Goal: Transaction & Acquisition: Purchase product/service

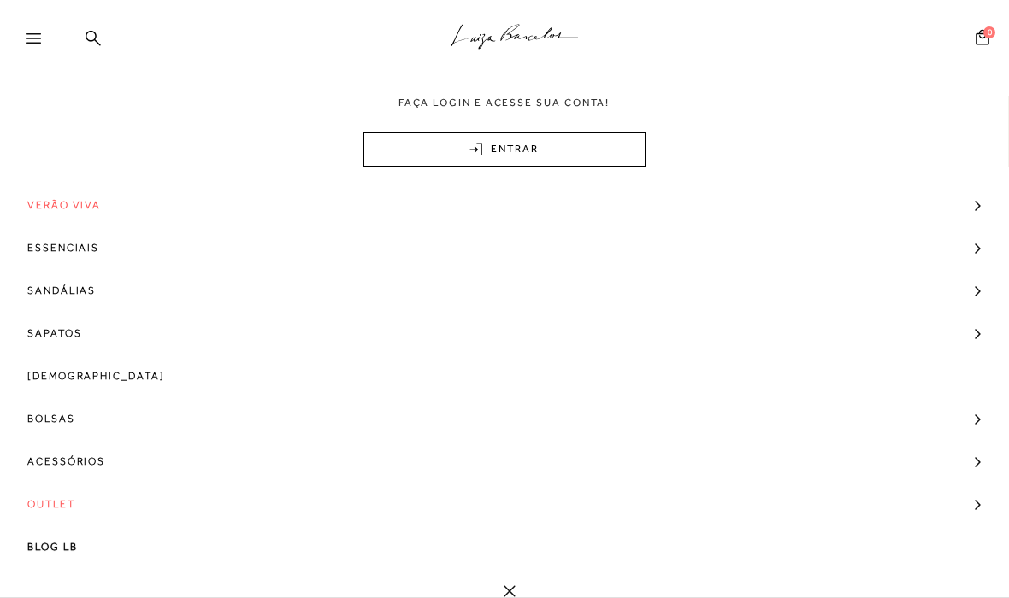
click at [50, 327] on span "Sapatos" at bounding box center [54, 333] width 54 height 43
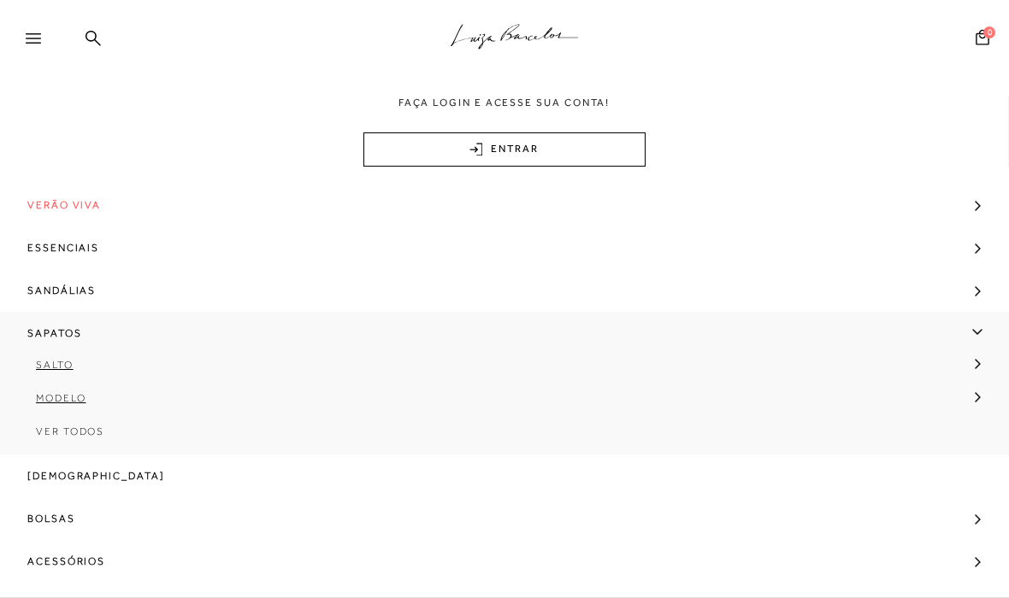
click at [54, 433] on span "Ver Todos" at bounding box center [70, 432] width 68 height 12
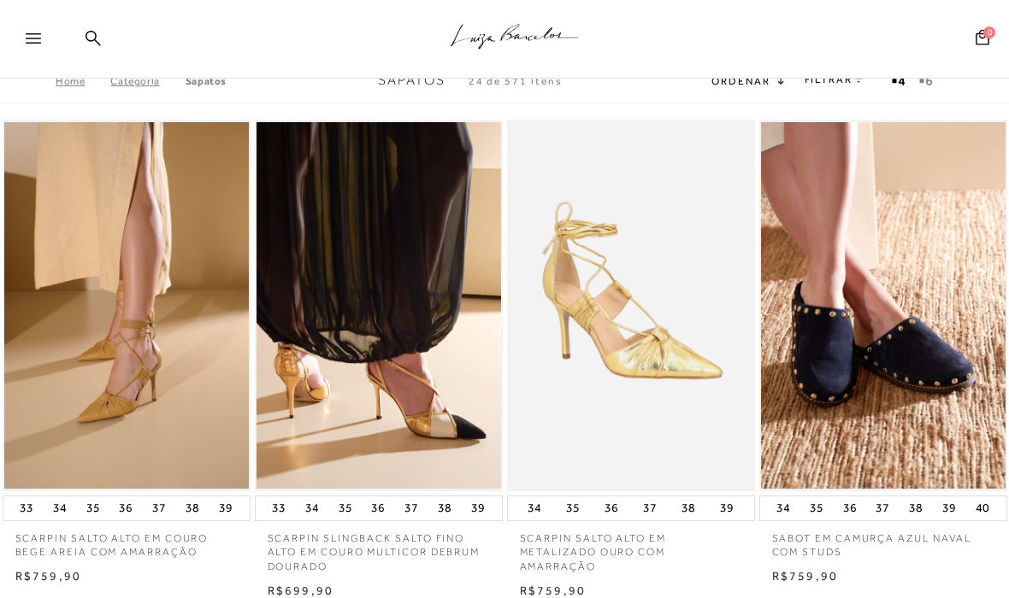
click at [34, 22] on div at bounding box center [28, 39] width 56 height 34
click at [32, 39] on icon at bounding box center [33, 38] width 15 height 10
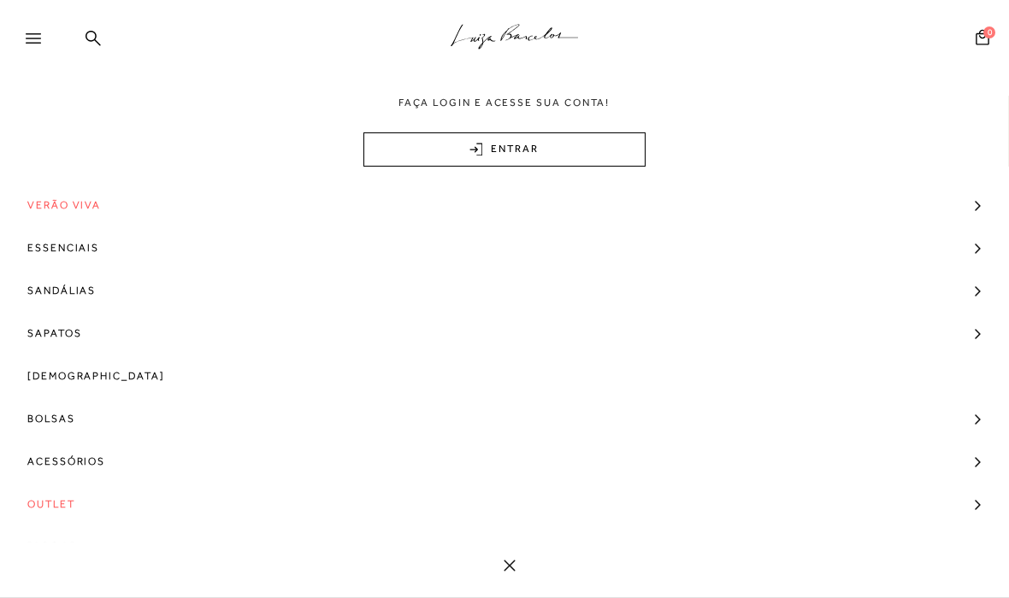
click at [44, 203] on span "Verão Viva" at bounding box center [64, 205] width 74 height 43
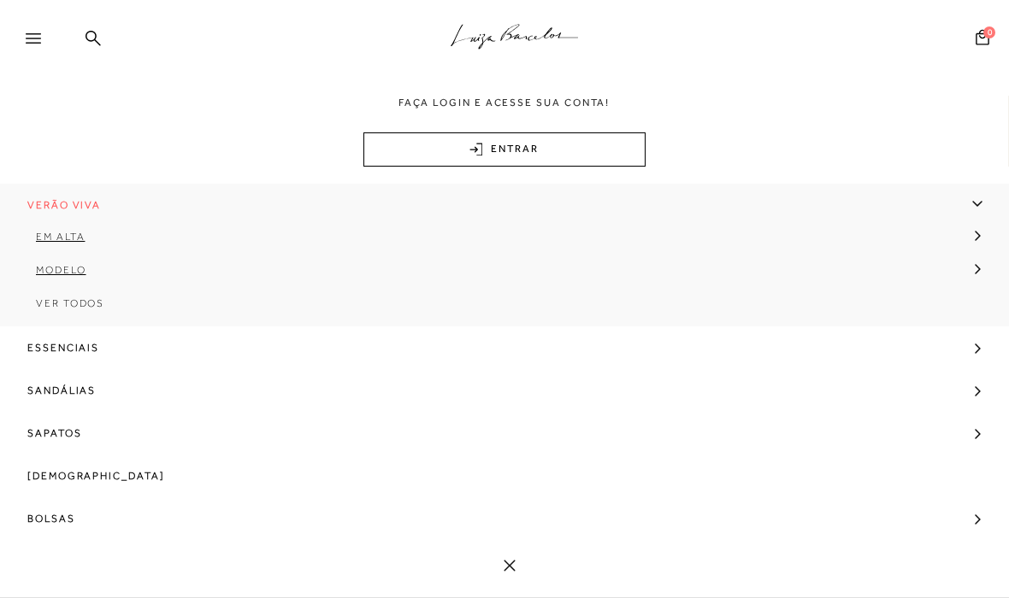
click at [53, 301] on span "Ver Todos" at bounding box center [70, 304] width 68 height 12
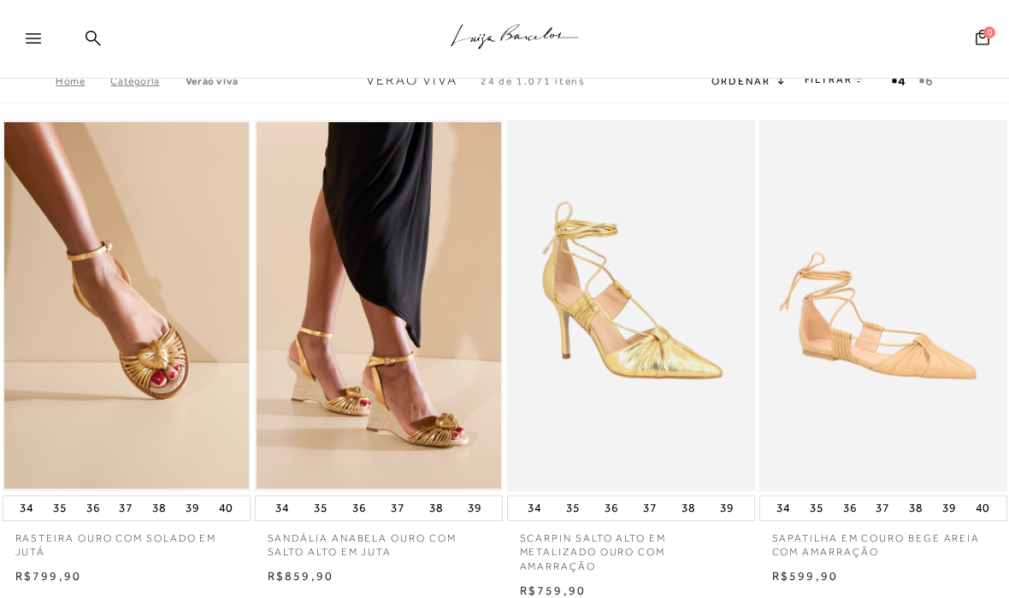
click at [837, 80] on link "FILTRAR" at bounding box center [835, 80] width 60 height 12
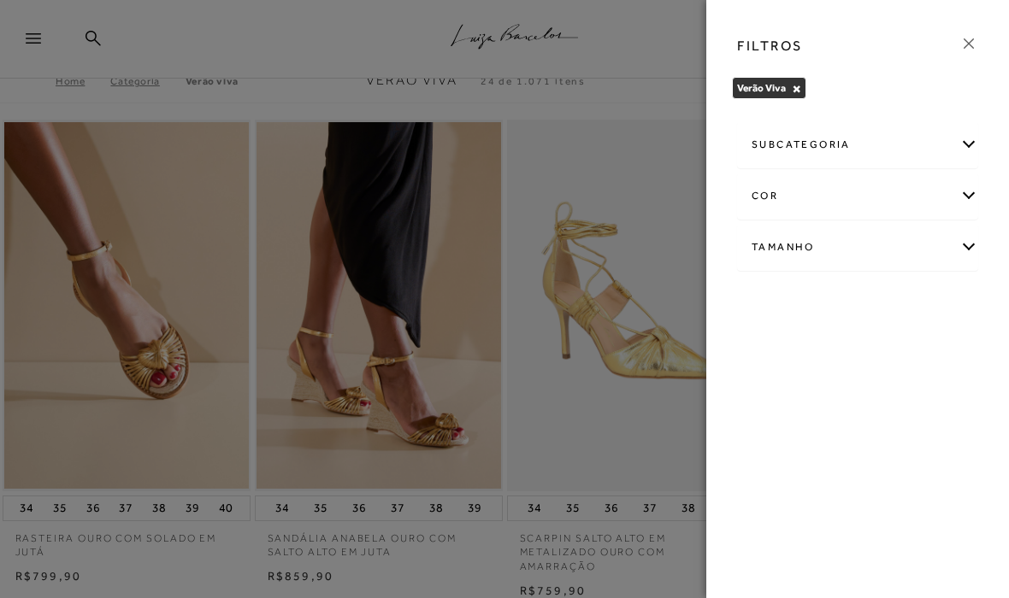
click at [876, 242] on div "Tamanho" at bounding box center [857, 247] width 239 height 45
click at [794, 309] on span "33" at bounding box center [786, 302] width 25 height 13
click at [787, 309] on input "33" at bounding box center [777, 305] width 17 height 17
checkbox input "true"
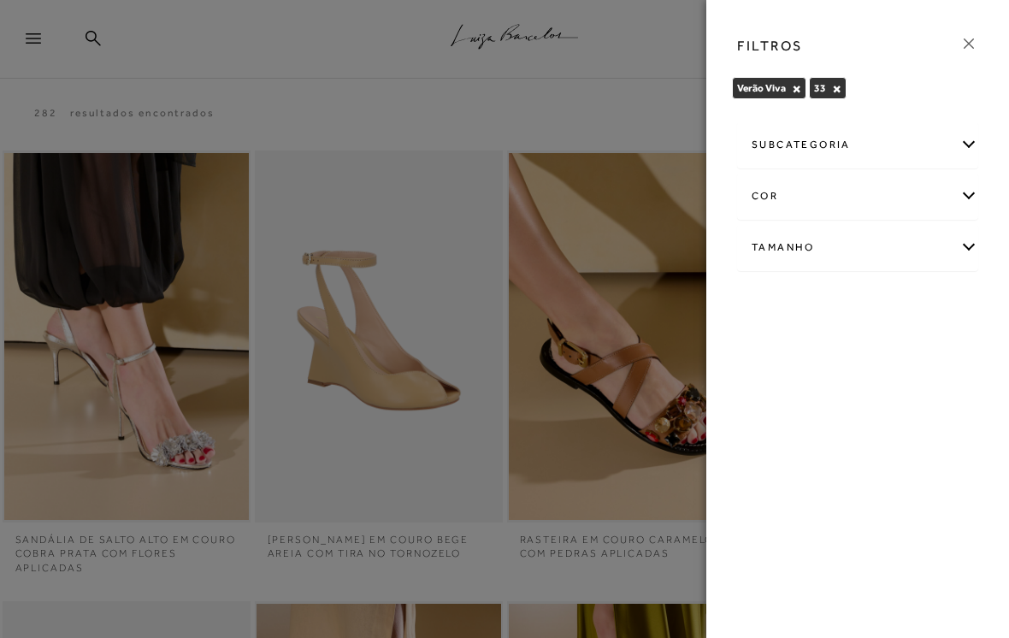
click at [968, 49] on icon at bounding box center [968, 43] width 19 height 19
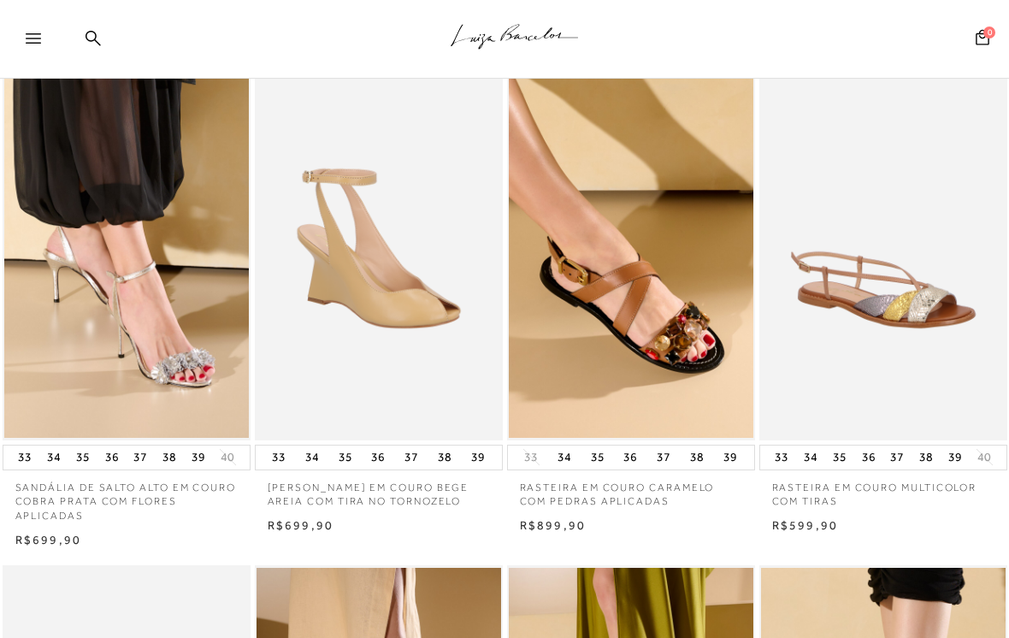
click at [321, 270] on img at bounding box center [378, 254] width 245 height 367
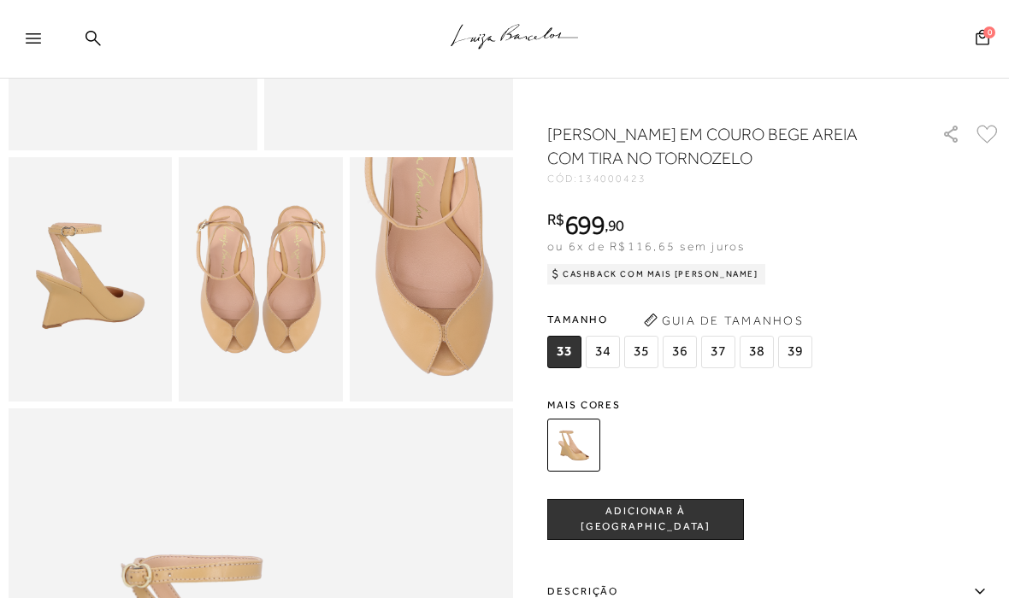
scroll to position [380, 0]
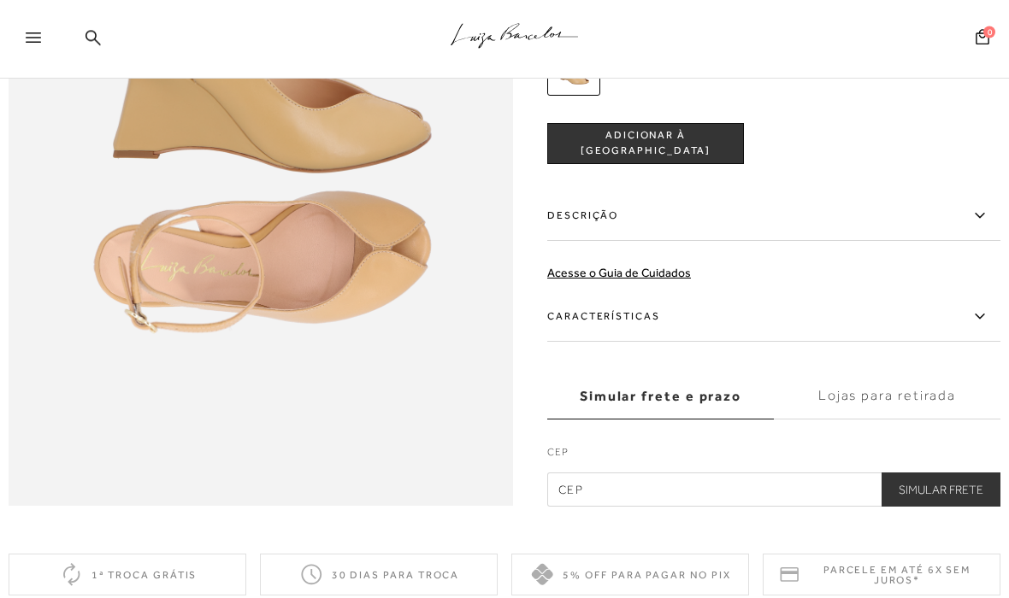
click at [866, 311] on label "Características" at bounding box center [773, 317] width 453 height 50
click at [0, 0] on input "Características" at bounding box center [0, 0] width 0 height 0
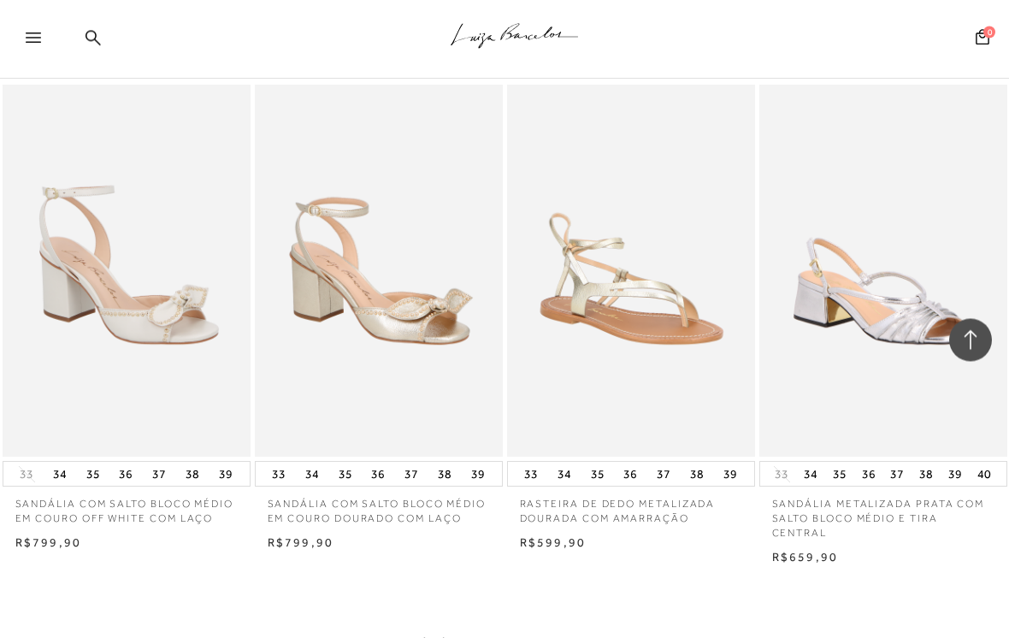
scroll to position [1063, 0]
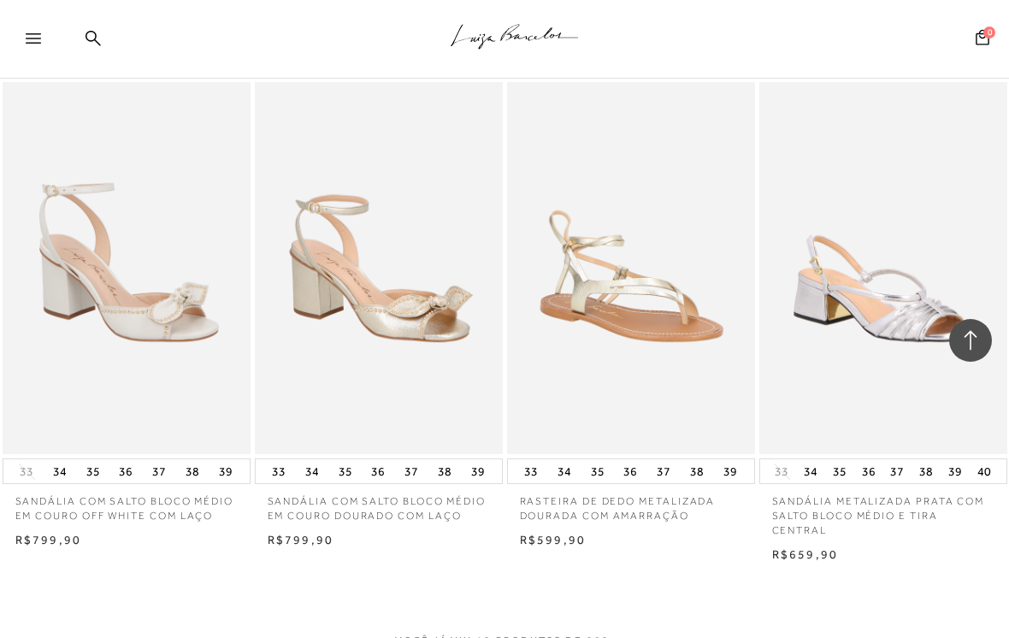
click at [329, 267] on img at bounding box center [378, 268] width 245 height 367
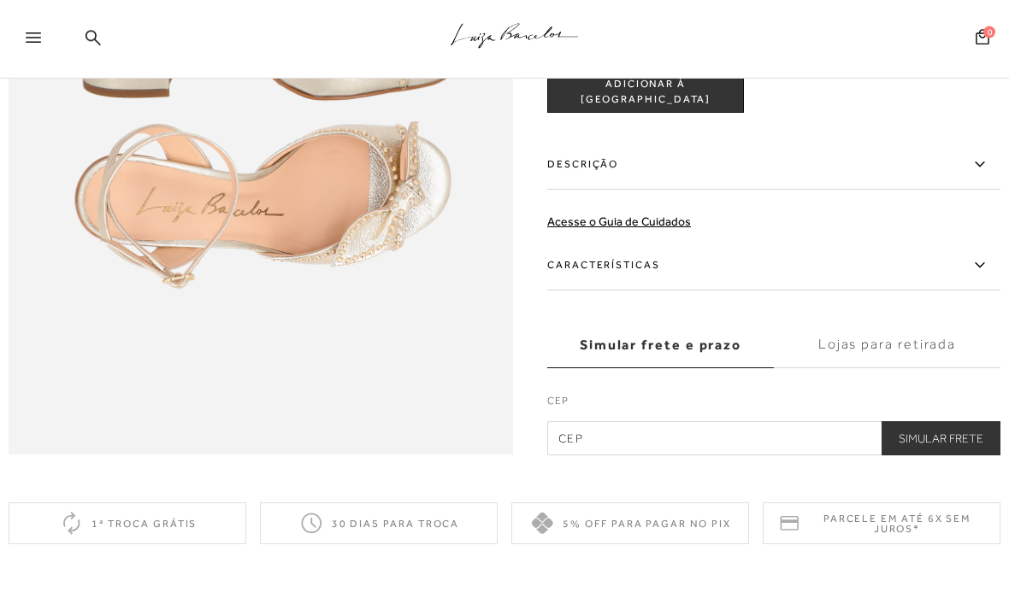
scroll to position [1082, 0]
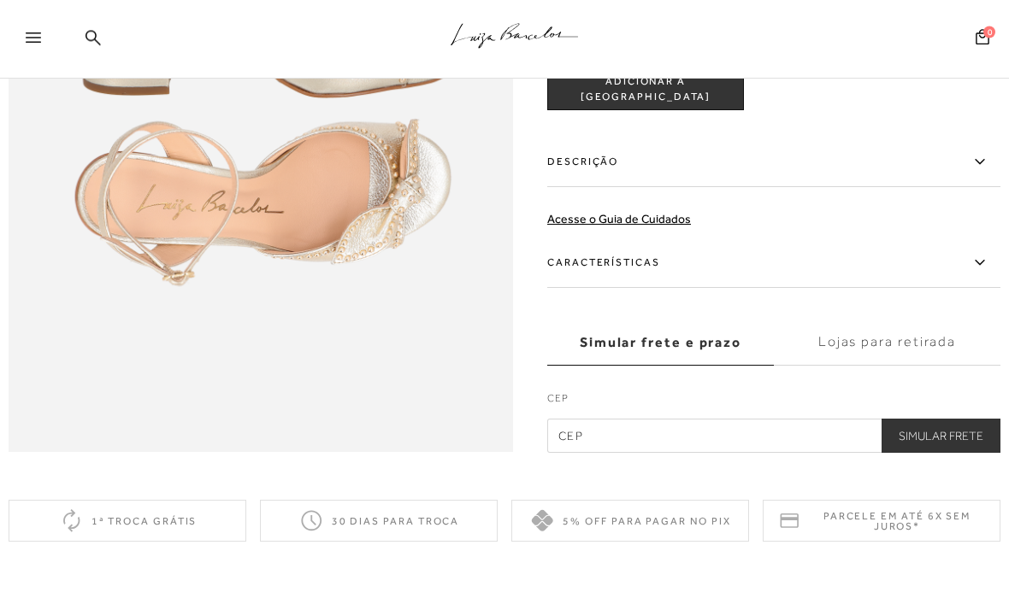
click at [892, 152] on label "Descrição" at bounding box center [773, 163] width 453 height 50
click at [0, 0] on input "Descrição" at bounding box center [0, 0] width 0 height 0
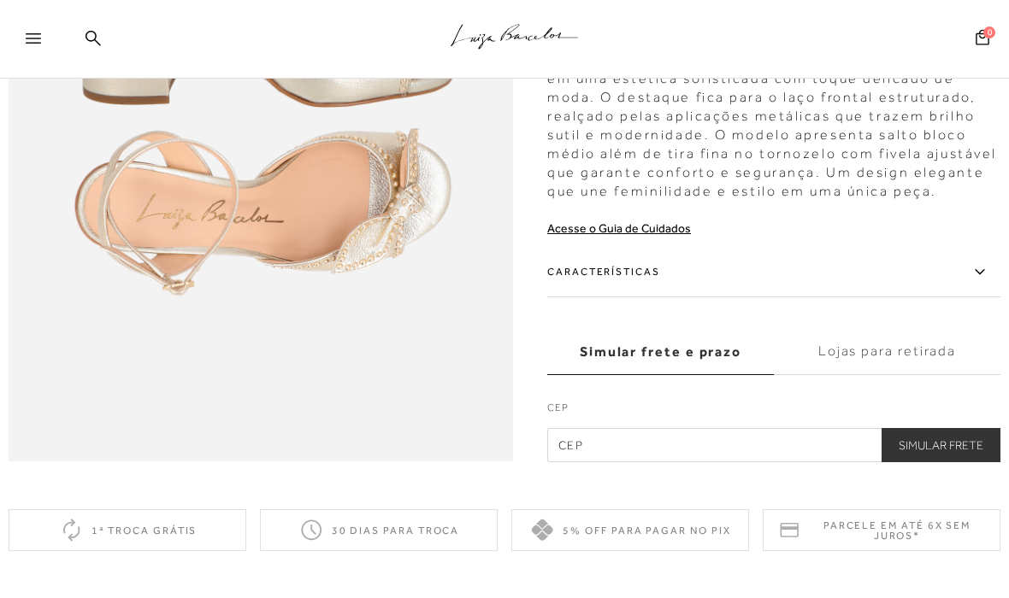
scroll to position [1082, 0]
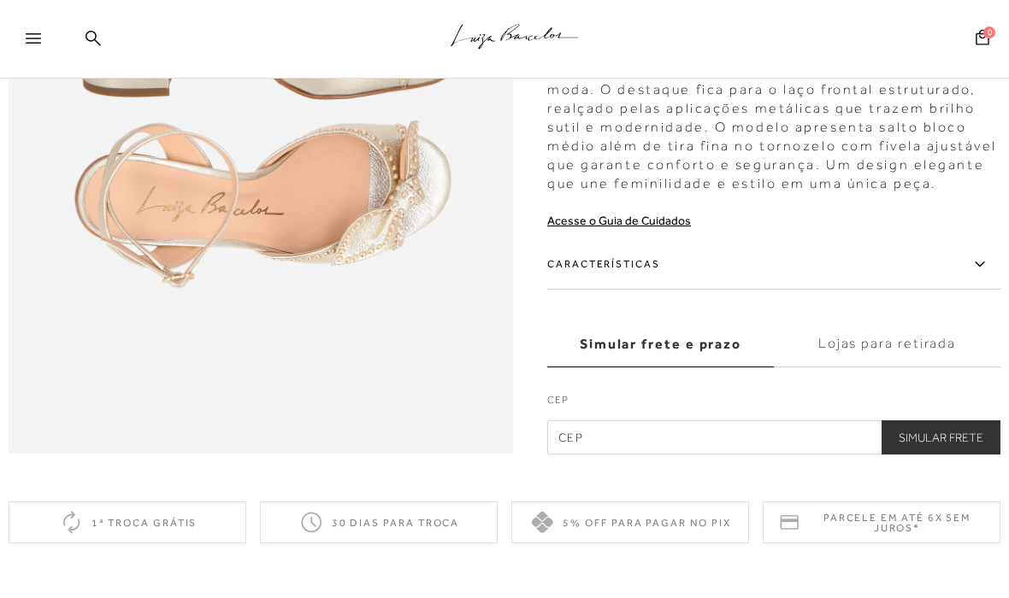
click at [838, 270] on label "Características" at bounding box center [773, 264] width 453 height 50
click at [0, 0] on input "Características" at bounding box center [0, 0] width 0 height 0
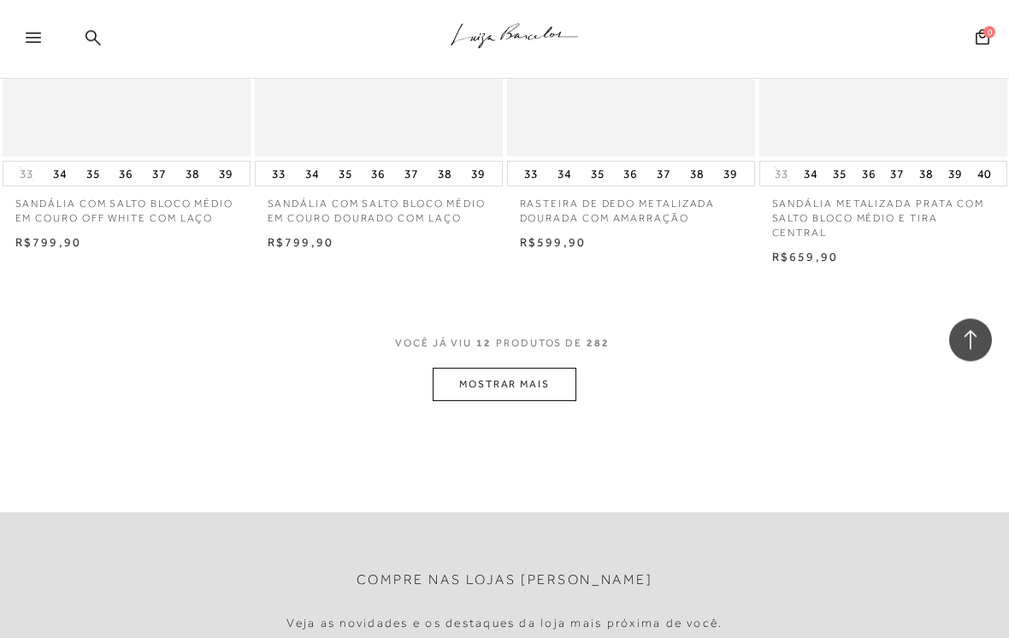
scroll to position [1374, 0]
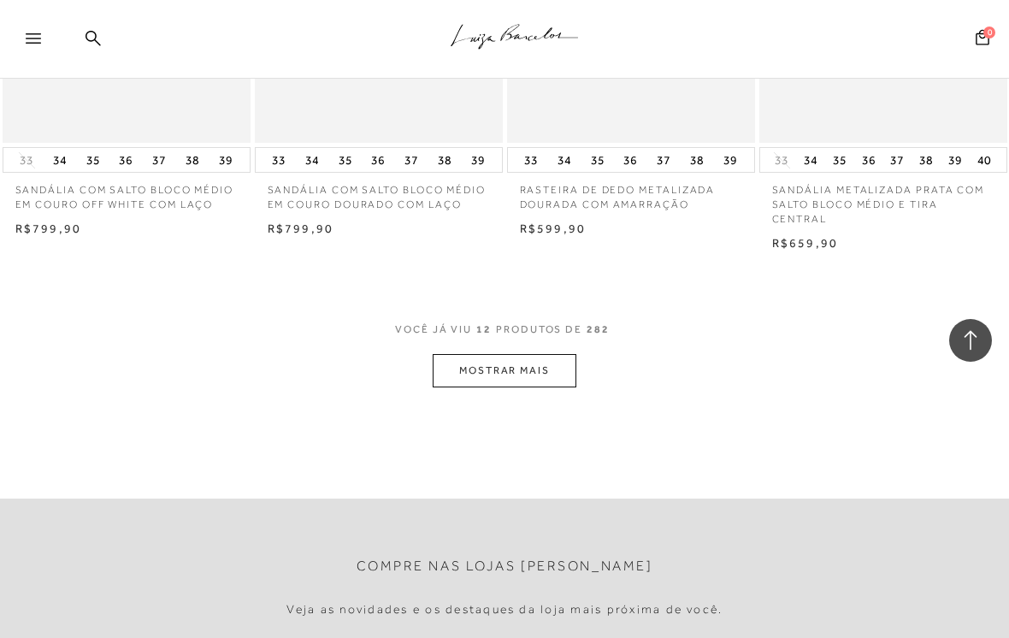
click at [439, 357] on button "MOSTRAR MAIS" at bounding box center [505, 370] width 144 height 33
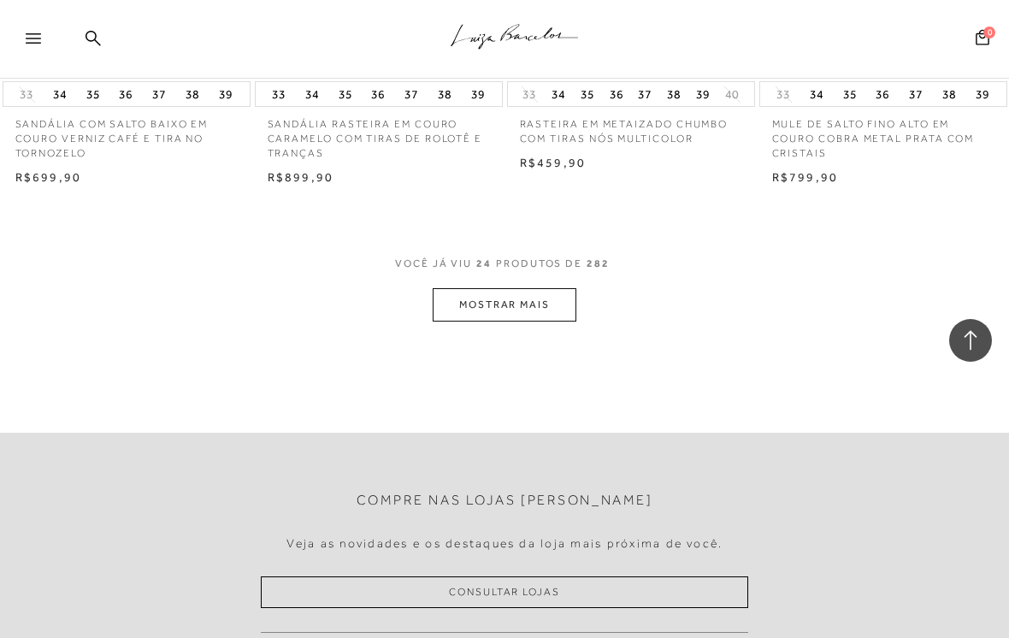
scroll to position [2951, 0]
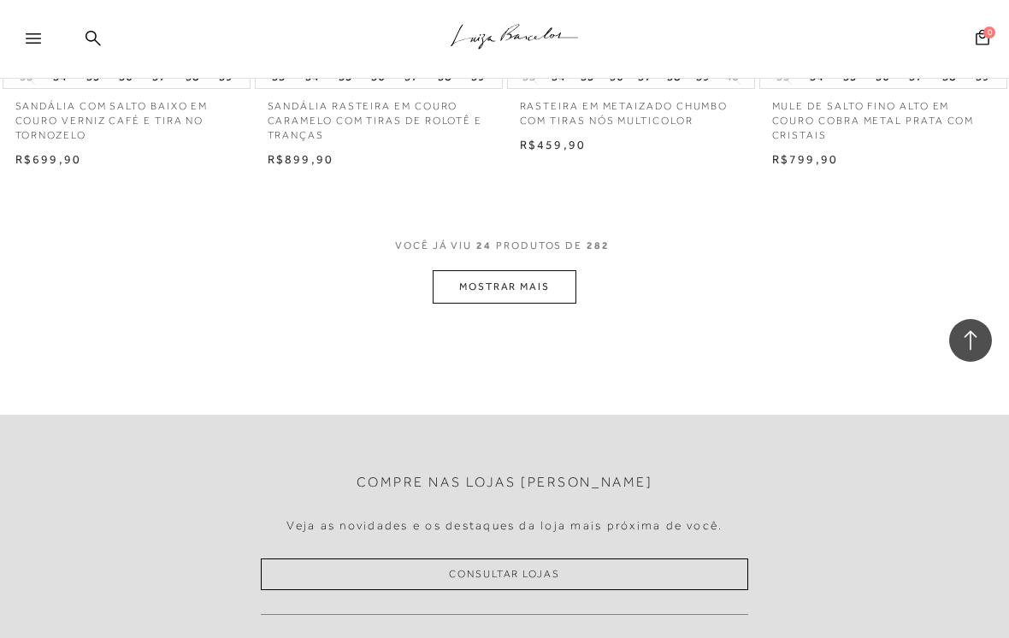
click at [445, 271] on button "MOSTRAR MAIS" at bounding box center [505, 286] width 144 height 33
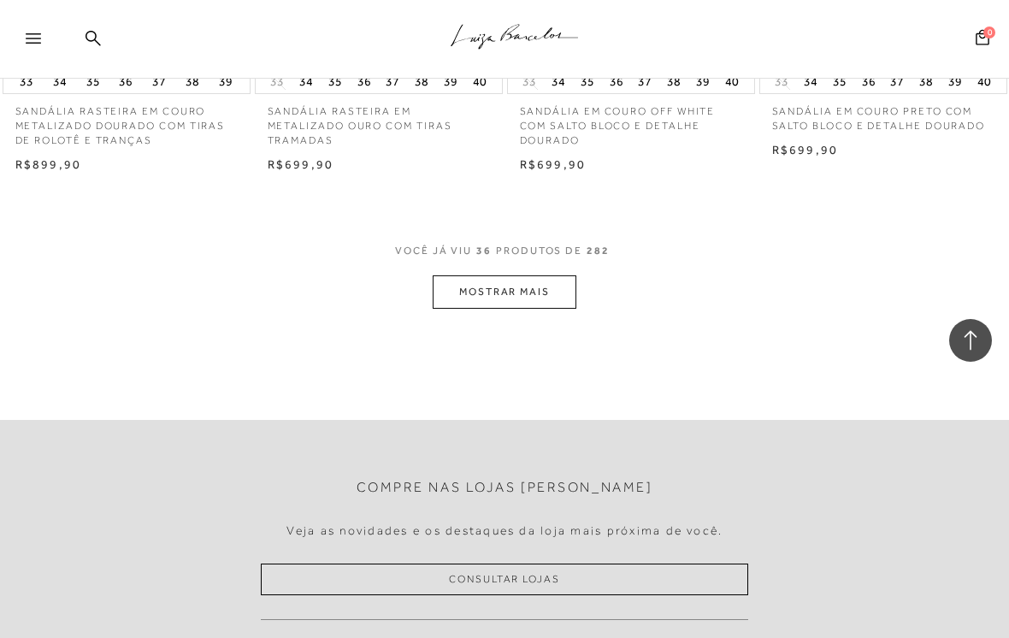
scroll to position [4449, 0]
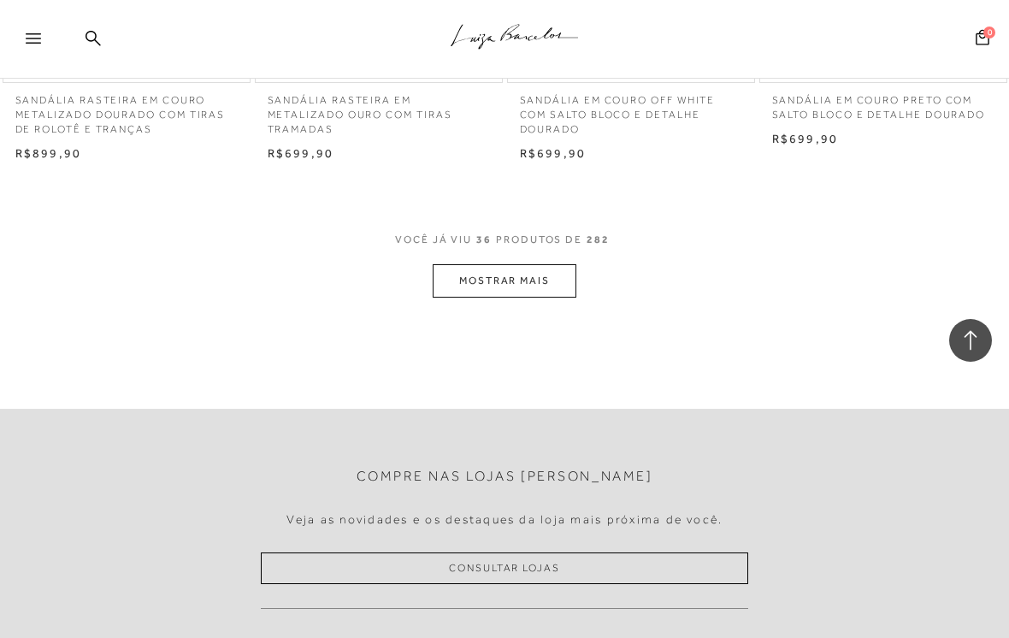
click at [446, 264] on button "MOSTRAR MAIS" at bounding box center [505, 280] width 144 height 33
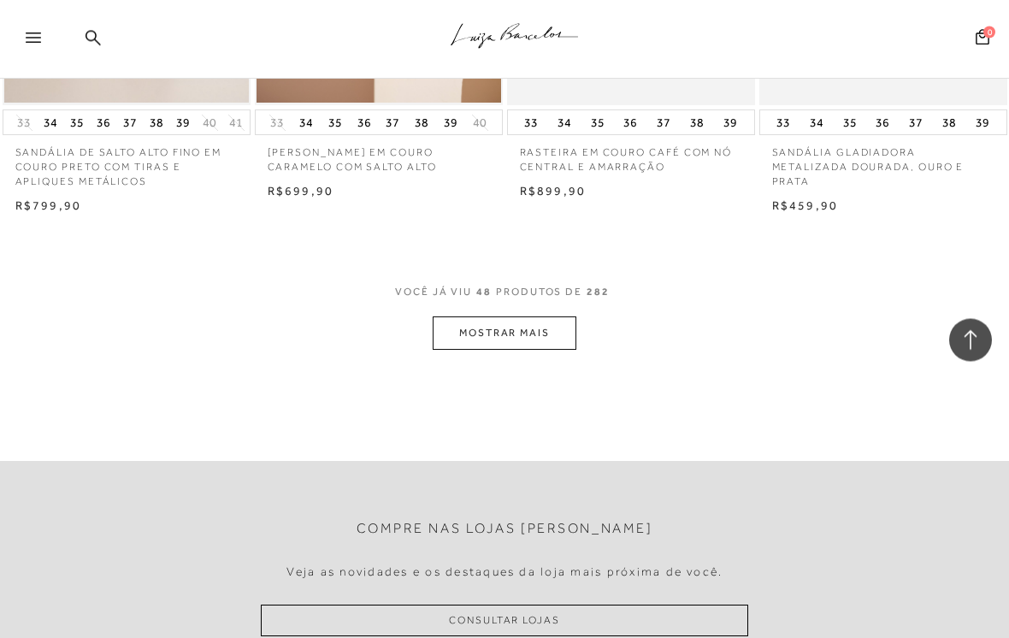
scroll to position [5890, 0]
click at [451, 316] on button "MOSTRAR MAIS" at bounding box center [505, 332] width 144 height 33
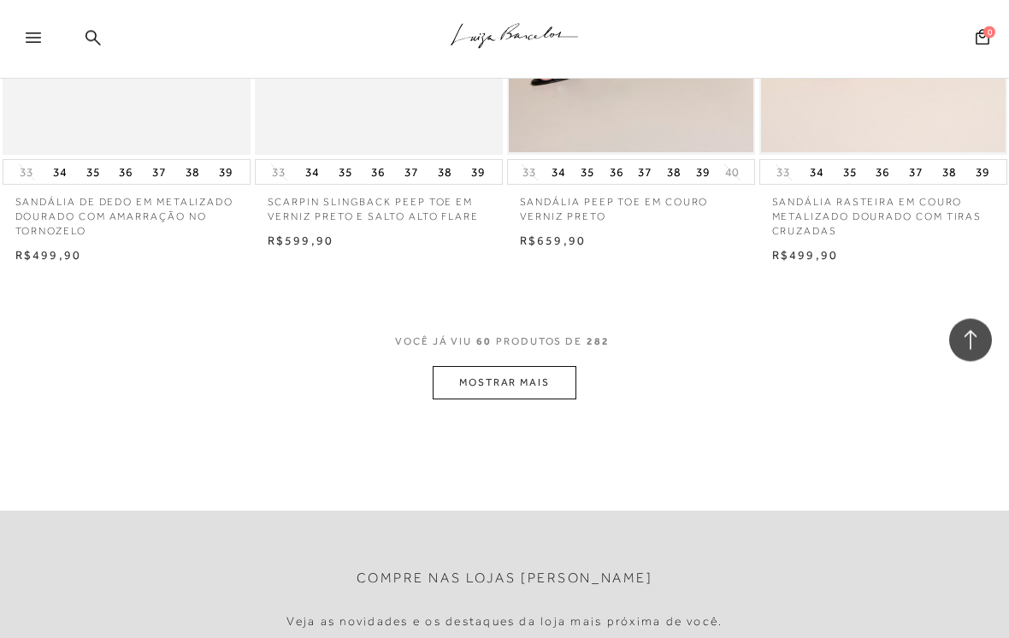
scroll to position [7333, 0]
click at [436, 366] on button "MOSTRAR MAIS" at bounding box center [505, 382] width 144 height 33
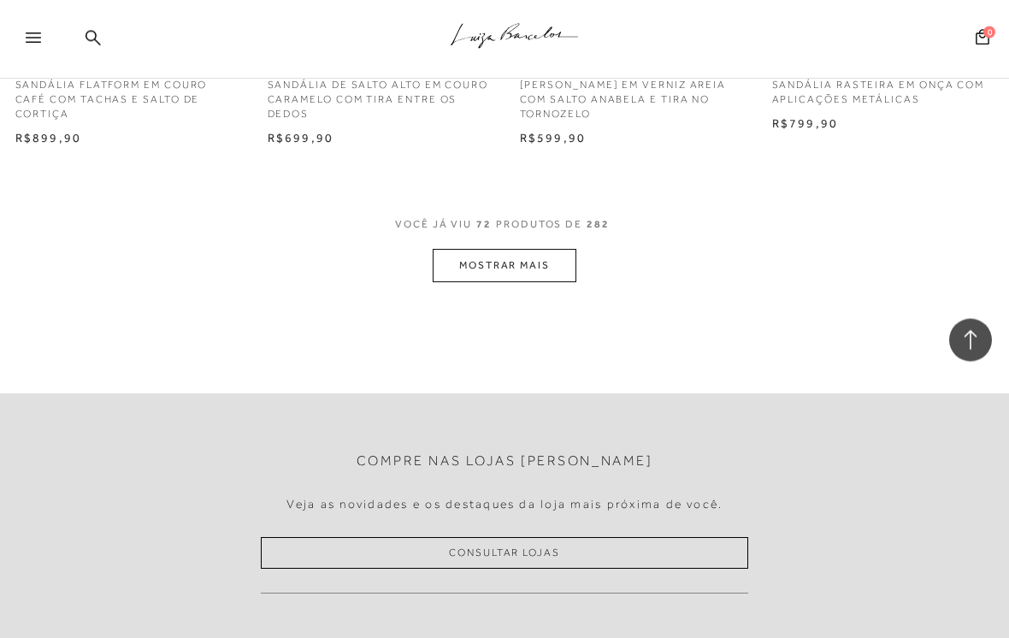
scroll to position [8943, 0]
click at [443, 249] on button "MOSTRAR MAIS" at bounding box center [505, 265] width 144 height 33
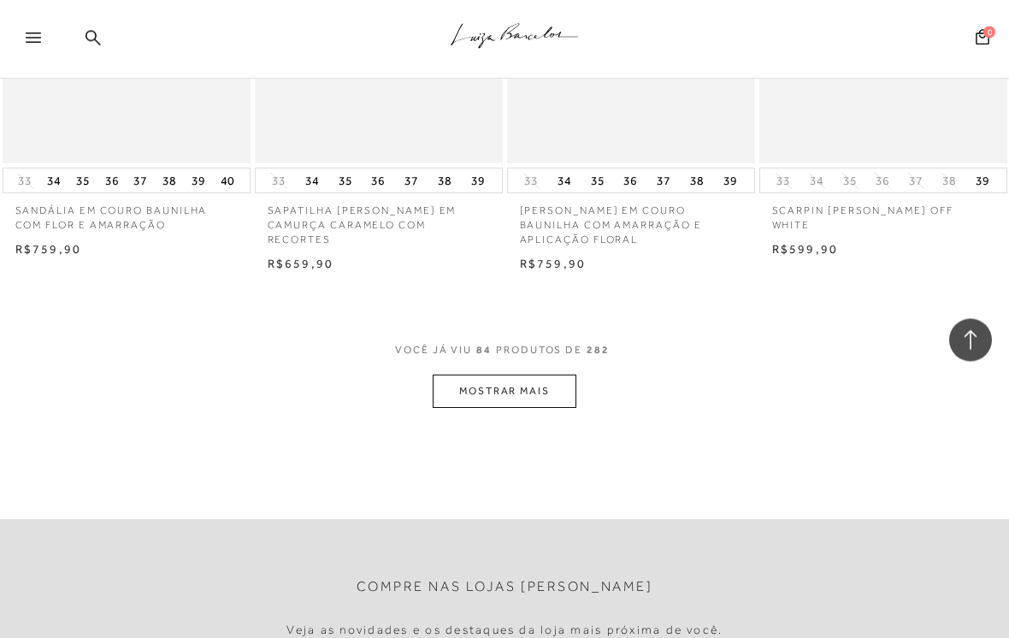
scroll to position [10299, 0]
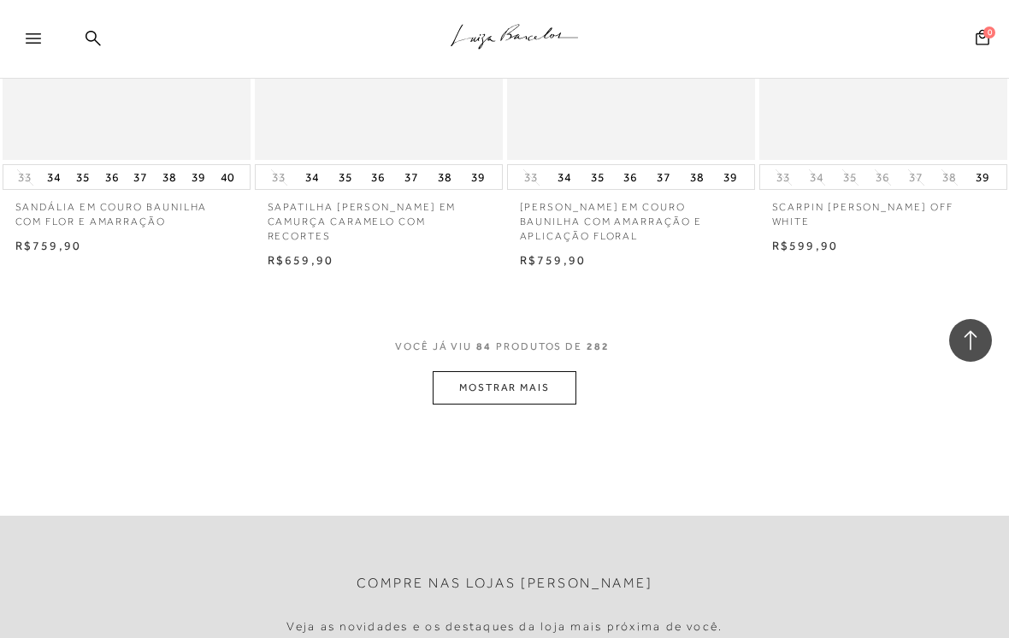
click at [433, 371] on button "MOSTRAR MAIS" at bounding box center [505, 387] width 144 height 33
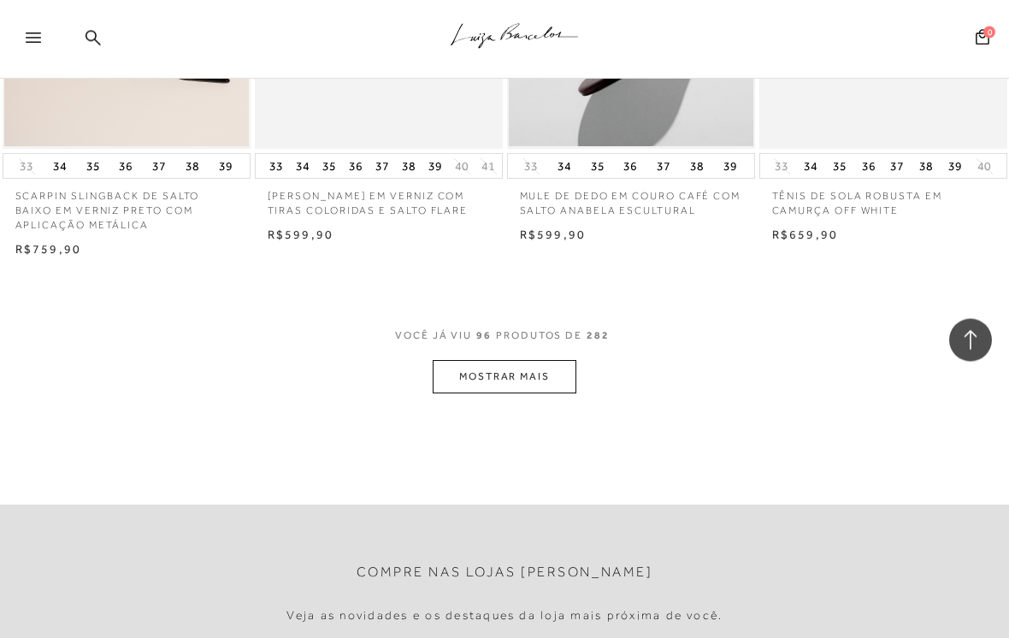
scroll to position [11803, 0]
click at [445, 360] on button "MOSTRAR MAIS" at bounding box center [505, 376] width 144 height 33
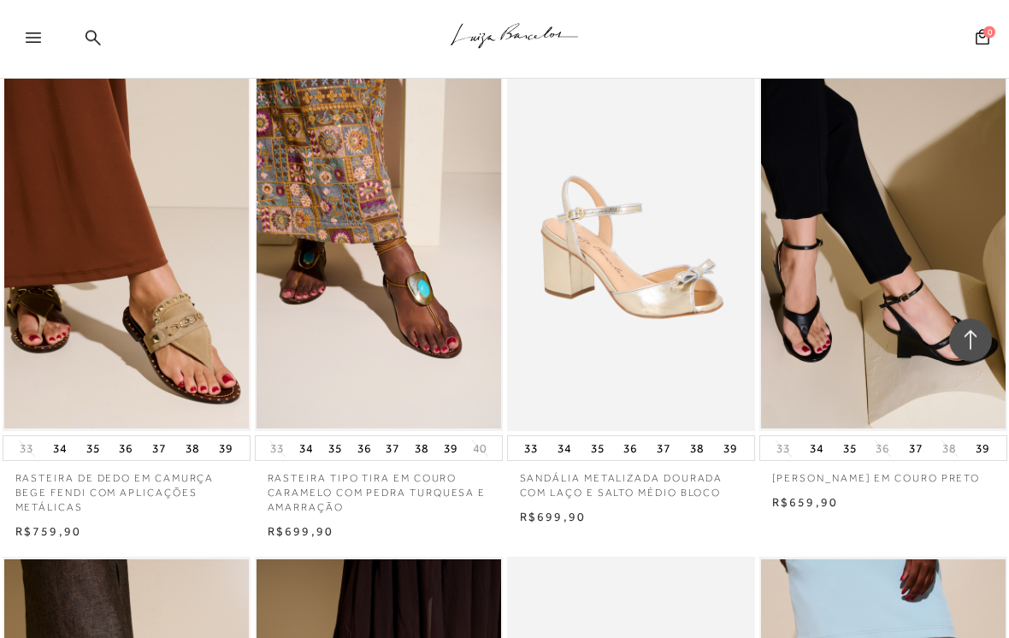
scroll to position [12516, 0]
click at [558, 176] on img at bounding box center [631, 245] width 245 height 367
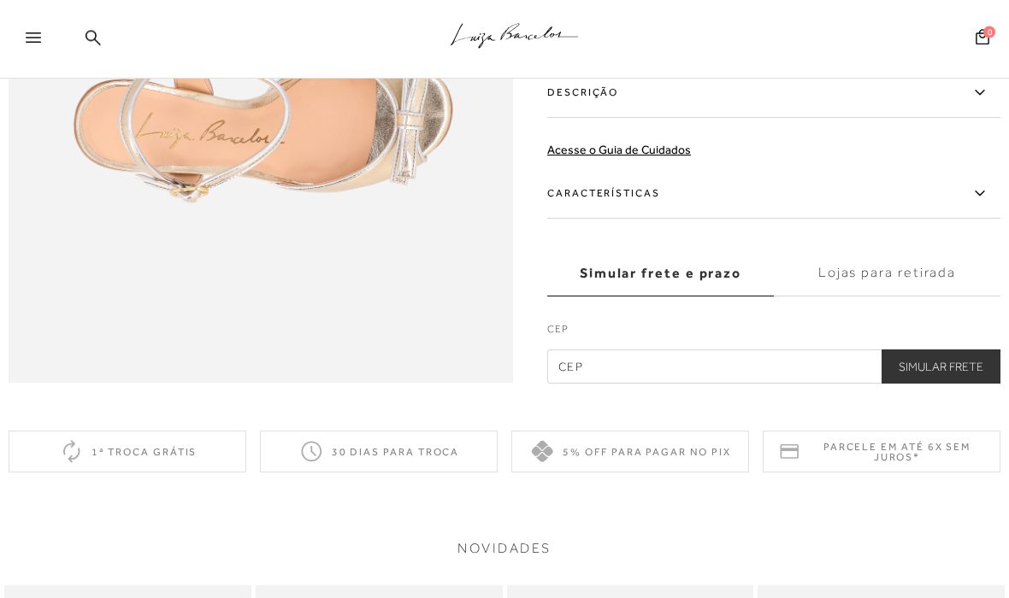
scroll to position [1130, 0]
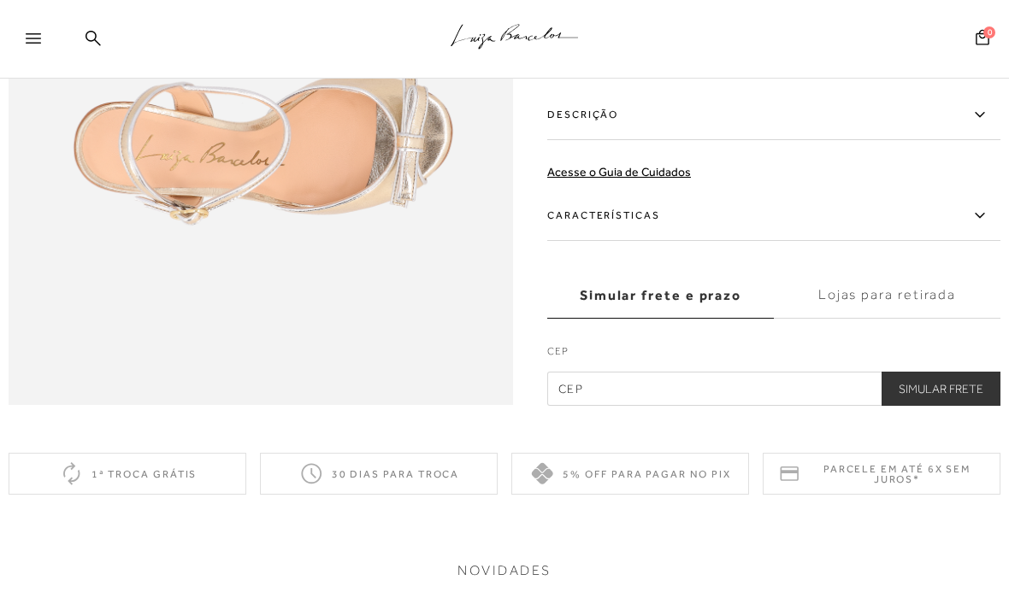
click at [572, 227] on label "Características" at bounding box center [773, 216] width 453 height 50
click at [0, 0] on input "Características" at bounding box center [0, 0] width 0 height 0
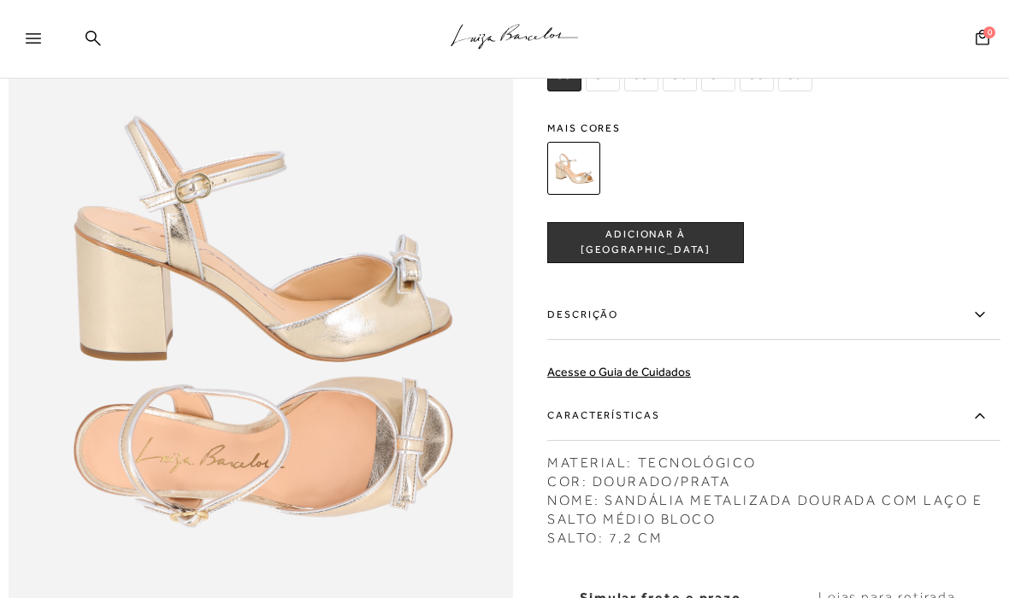
scroll to position [806, 0]
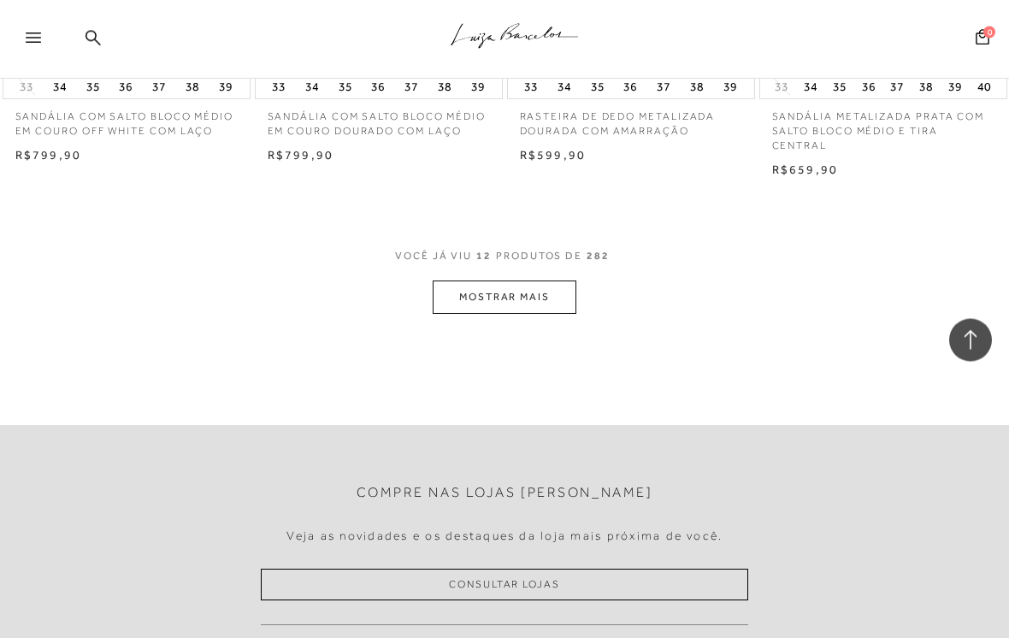
scroll to position [1447, 0]
click at [463, 280] on button "MOSTRAR MAIS" at bounding box center [505, 296] width 144 height 33
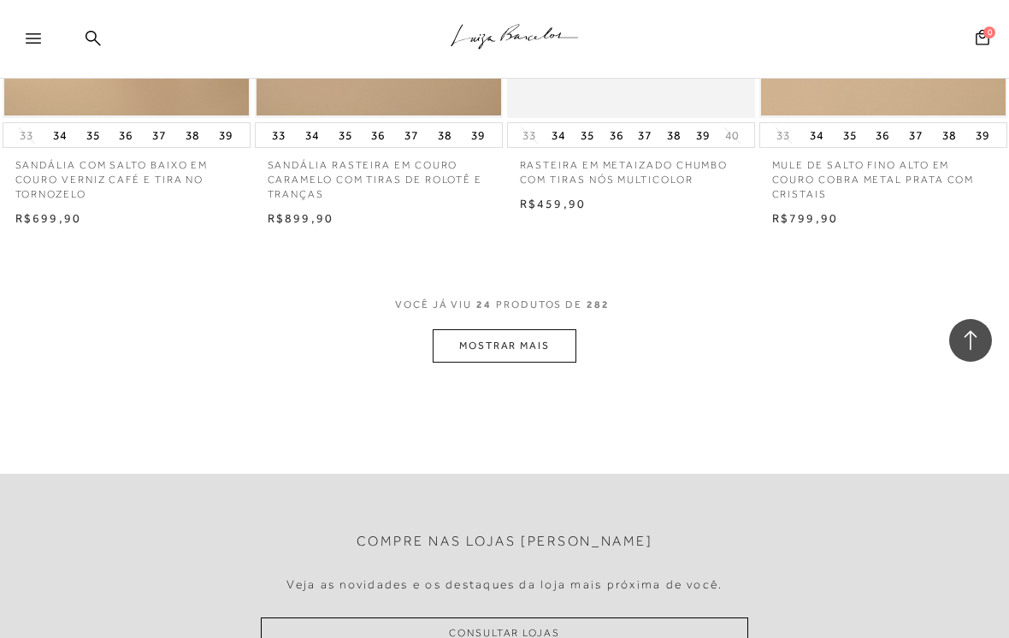
scroll to position [2898, 0]
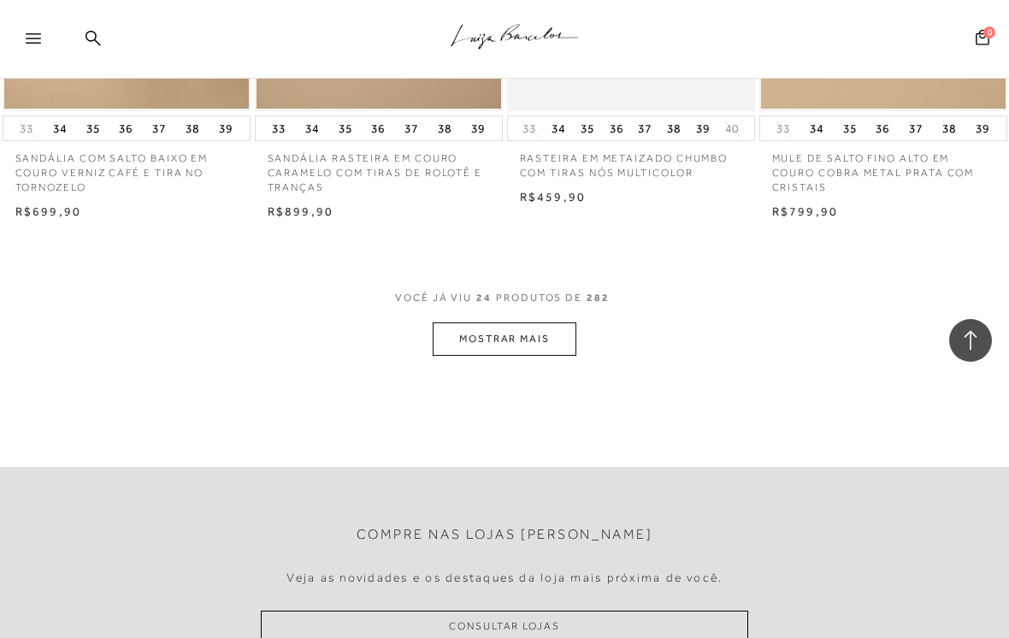
click at [441, 325] on button "MOSTRAR MAIS" at bounding box center [505, 338] width 144 height 33
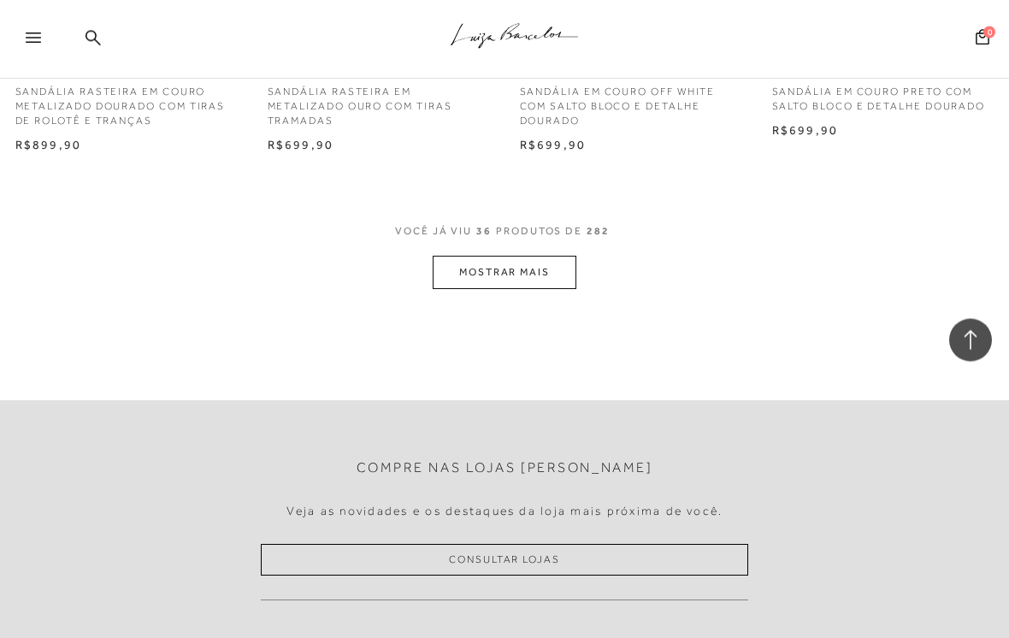
scroll to position [4458, 0]
click at [441, 256] on button "MOSTRAR MAIS" at bounding box center [505, 272] width 144 height 33
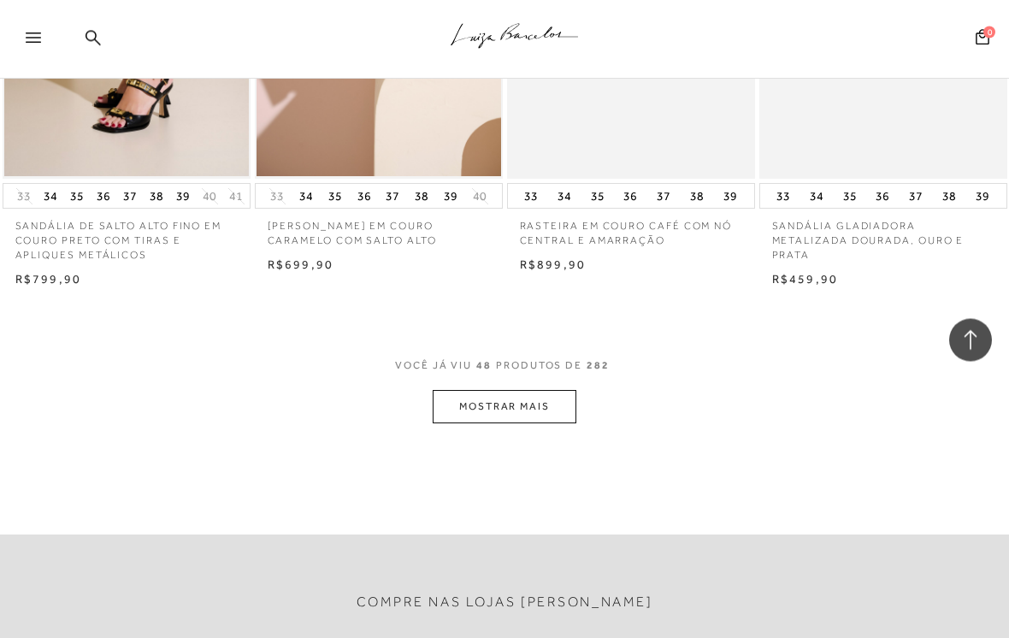
scroll to position [5816, 0]
click at [445, 390] on button "MOSTRAR MAIS" at bounding box center [505, 406] width 144 height 33
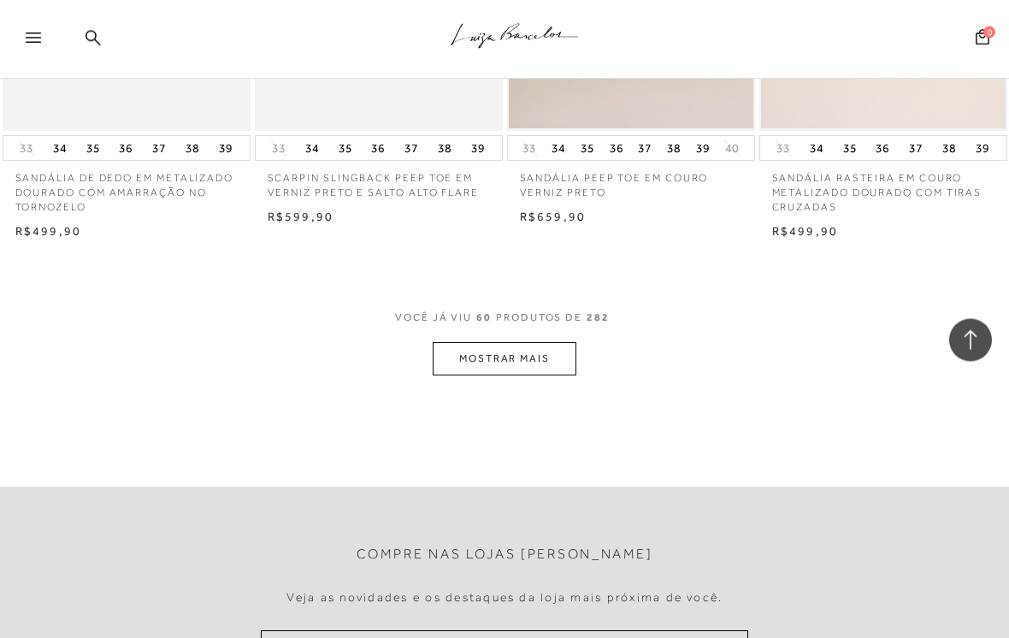
scroll to position [7357, 0]
click at [439, 342] on button "MOSTRAR MAIS" at bounding box center [505, 358] width 144 height 33
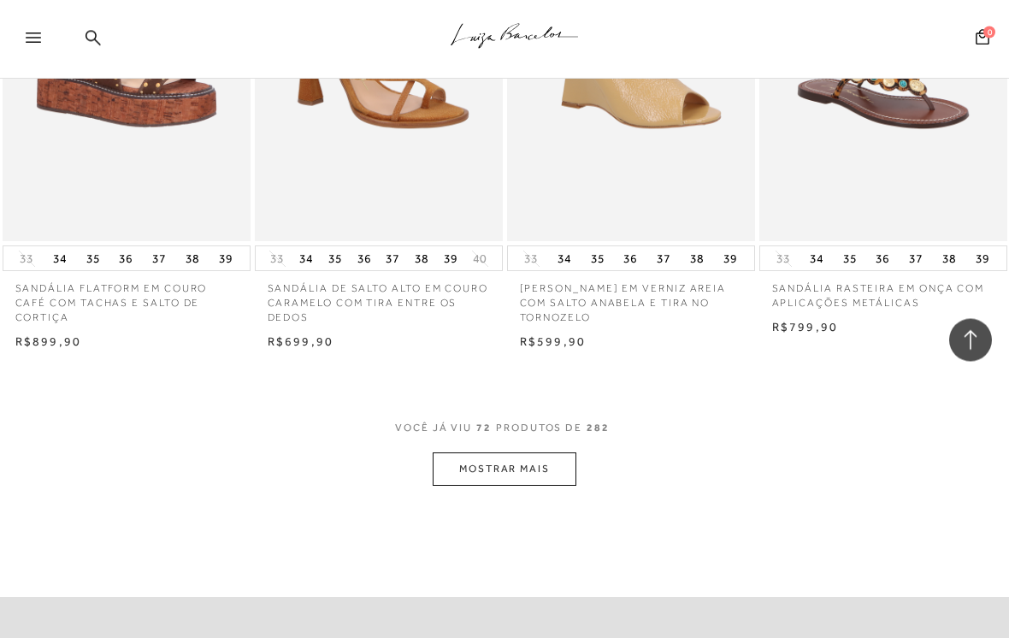
scroll to position [8740, 0]
click at [437, 452] on button "MOSTRAR MAIS" at bounding box center [505, 468] width 144 height 33
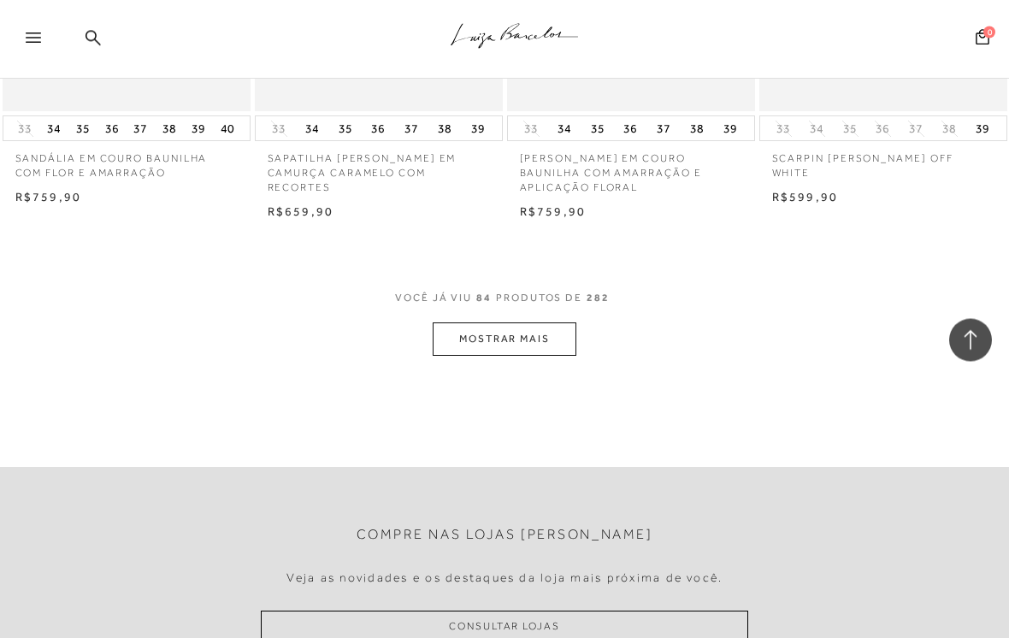
scroll to position [10348, 0]
click at [441, 322] on button "MOSTRAR MAIS" at bounding box center [505, 338] width 144 height 33
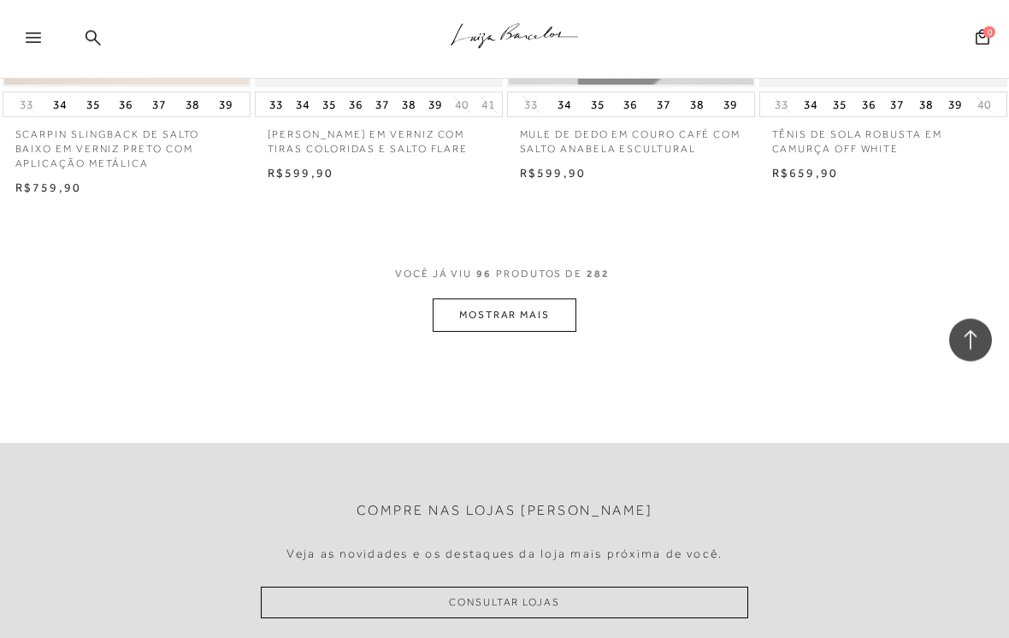
scroll to position [11865, 0]
click at [448, 298] on button "MOSTRAR MAIS" at bounding box center [505, 314] width 144 height 33
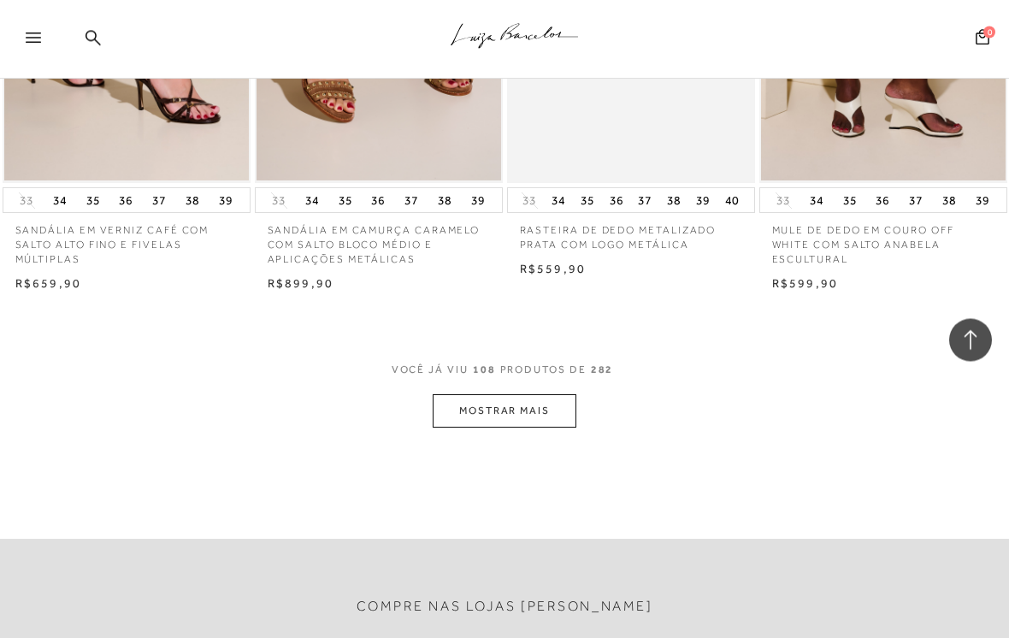
scroll to position [13273, 0]
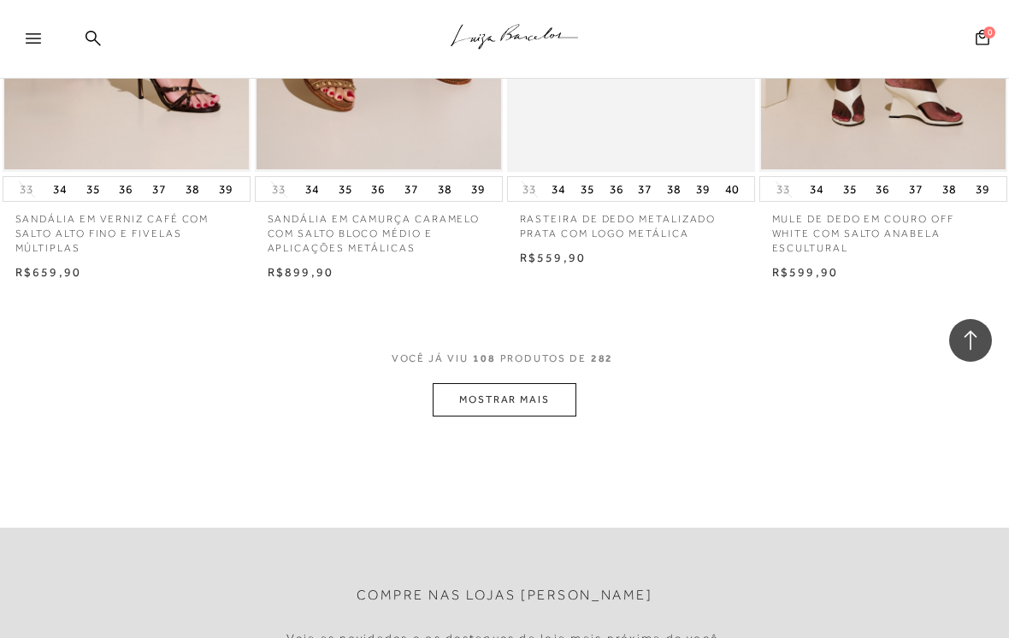
click at [445, 383] on button "MOSTRAR MAIS" at bounding box center [505, 399] width 144 height 33
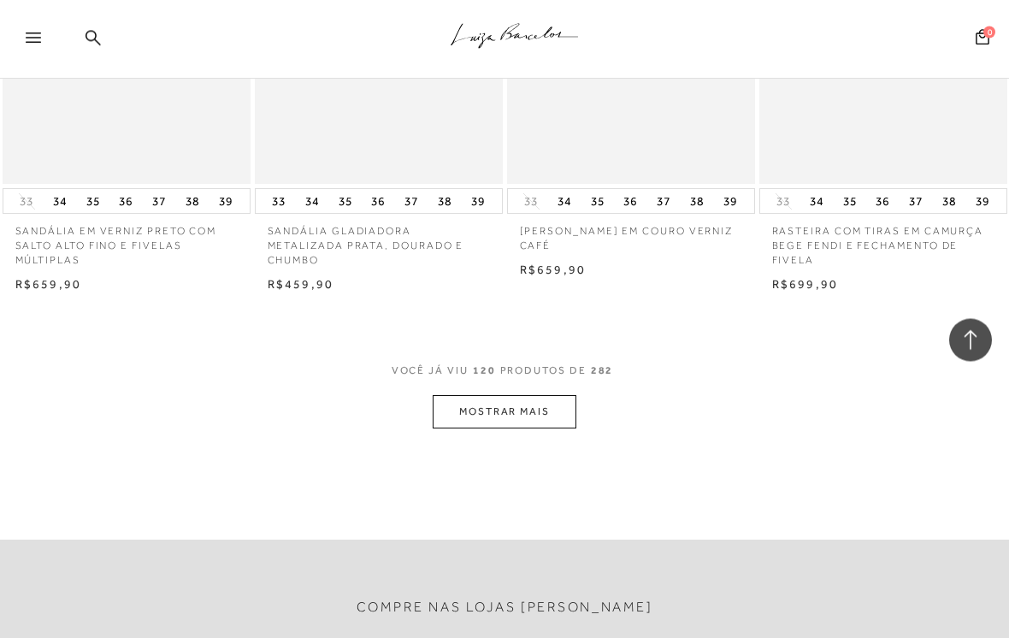
scroll to position [14754, 0]
click at [443, 395] on button "MOSTRAR MAIS" at bounding box center [505, 411] width 144 height 33
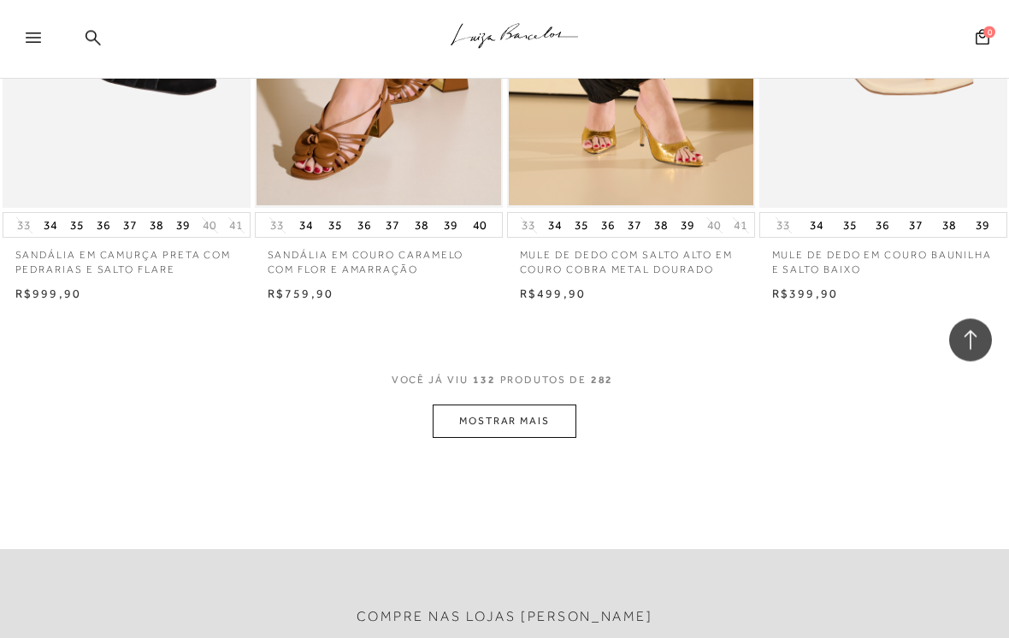
scroll to position [16228, 0]
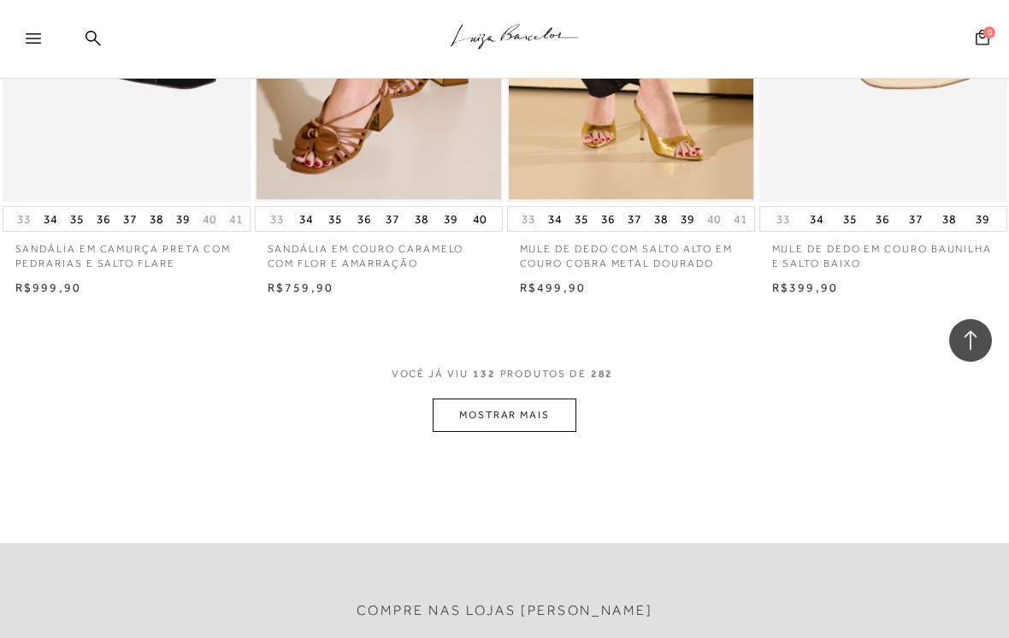
click at [441, 398] on button "MOSTRAR MAIS" at bounding box center [505, 414] width 144 height 33
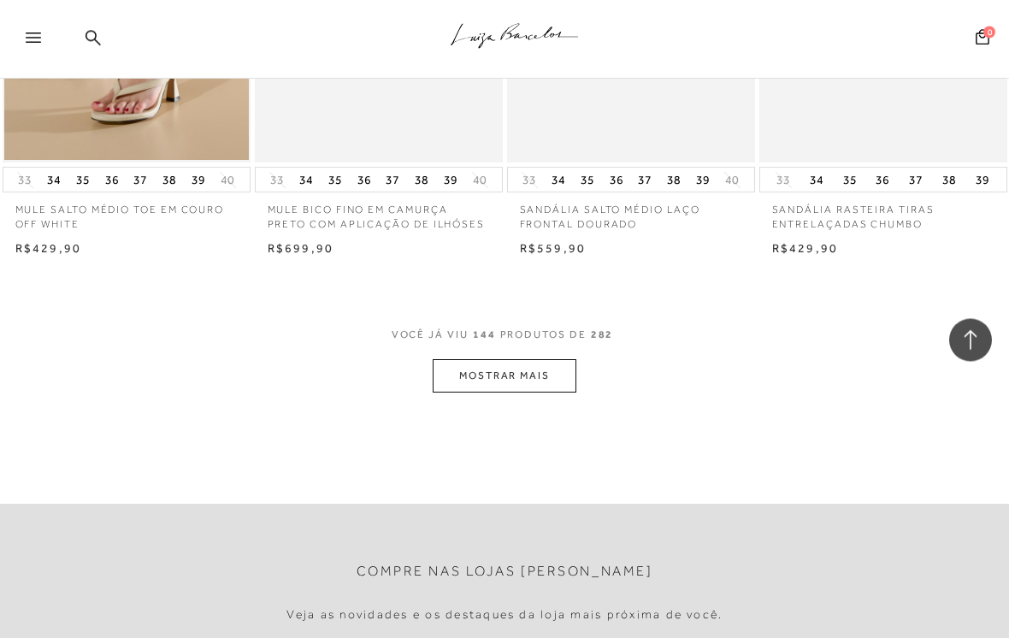
scroll to position [17746, 0]
click at [442, 359] on button "MOSTRAR MAIS" at bounding box center [505, 375] width 144 height 33
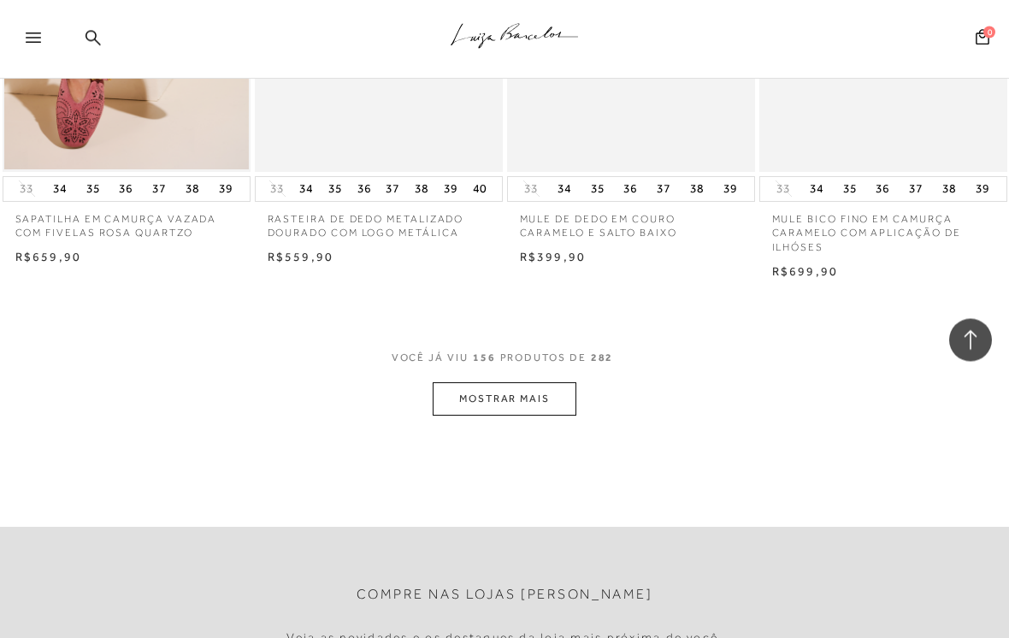
scroll to position [19216, 0]
click at [441, 382] on button "MOSTRAR MAIS" at bounding box center [505, 398] width 144 height 33
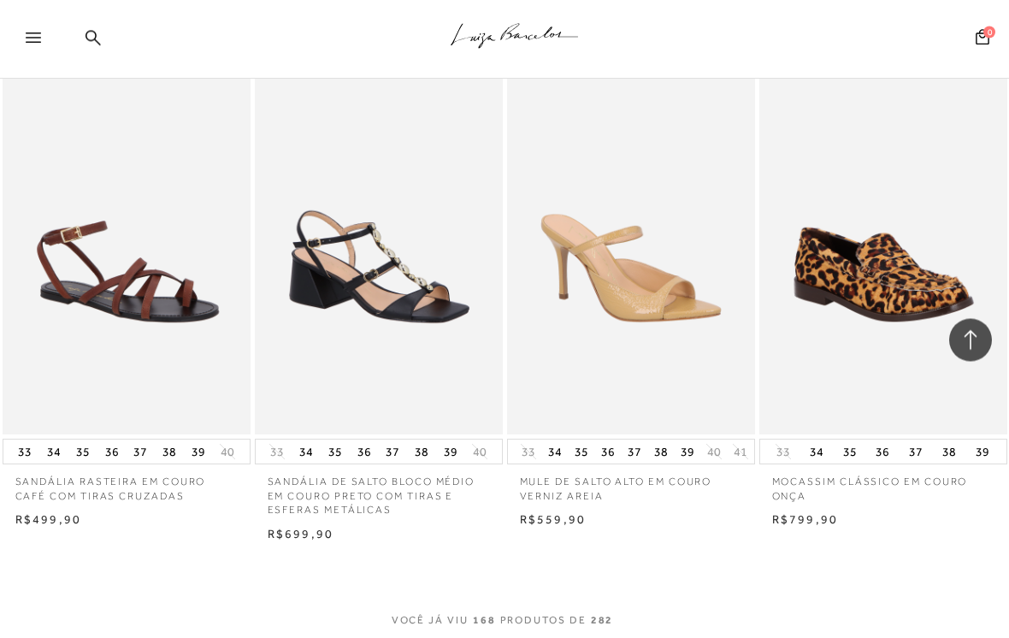
scroll to position [20418, 0]
click at [102, 152] on img at bounding box center [126, 247] width 245 height 367
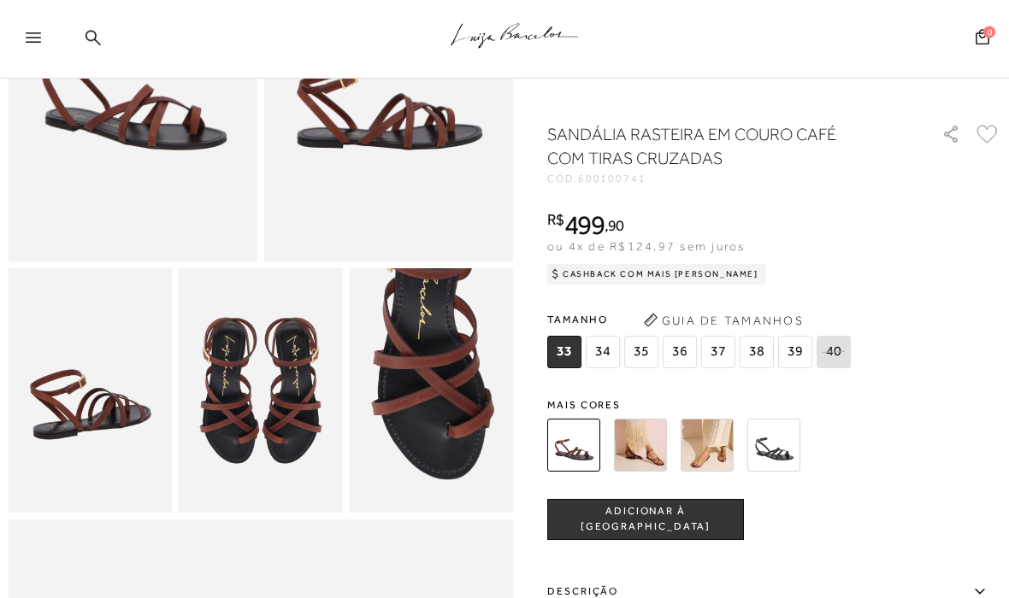
scroll to position [262, 0]
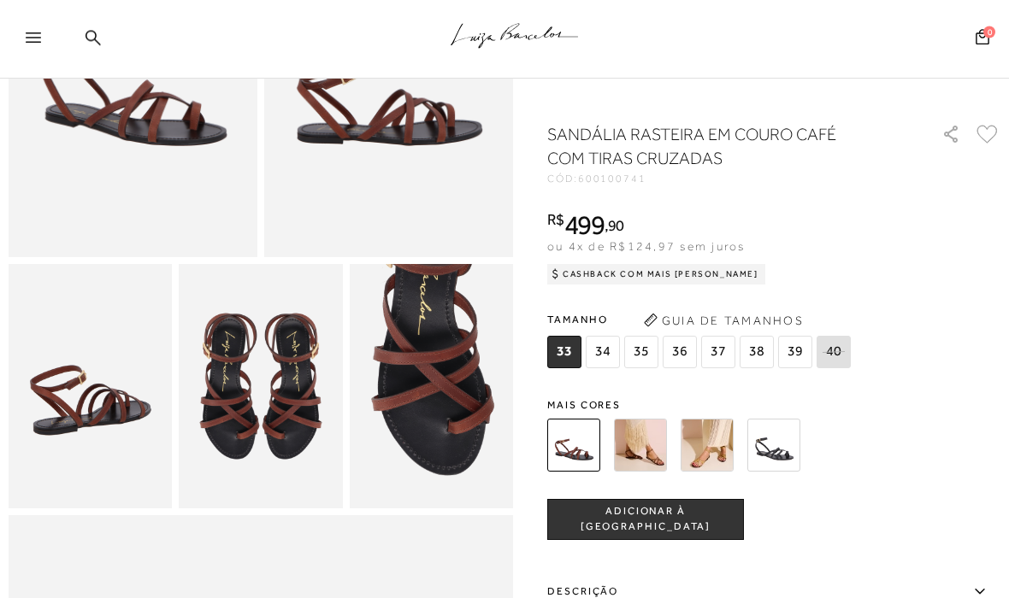
click at [710, 442] on img at bounding box center [707, 445] width 53 height 53
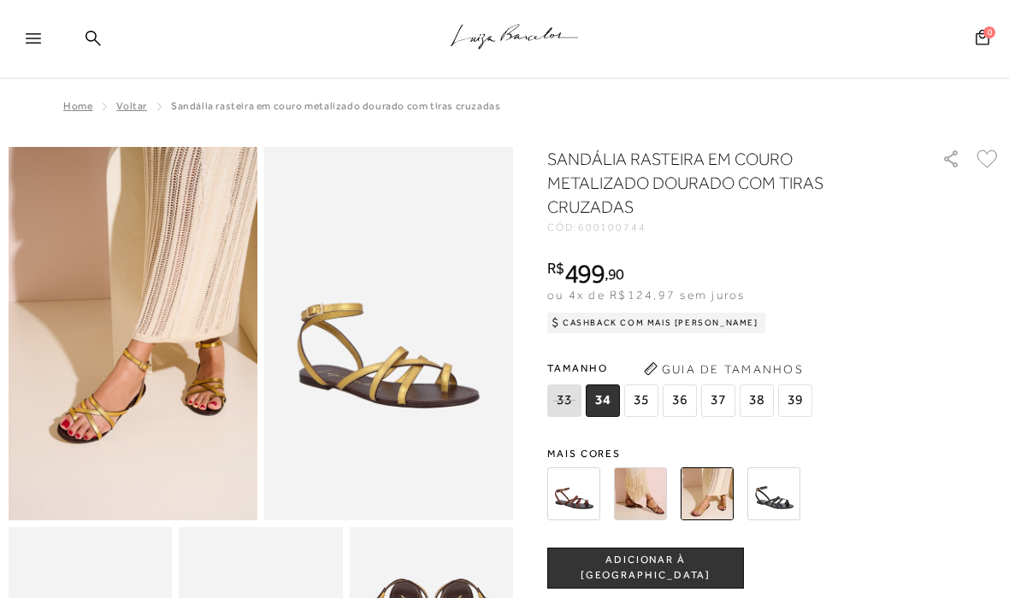
scroll to position [48, 0]
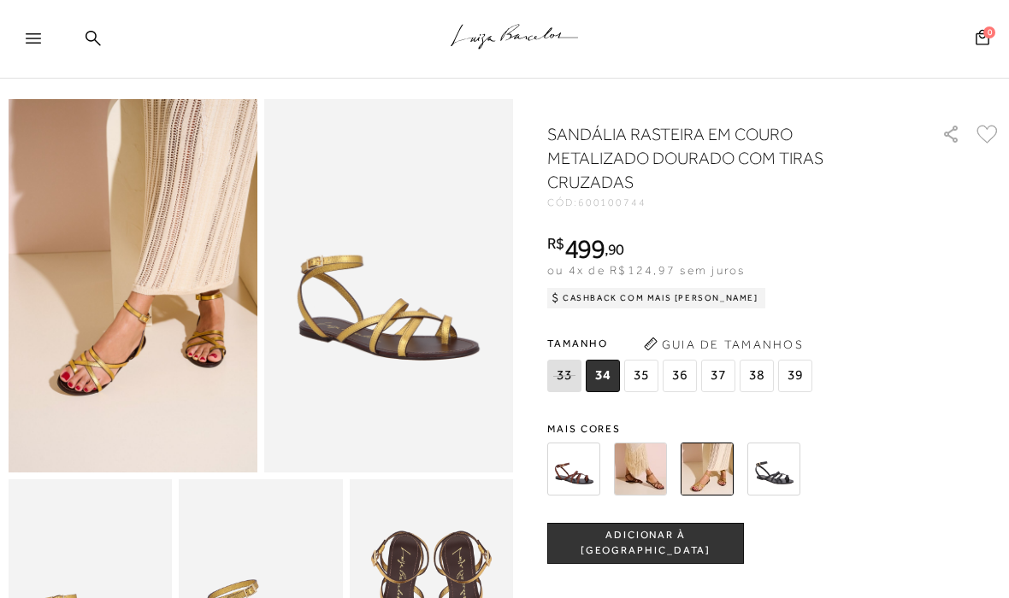
click at [584, 468] on img at bounding box center [573, 469] width 53 height 53
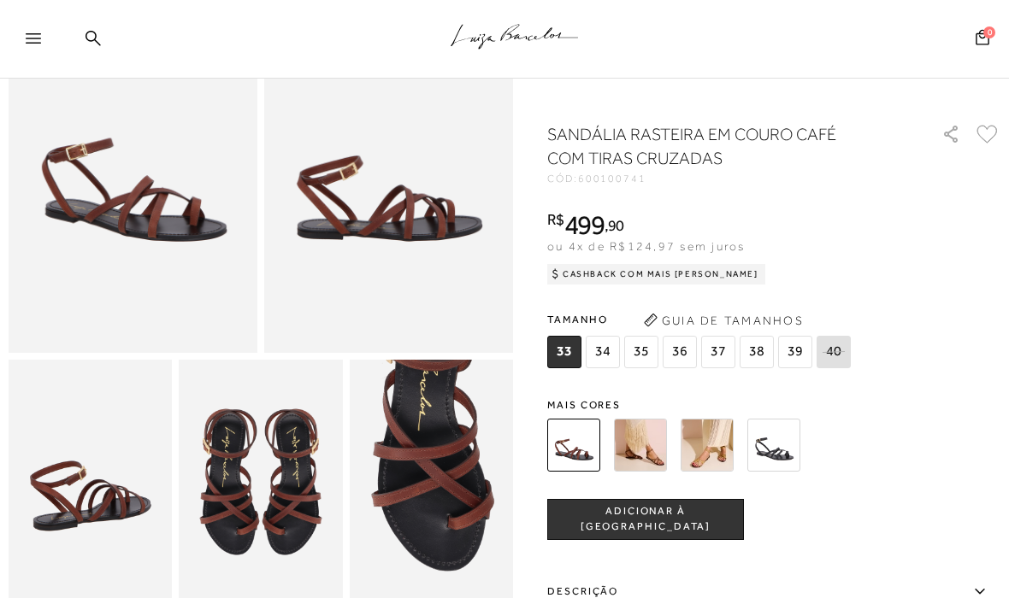
scroll to position [167, 0]
click at [650, 445] on img at bounding box center [640, 445] width 53 height 53
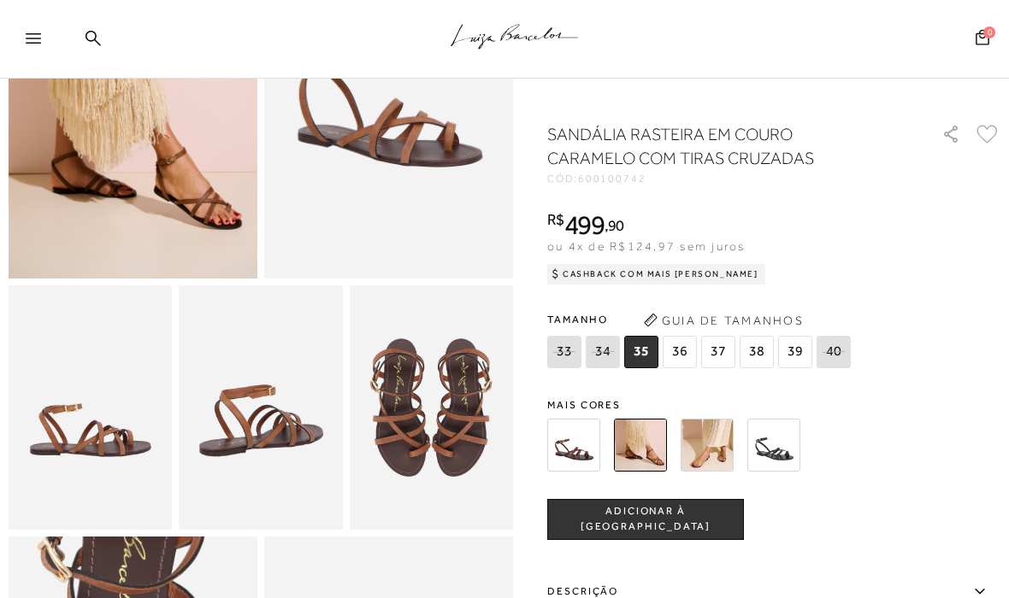
scroll to position [241, 0]
click at [582, 443] on img at bounding box center [573, 445] width 53 height 53
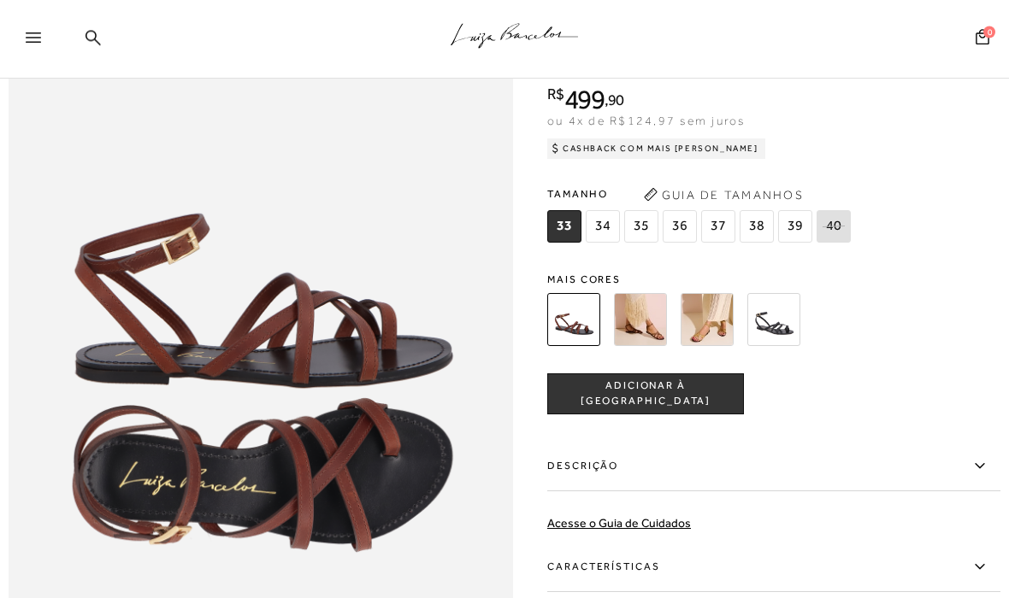
scroll to position [780, 0]
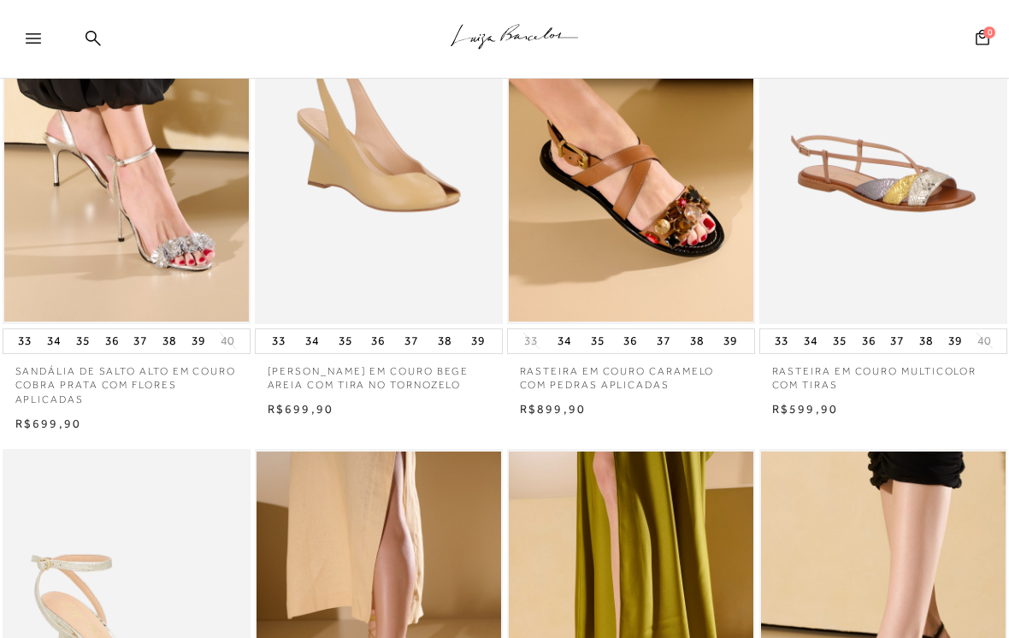
scroll to position [198, 0]
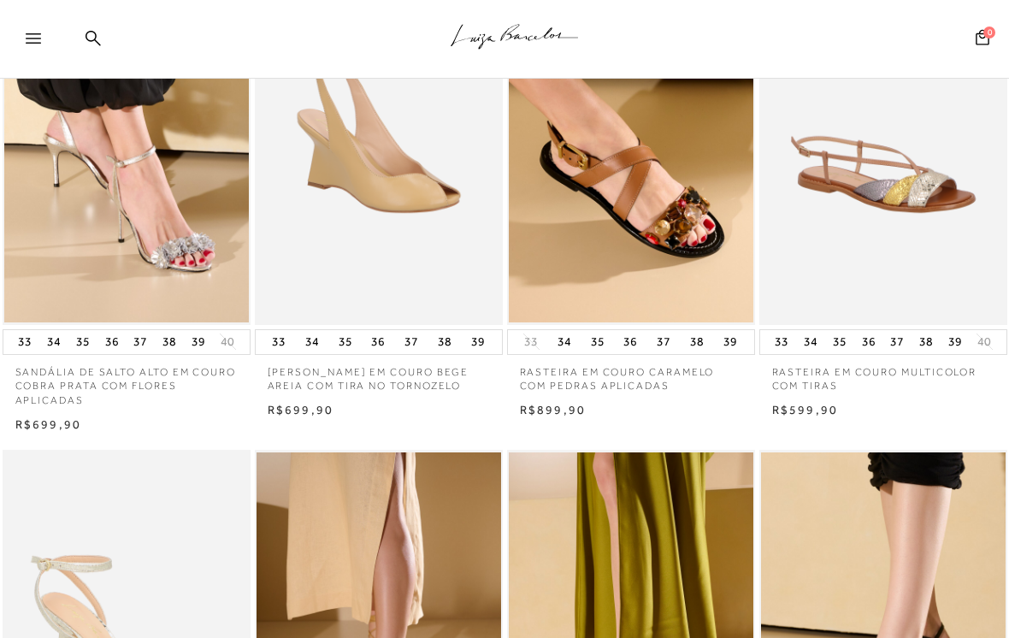
click at [940, 173] on img at bounding box center [883, 139] width 245 height 367
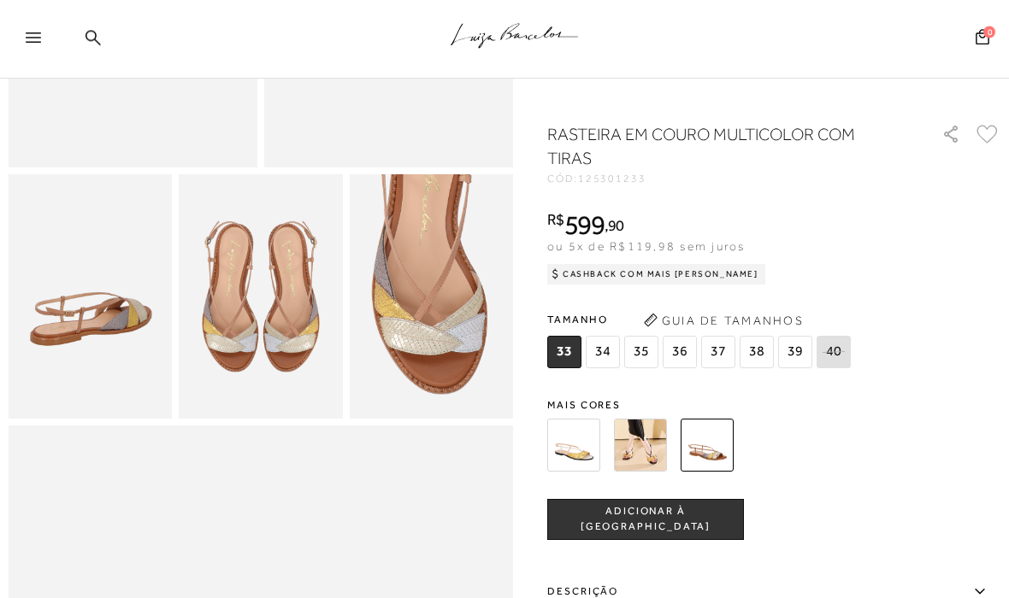
click at [645, 439] on img at bounding box center [640, 445] width 53 height 53
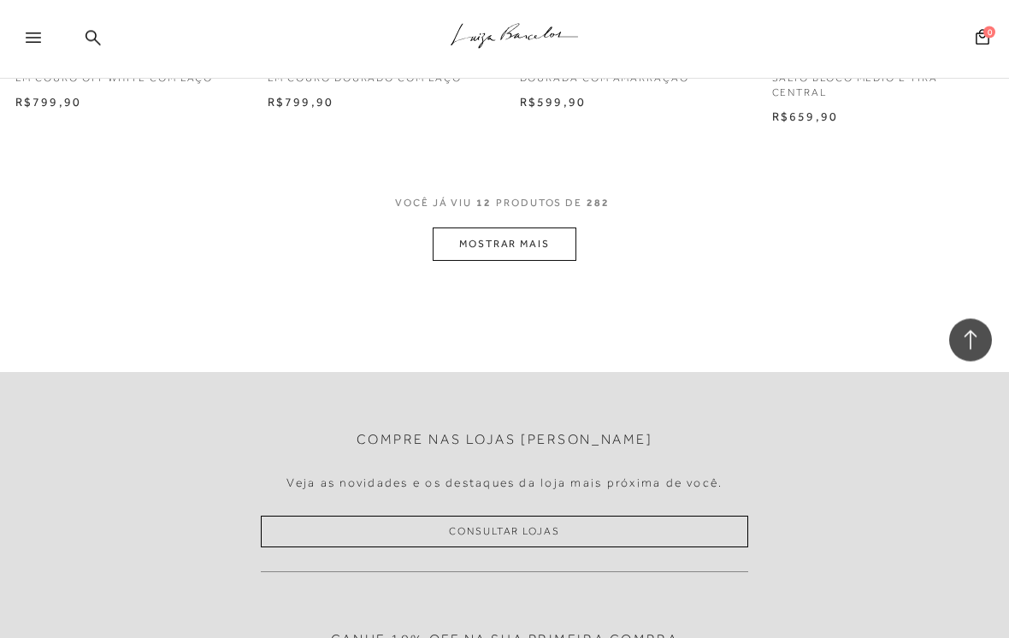
scroll to position [1498, 0]
click at [526, 238] on button "MOSTRAR MAIS" at bounding box center [505, 246] width 144 height 33
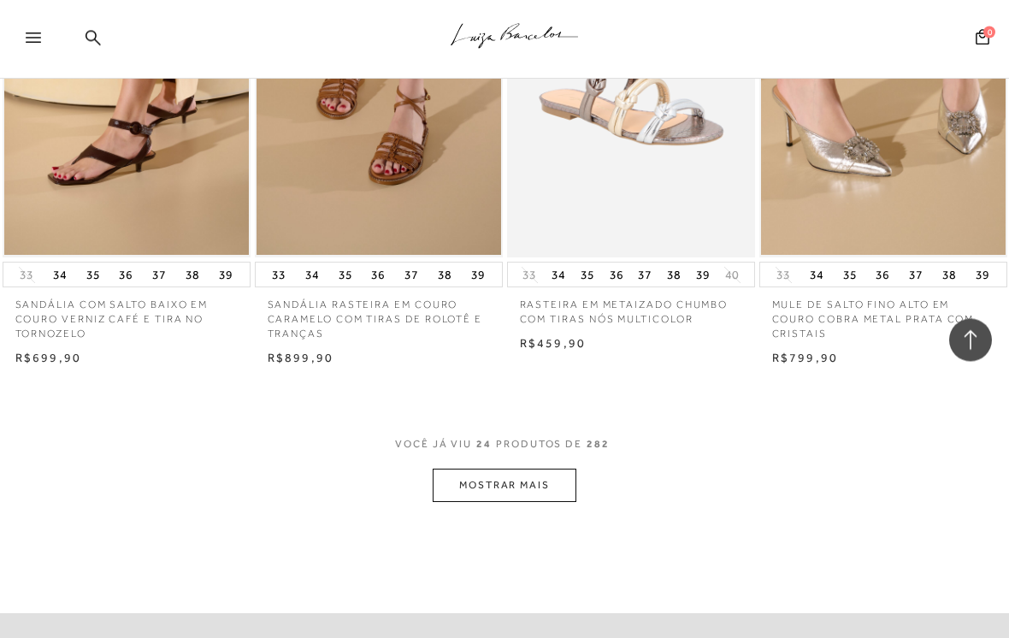
scroll to position [2752, 0]
click at [542, 469] on button "MOSTRAR MAIS" at bounding box center [505, 485] width 144 height 33
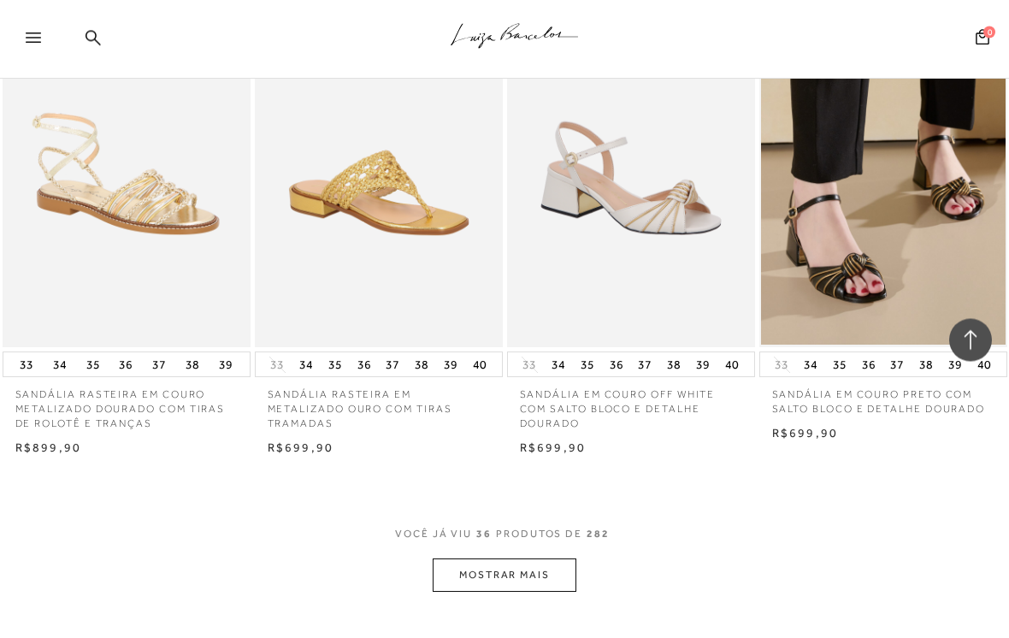
scroll to position [4155, 0]
click at [536, 558] on button "MOSTRAR MAIS" at bounding box center [505, 574] width 144 height 33
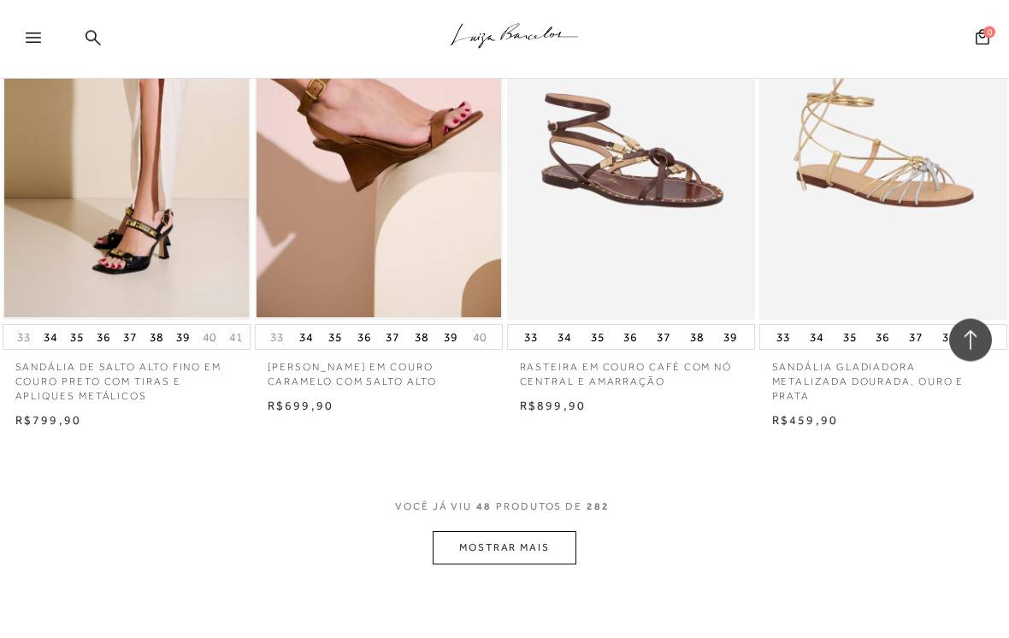
scroll to position [5675, 0]
click at [534, 531] on button "MOSTRAR MAIS" at bounding box center [505, 547] width 144 height 33
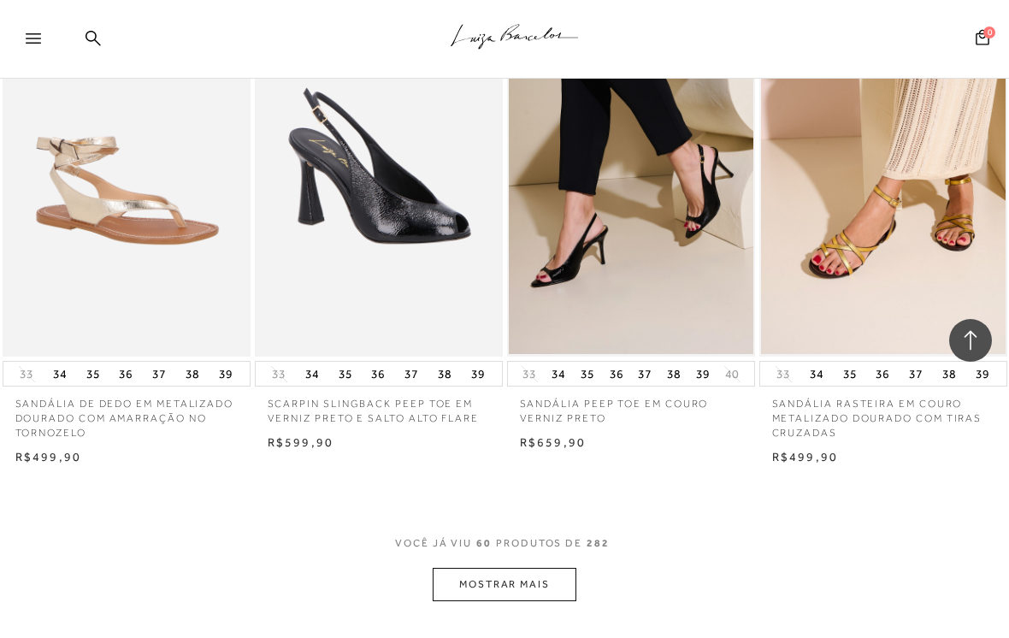
scroll to position [7133, 0]
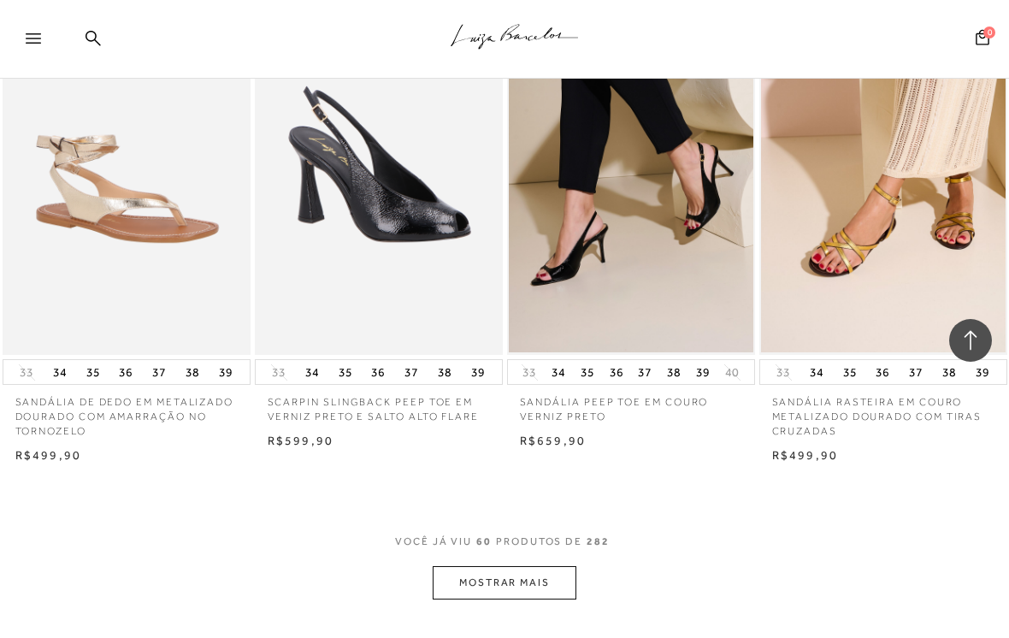
click at [529, 566] on button "MOSTRAR MAIS" at bounding box center [505, 582] width 144 height 33
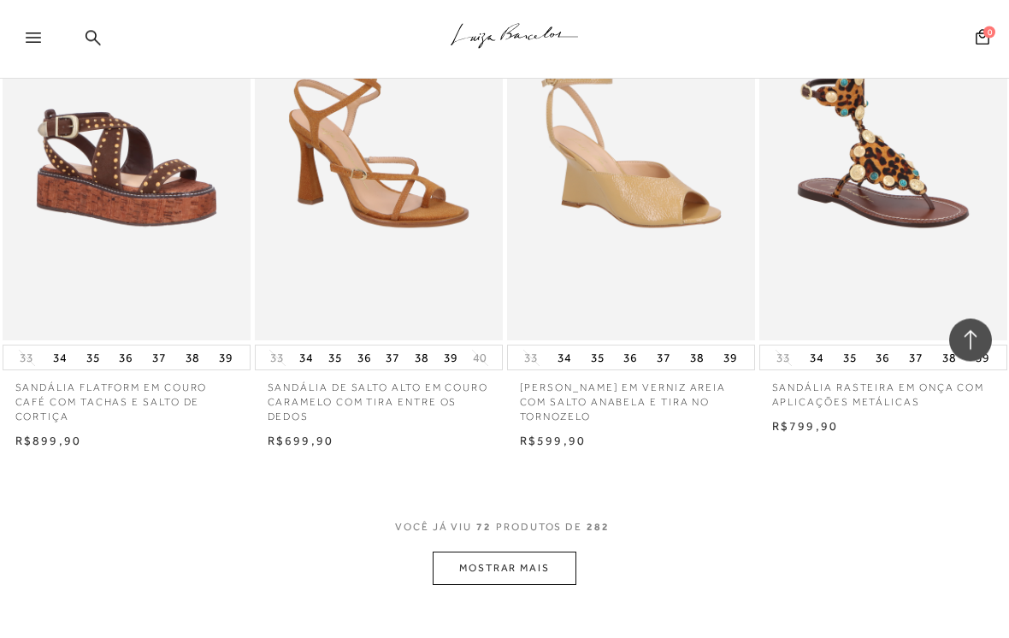
scroll to position [8640, 0]
click at [568, 551] on button "MOSTRAR MAIS" at bounding box center [505, 567] width 144 height 33
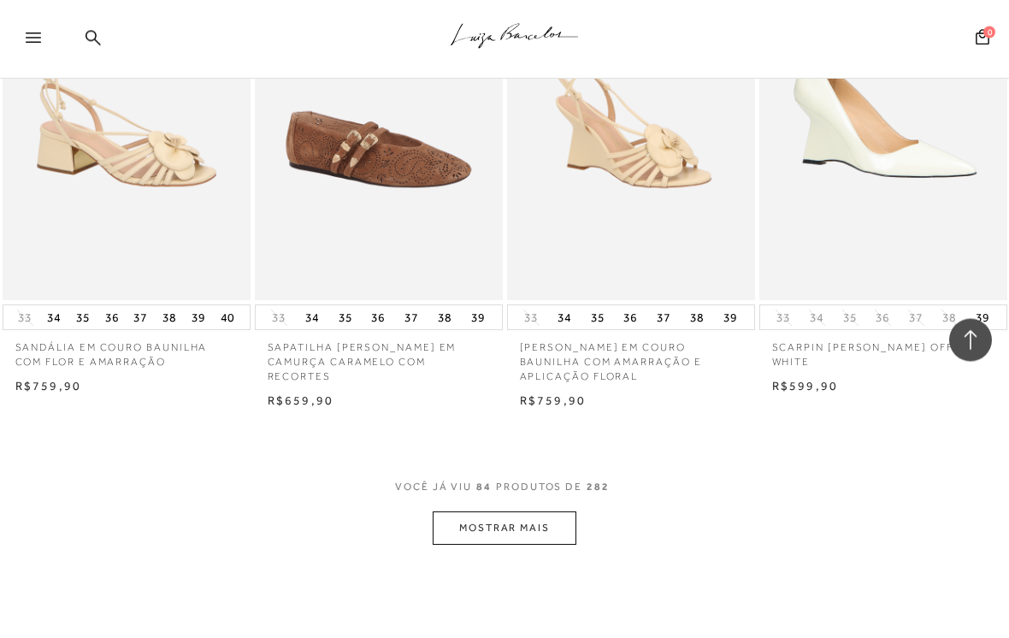
scroll to position [10159, 0]
click at [522, 511] on button "MOSTRAR MAIS" at bounding box center [505, 527] width 144 height 33
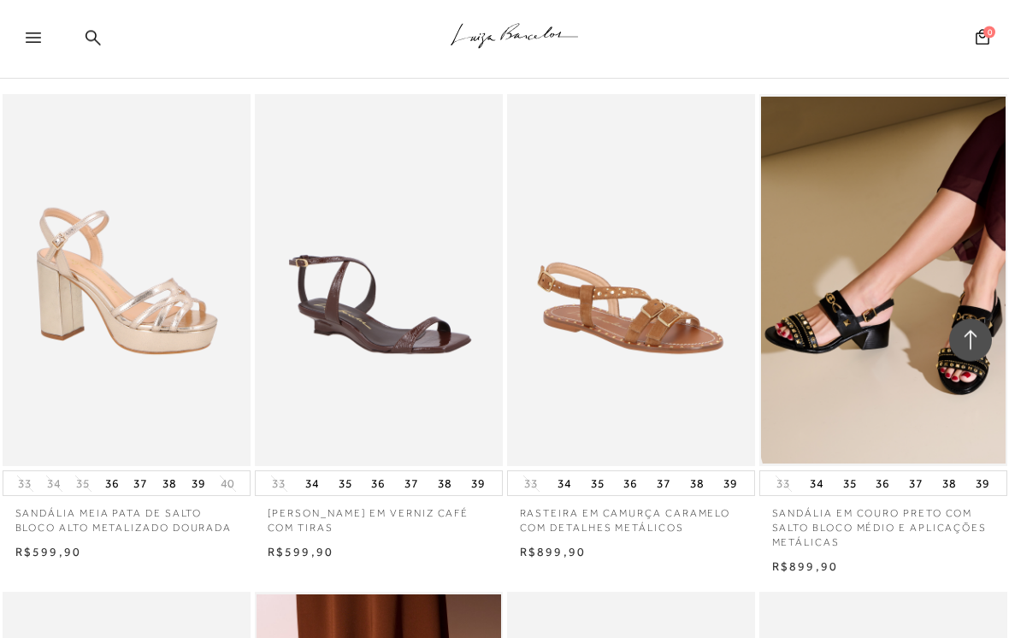
scroll to position [10505, 0]
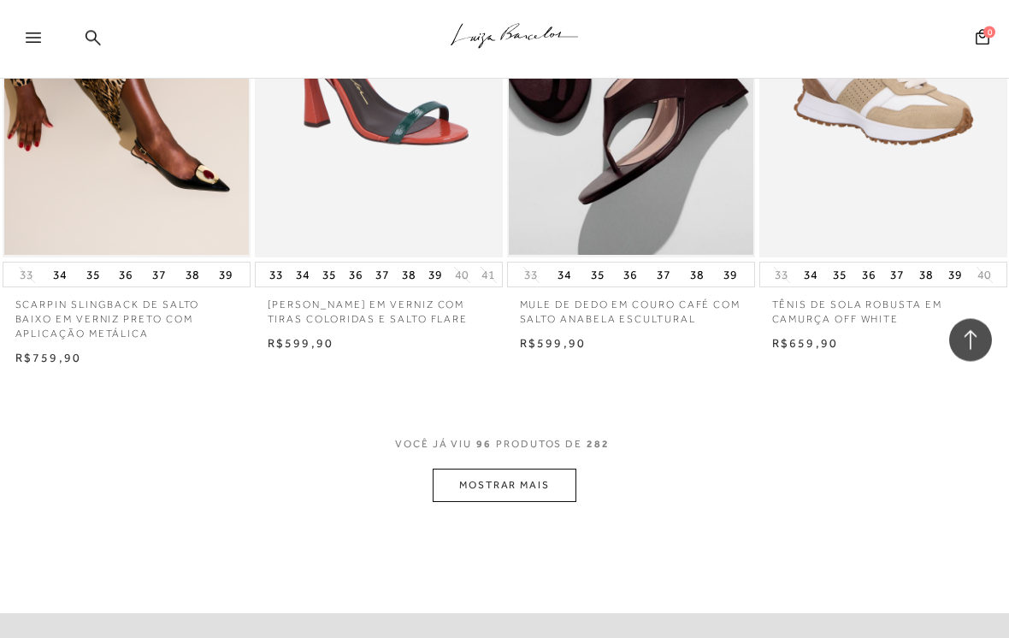
click at [533, 469] on button "MOSTRAR MAIS" at bounding box center [505, 485] width 144 height 33
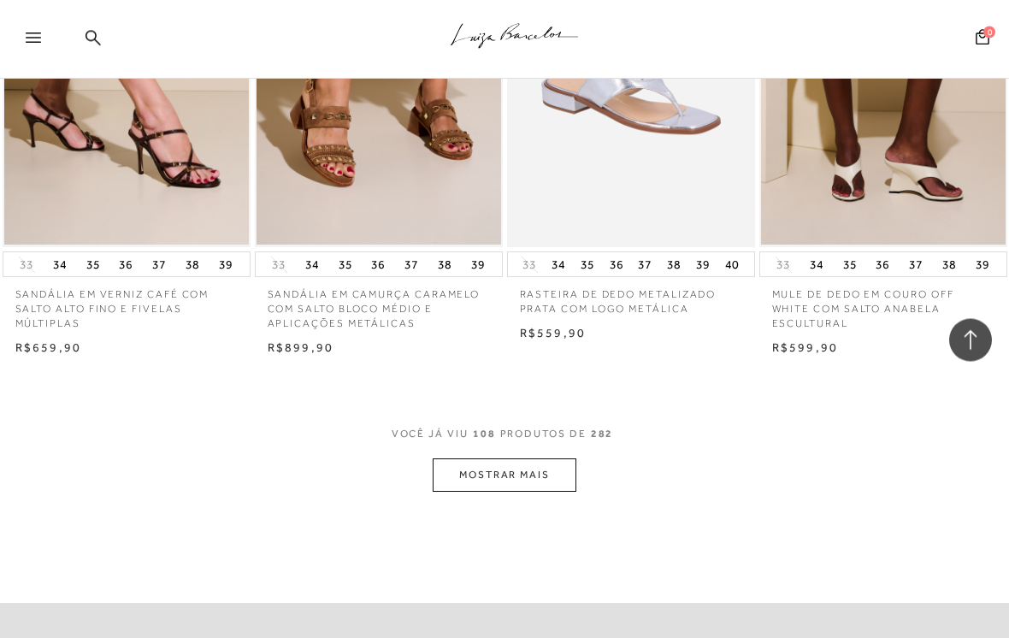
scroll to position [13206, 0]
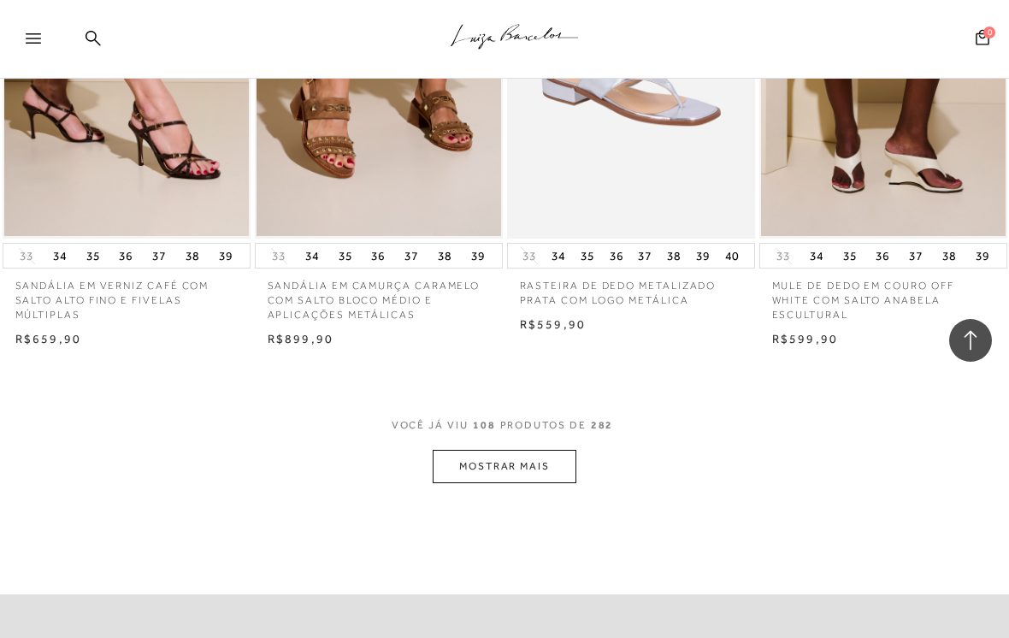
click at [560, 450] on button "MOSTRAR MAIS" at bounding box center [505, 466] width 144 height 33
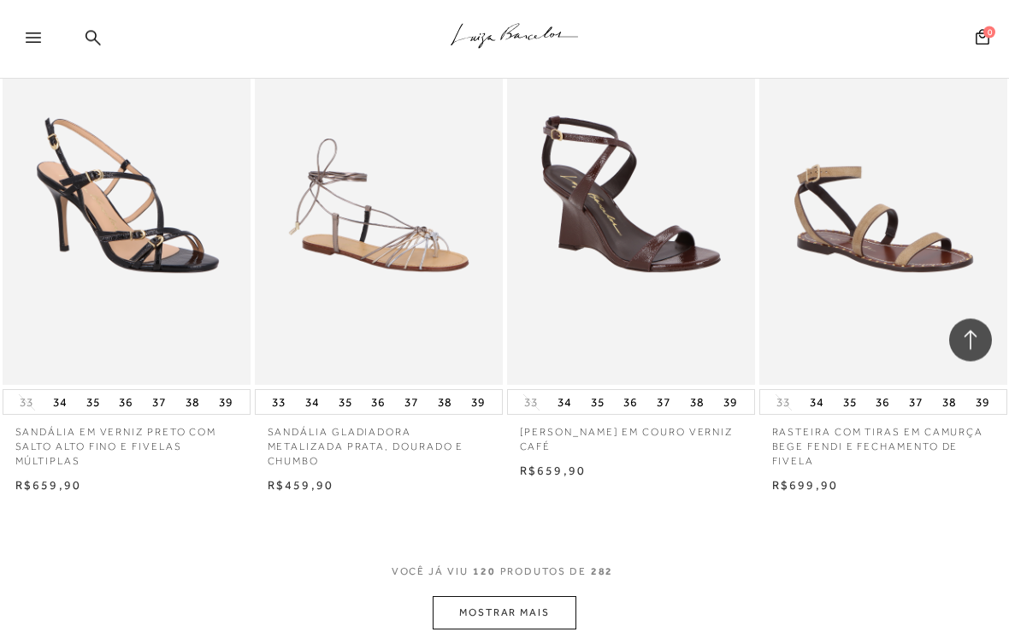
scroll to position [14555, 0]
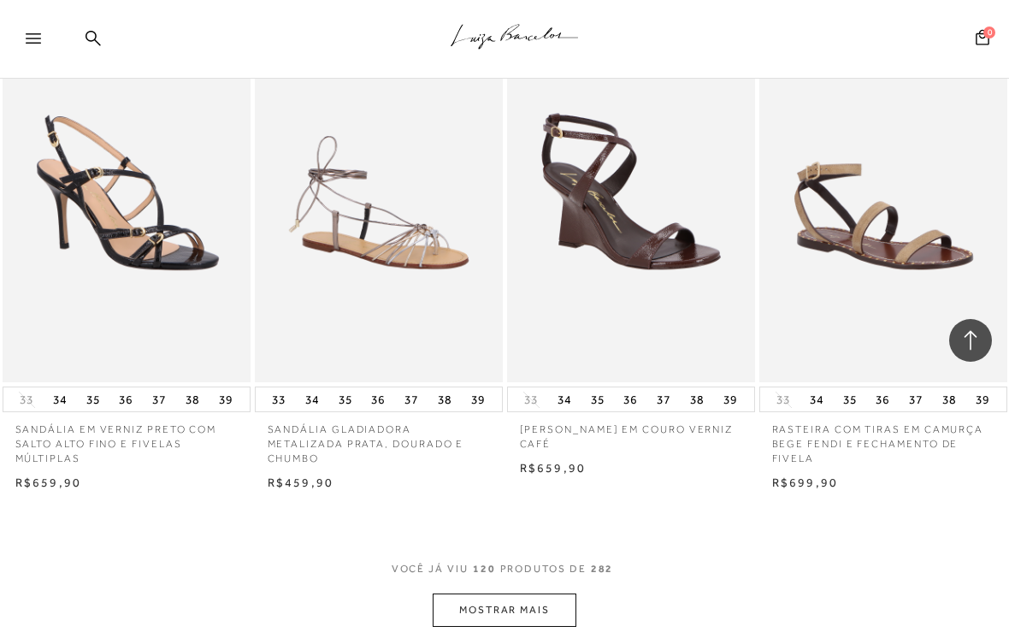
click at [551, 593] on button "MOSTRAR MAIS" at bounding box center [505, 609] width 144 height 33
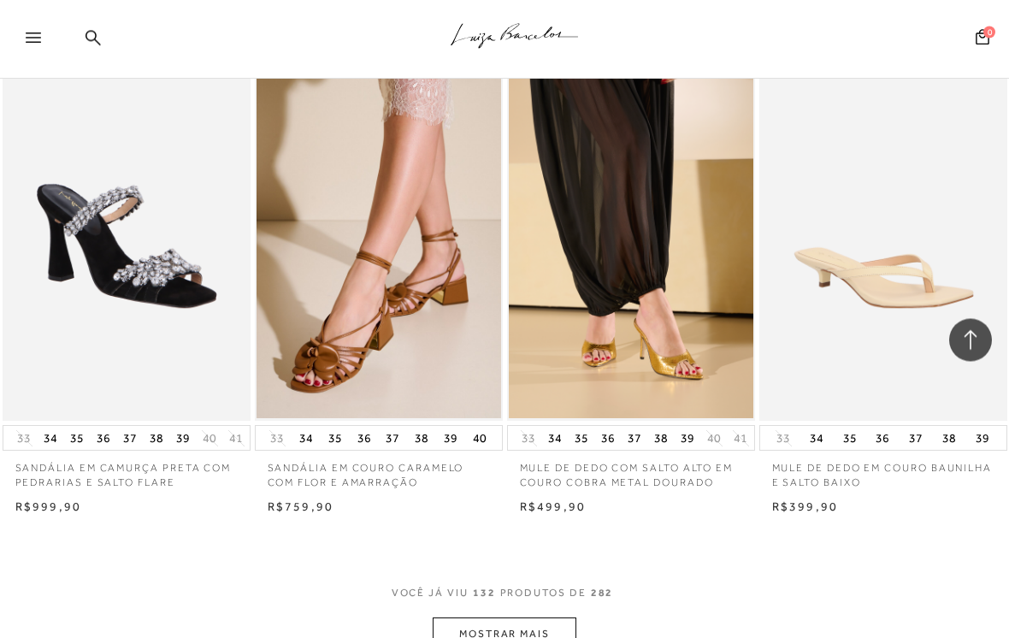
scroll to position [16010, 0]
click at [557, 598] on button "MOSTRAR MAIS" at bounding box center [505, 633] width 144 height 33
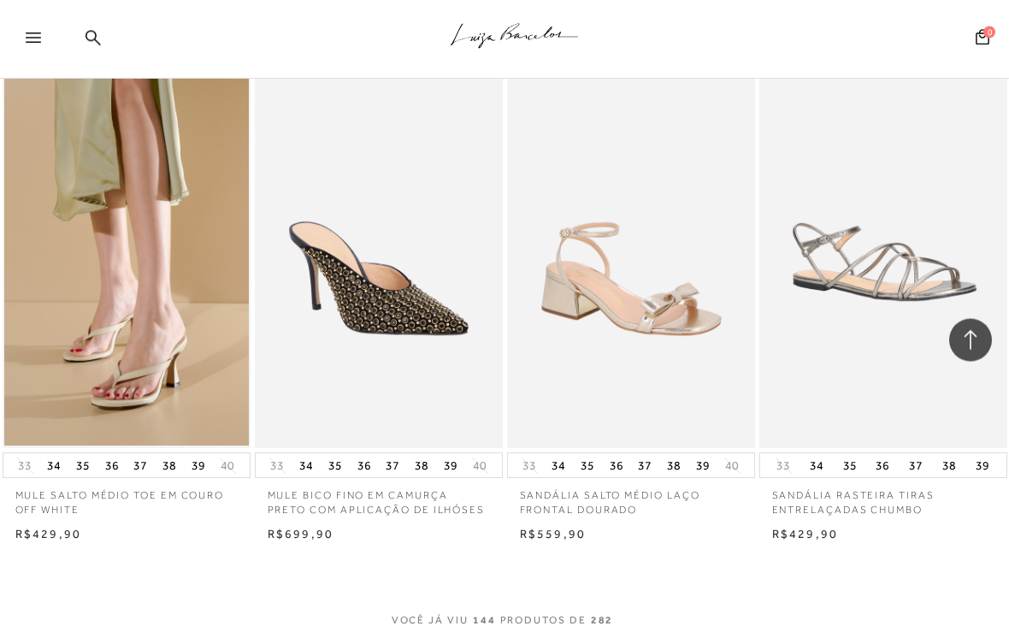
scroll to position [17460, 0]
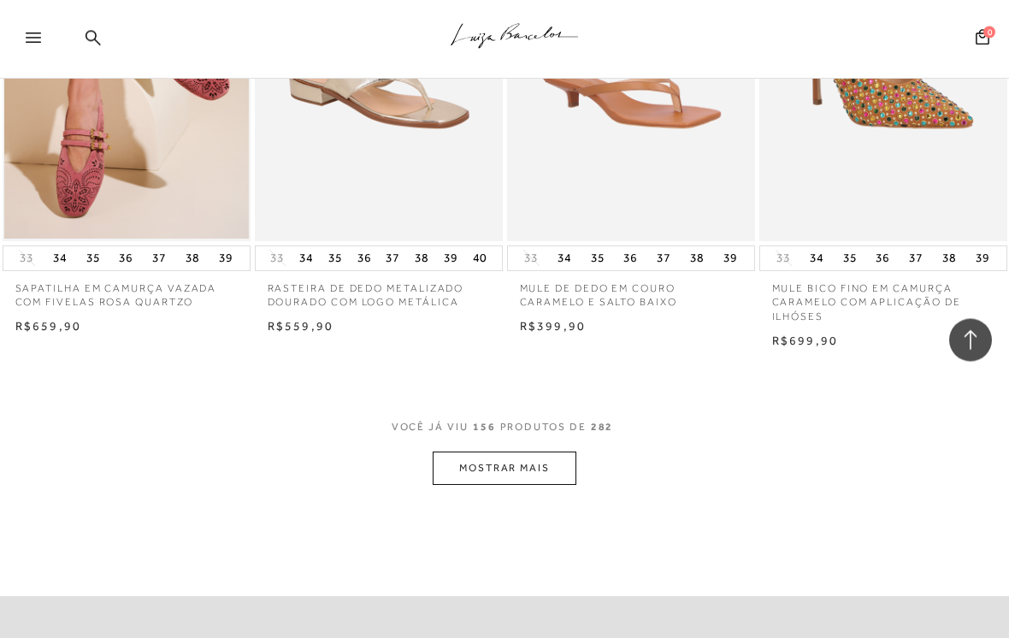
scroll to position [19147, 0]
click at [540, 451] on button "MOSTRAR MAIS" at bounding box center [505, 467] width 144 height 33
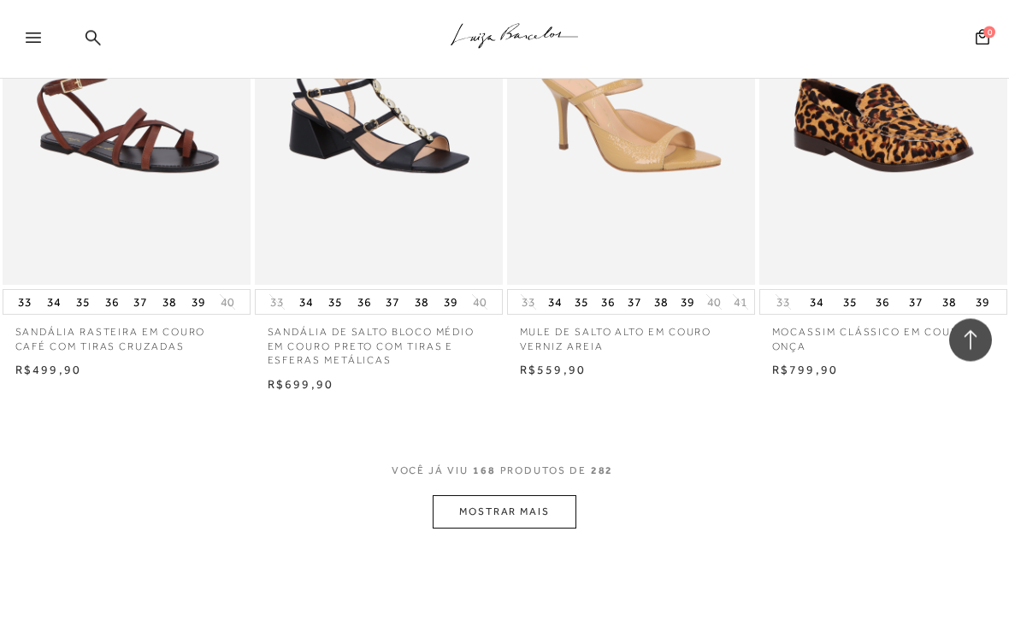
scroll to position [20580, 0]
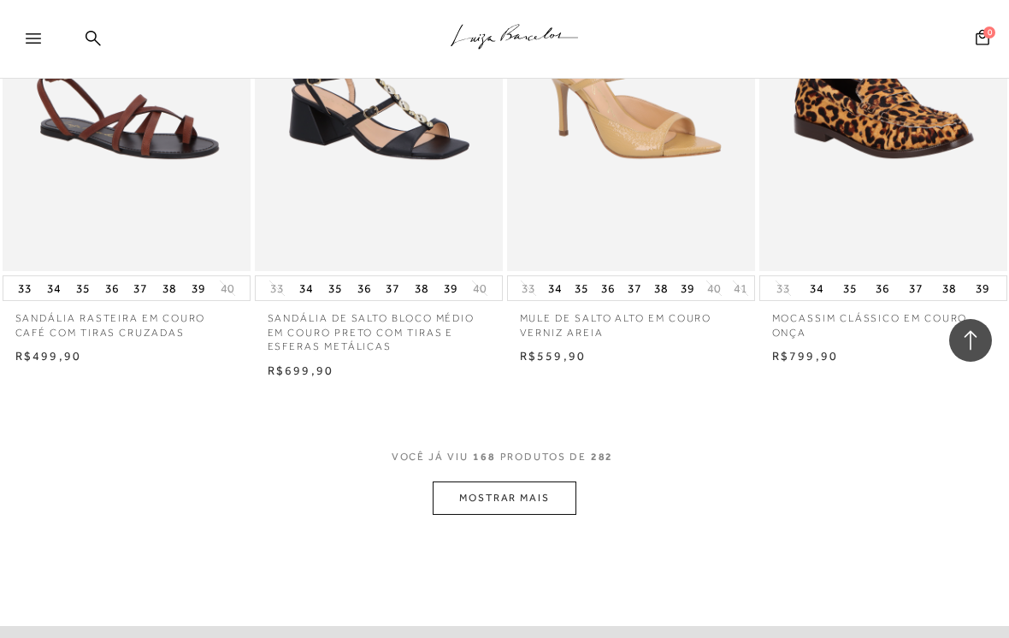
click at [539, 481] on button "MOSTRAR MAIS" at bounding box center [505, 497] width 144 height 33
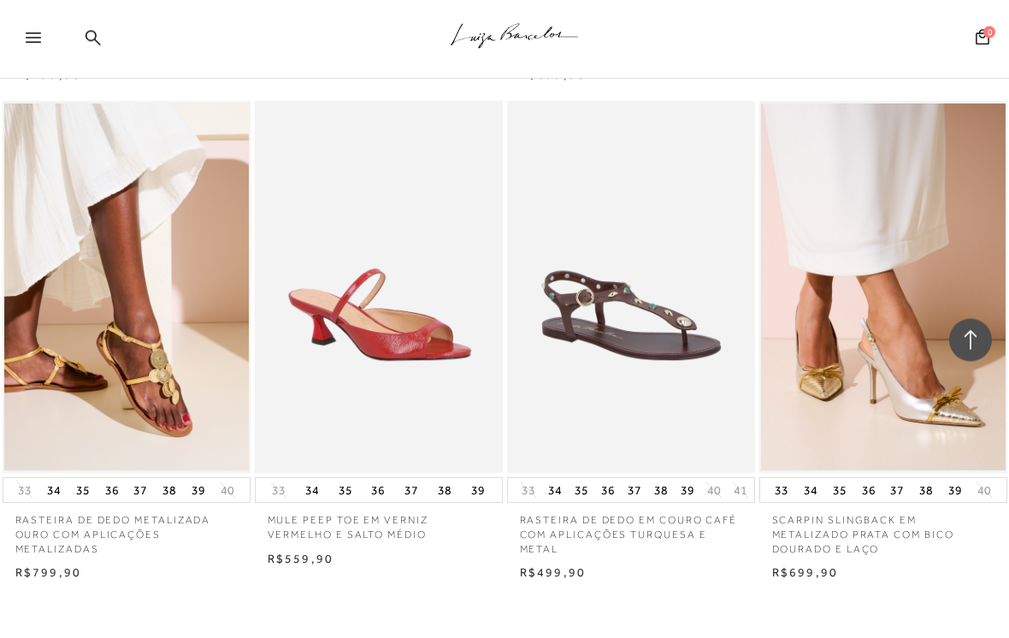
scroll to position [21857, 0]
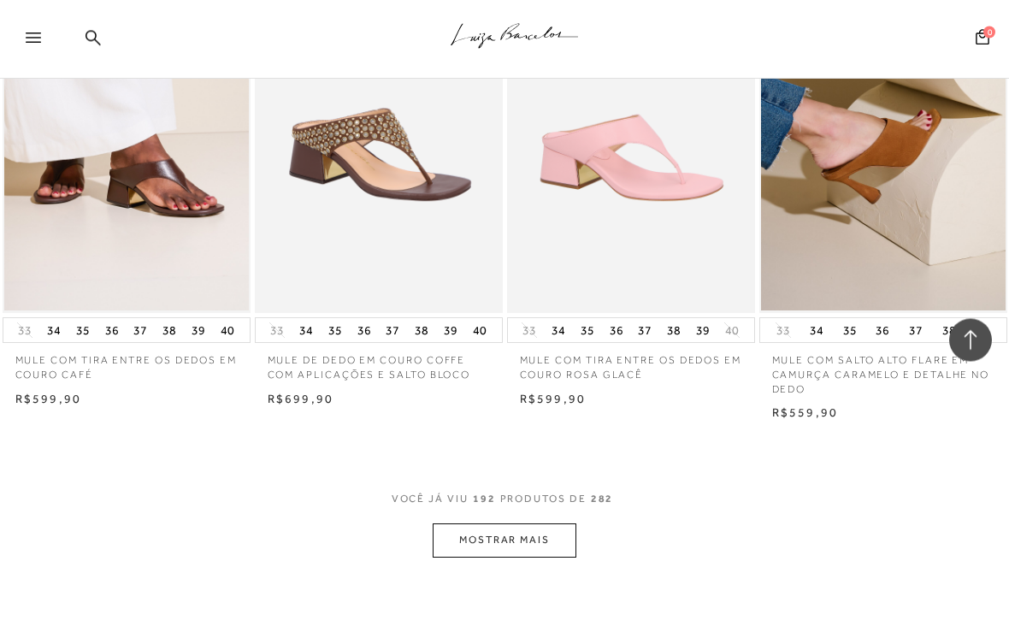
scroll to position [23527, 0]
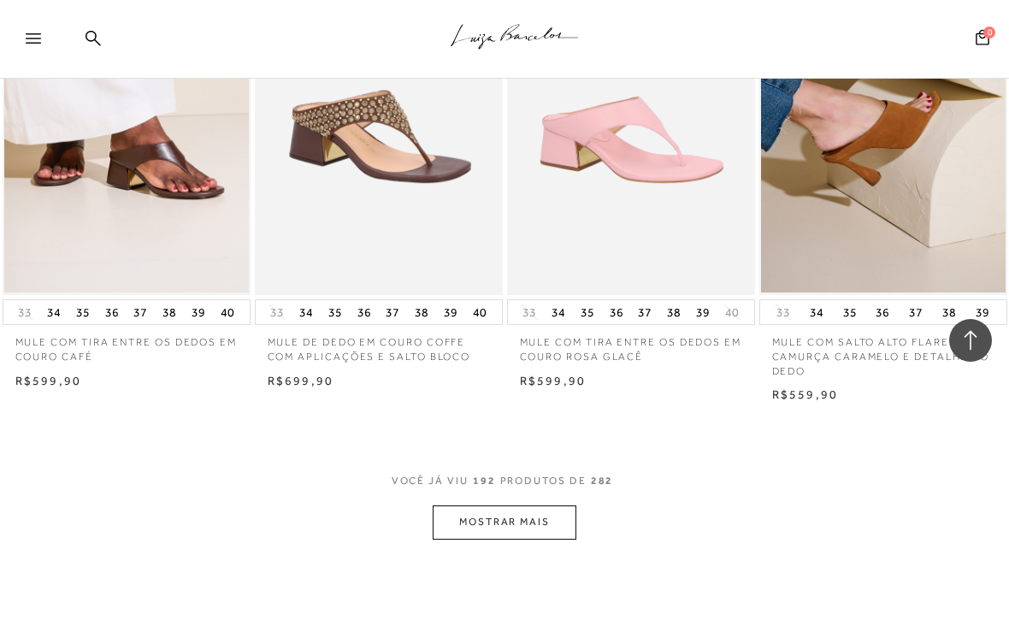
click at [515, 505] on button "MOSTRAR MAIS" at bounding box center [505, 521] width 144 height 33
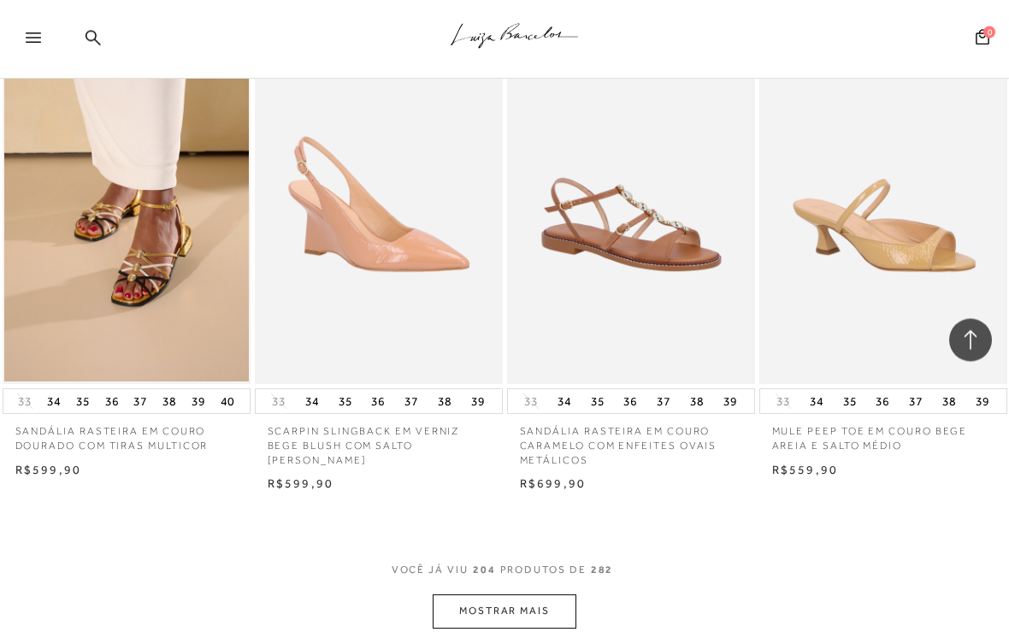
scroll to position [24931, 0]
click at [519, 594] on button "MOSTRAR MAIS" at bounding box center [505, 610] width 144 height 33
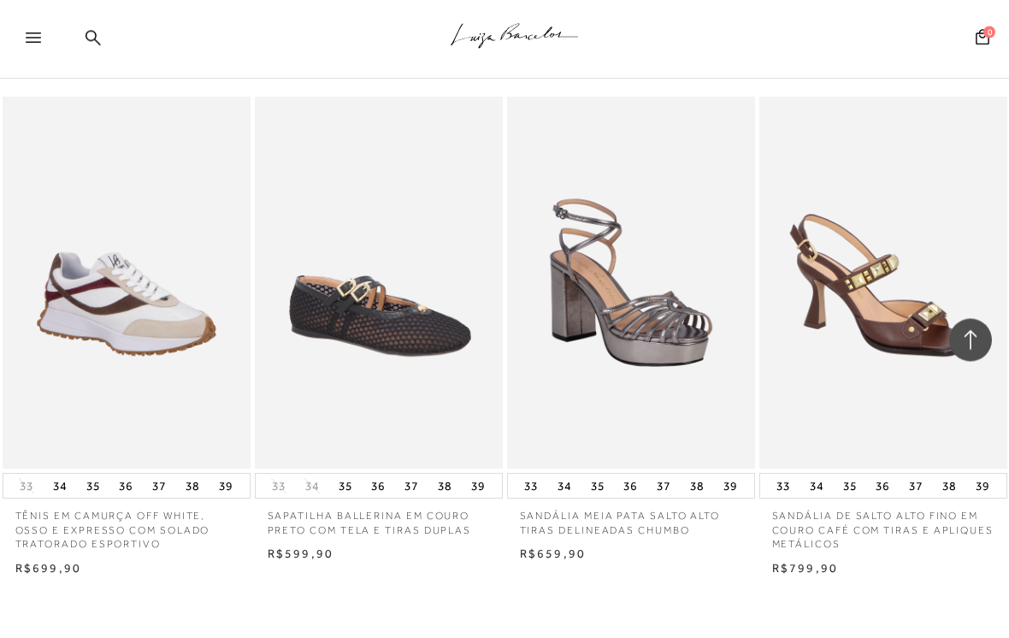
scroll to position [26330, 0]
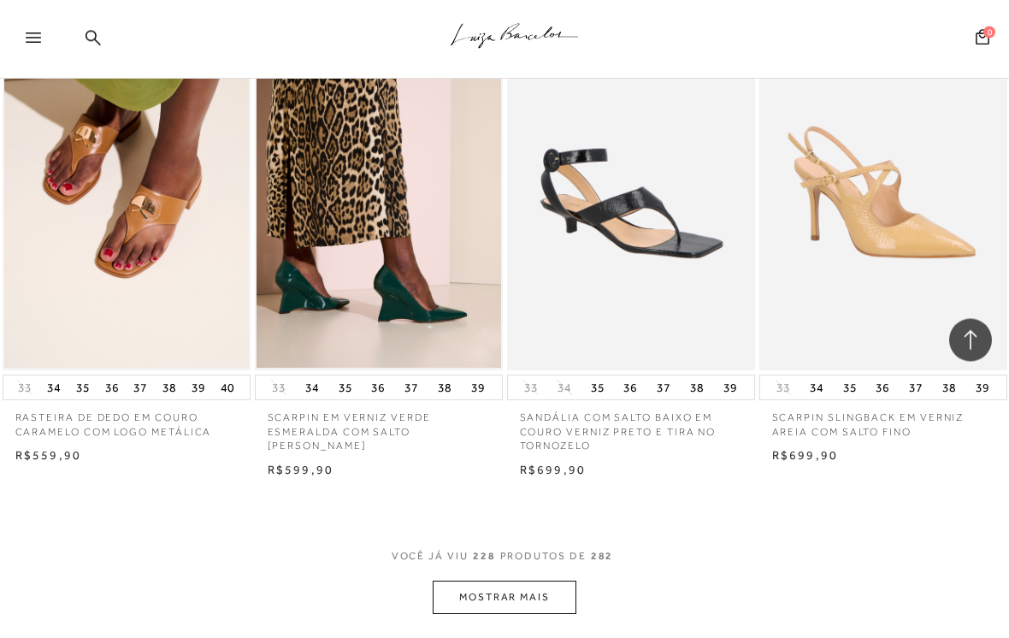
scroll to position [27931, 0]
click at [508, 581] on button "MOSTRAR MAIS" at bounding box center [505, 597] width 144 height 33
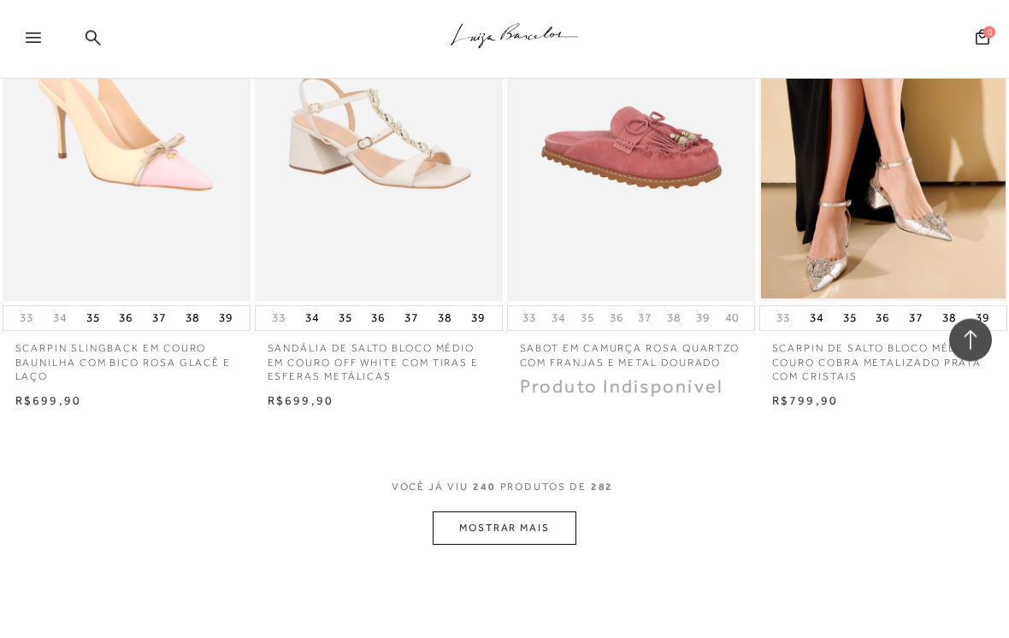
scroll to position [29493, 0]
click at [510, 511] on button "MOSTRAR MAIS" at bounding box center [505, 527] width 144 height 33
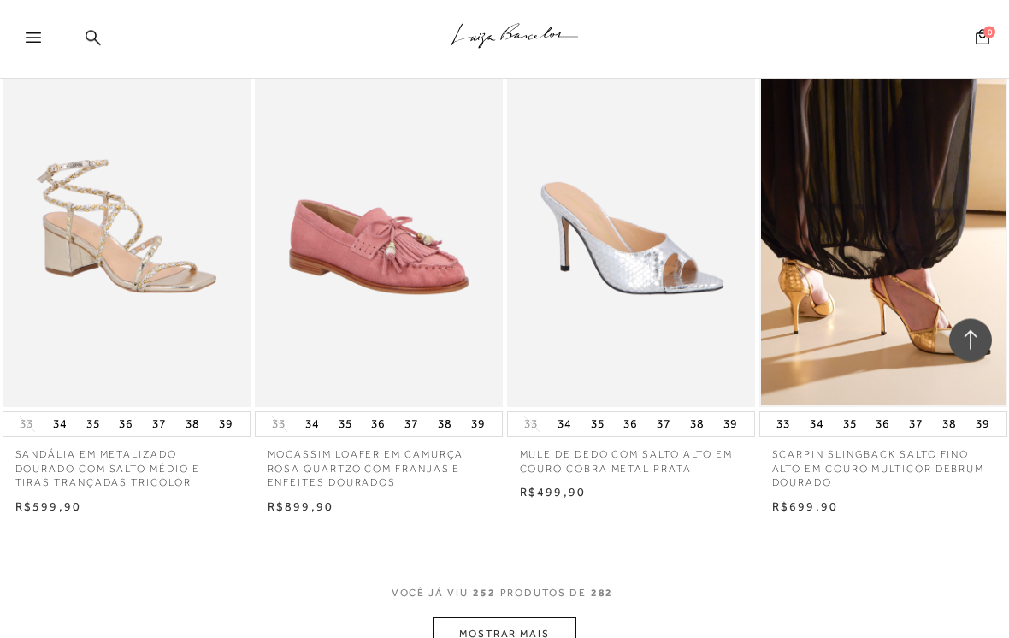
scroll to position [30883, 0]
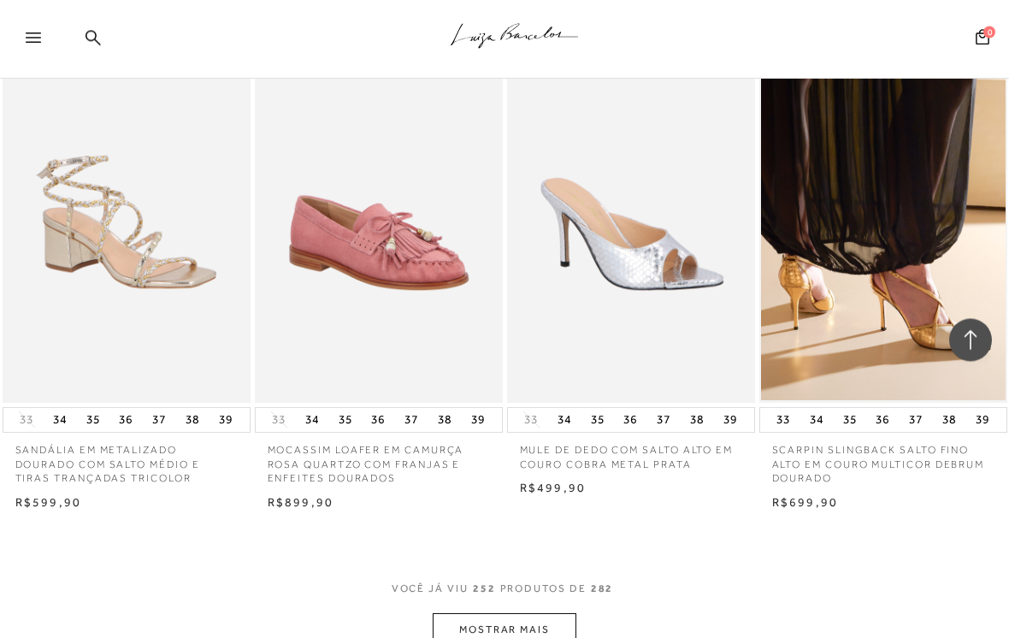
click at [537, 598] on button "MOSTRAR MAIS" at bounding box center [505, 630] width 144 height 33
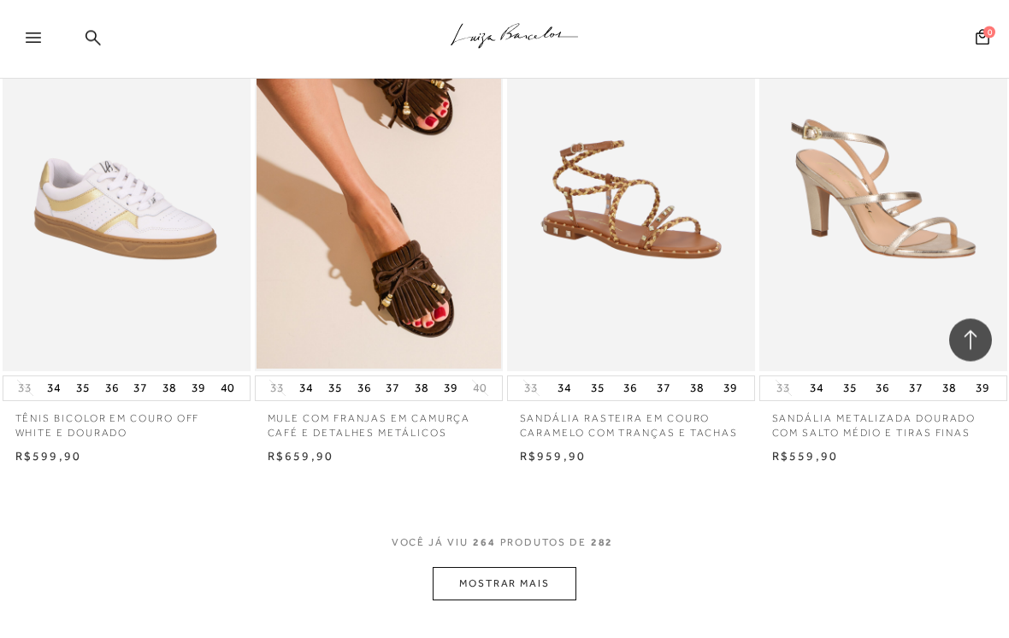
scroll to position [32408, 0]
click at [517, 567] on button "MOSTRAR MAIS" at bounding box center [505, 583] width 144 height 33
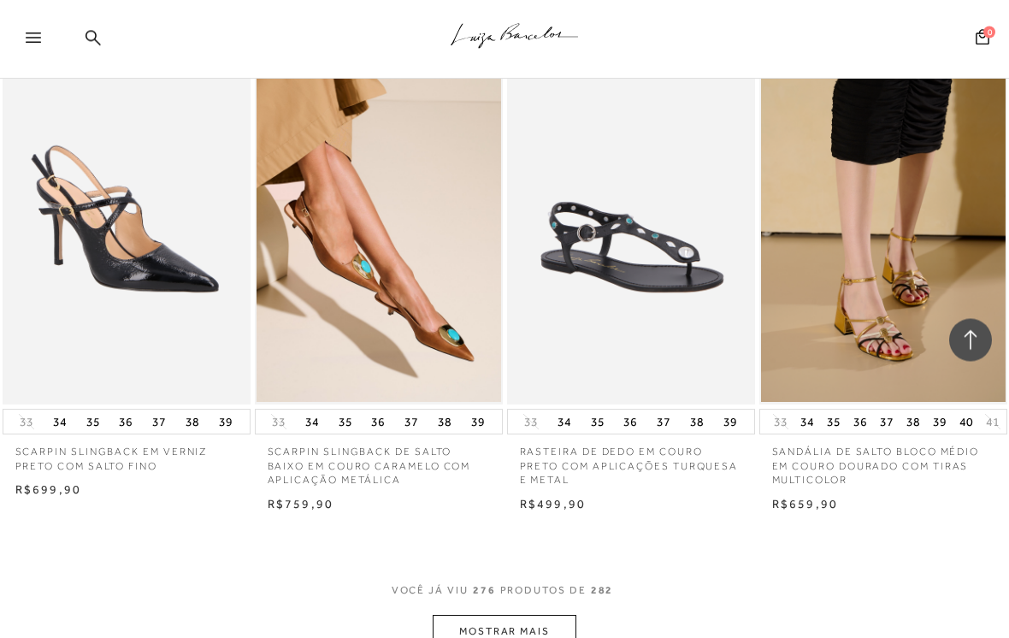
scroll to position [33853, 0]
click at [538, 598] on button "MOSTRAR MAIS" at bounding box center [505, 631] width 144 height 33
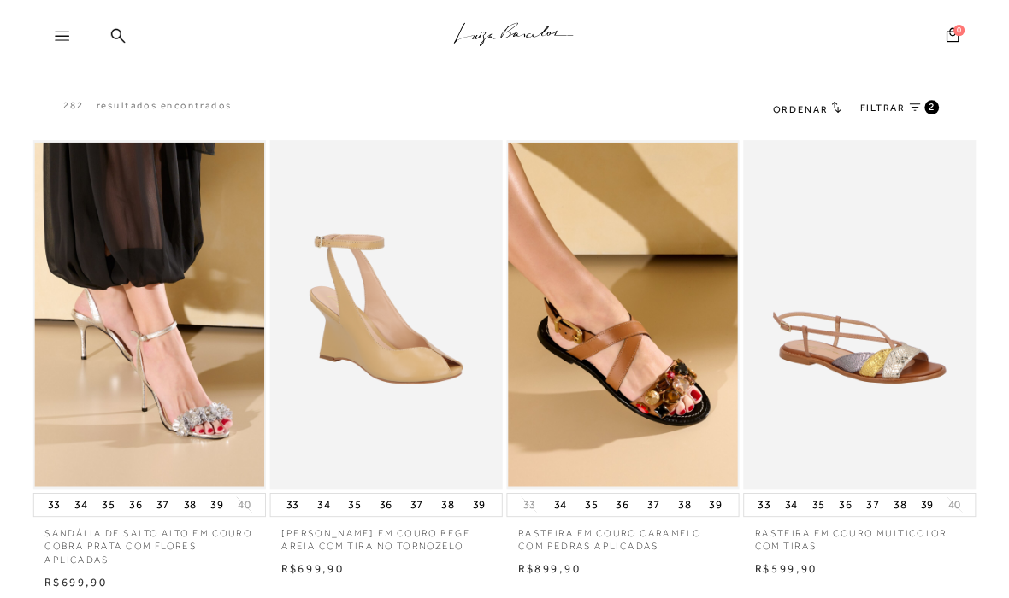
scroll to position [0, 0]
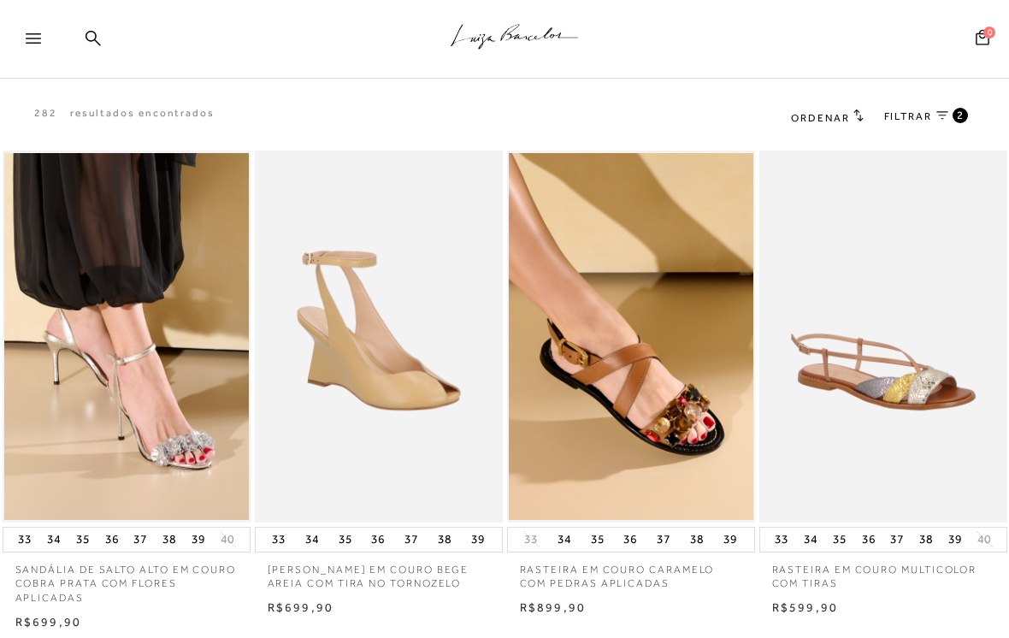
click at [471, 383] on img at bounding box center [378, 336] width 245 height 367
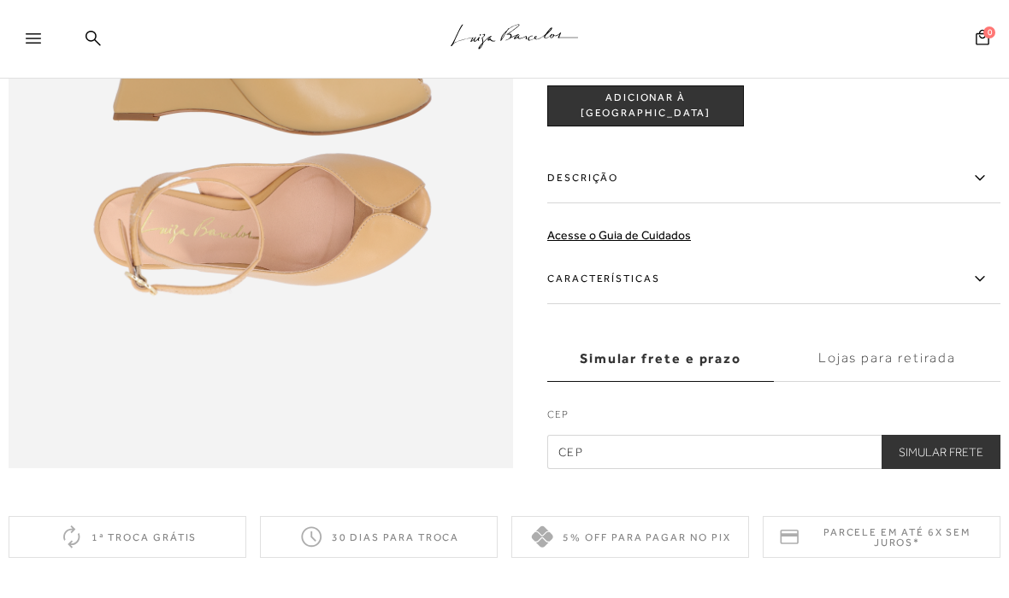
scroll to position [1064, 0]
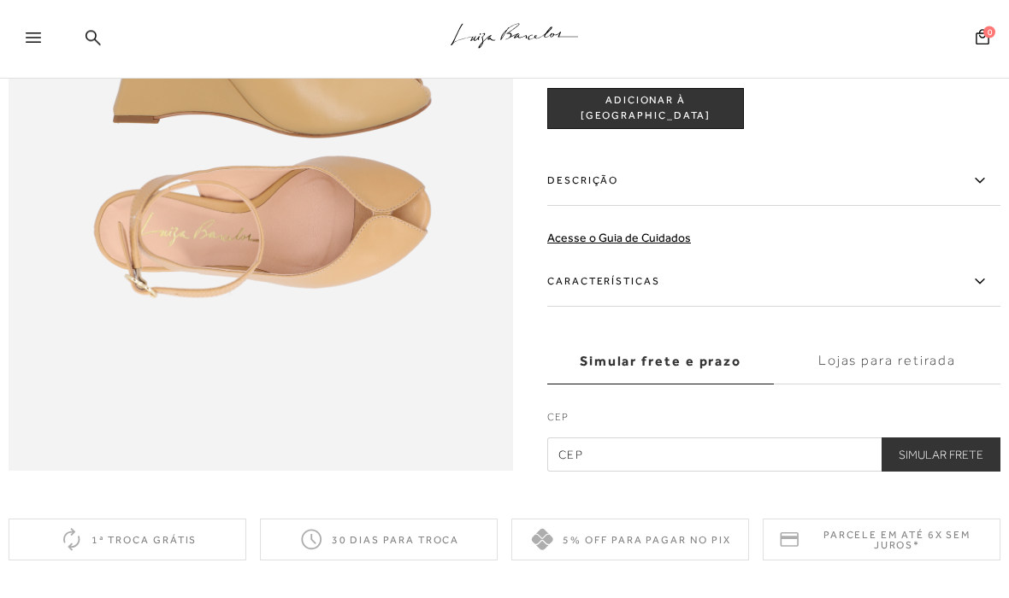
click at [651, 280] on label "Características" at bounding box center [773, 282] width 453 height 50
click at [0, 0] on input "Características" at bounding box center [0, 0] width 0 height 0
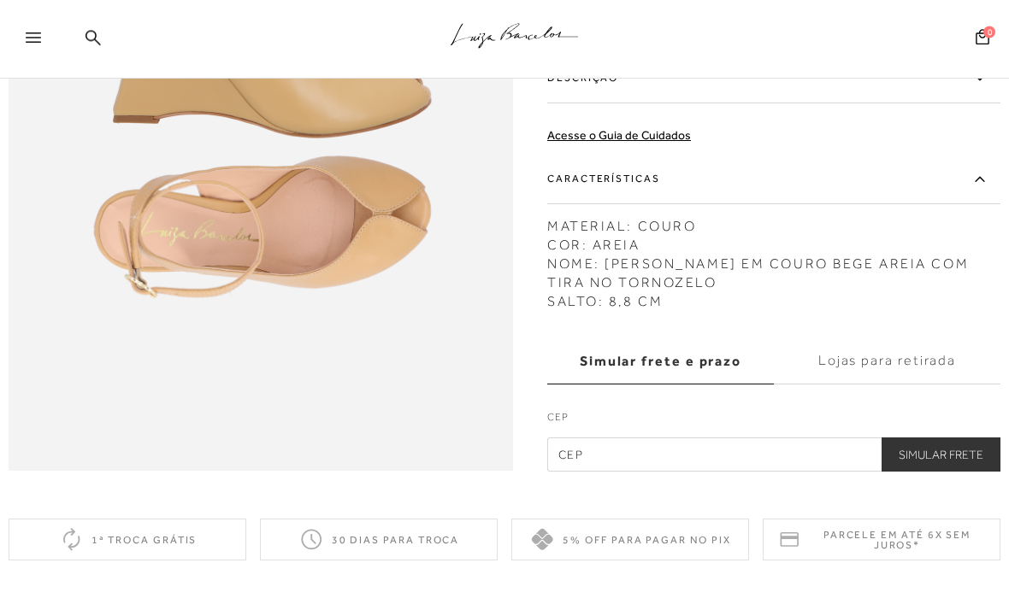
scroll to position [1064, 0]
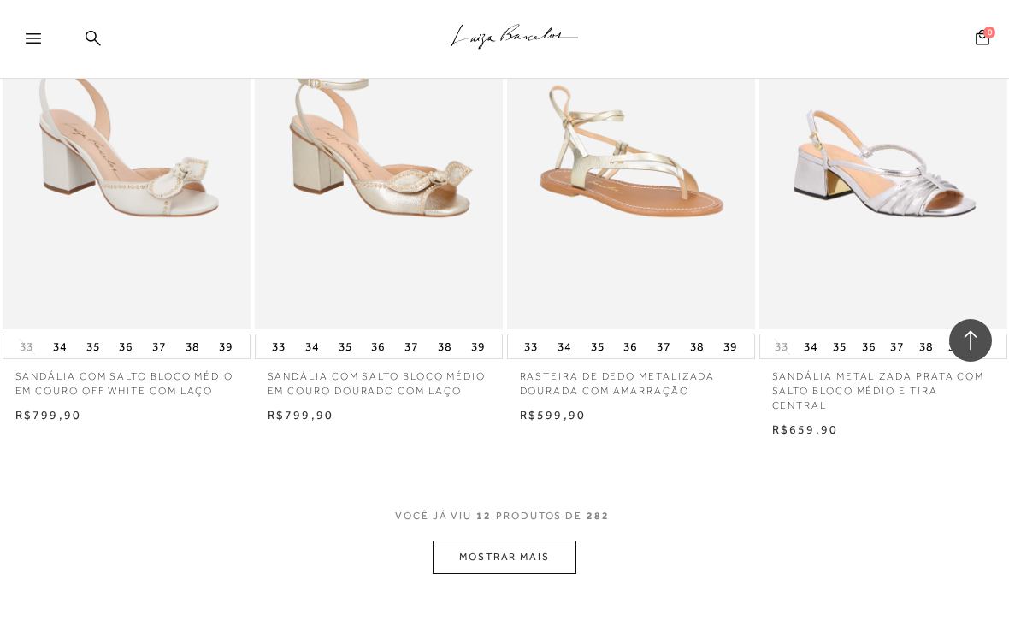
scroll to position [1206, 0]
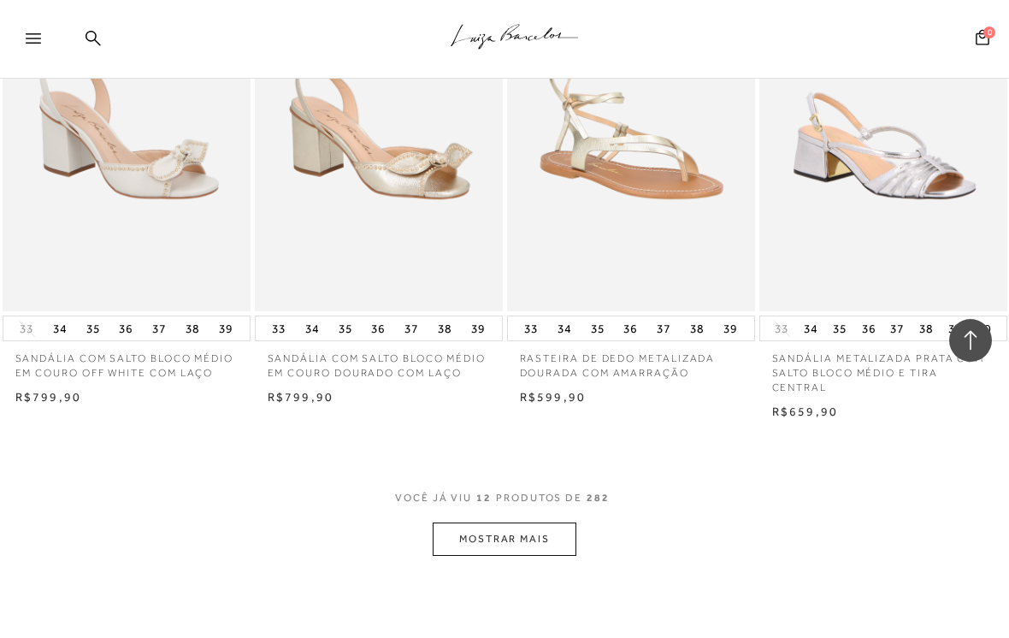
click at [557, 526] on button "MOSTRAR MAIS" at bounding box center [505, 538] width 144 height 33
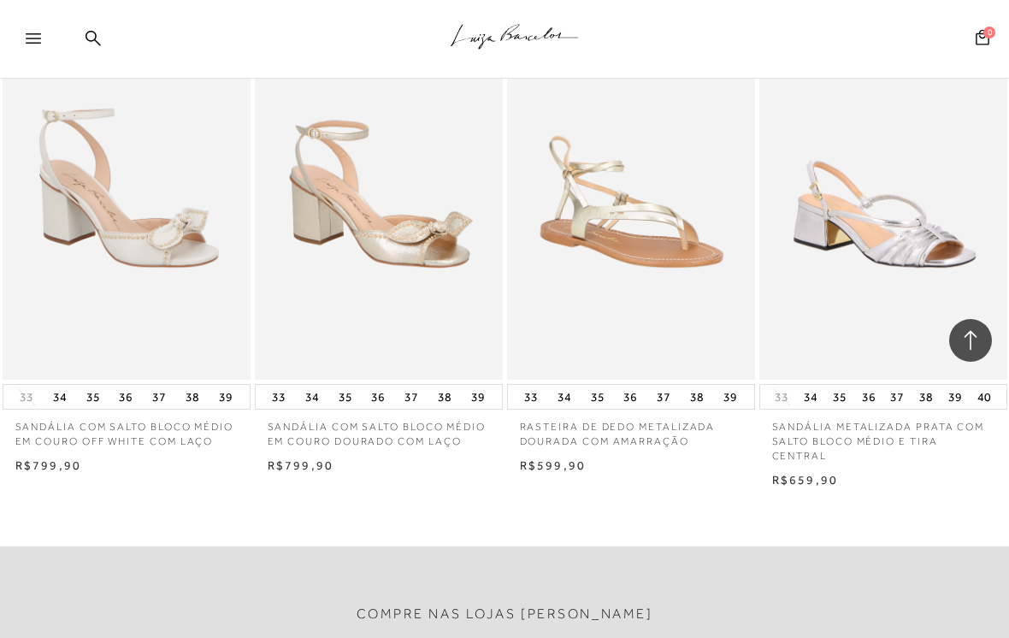
scroll to position [1136, 0]
click at [361, 181] on img at bounding box center [378, 193] width 245 height 367
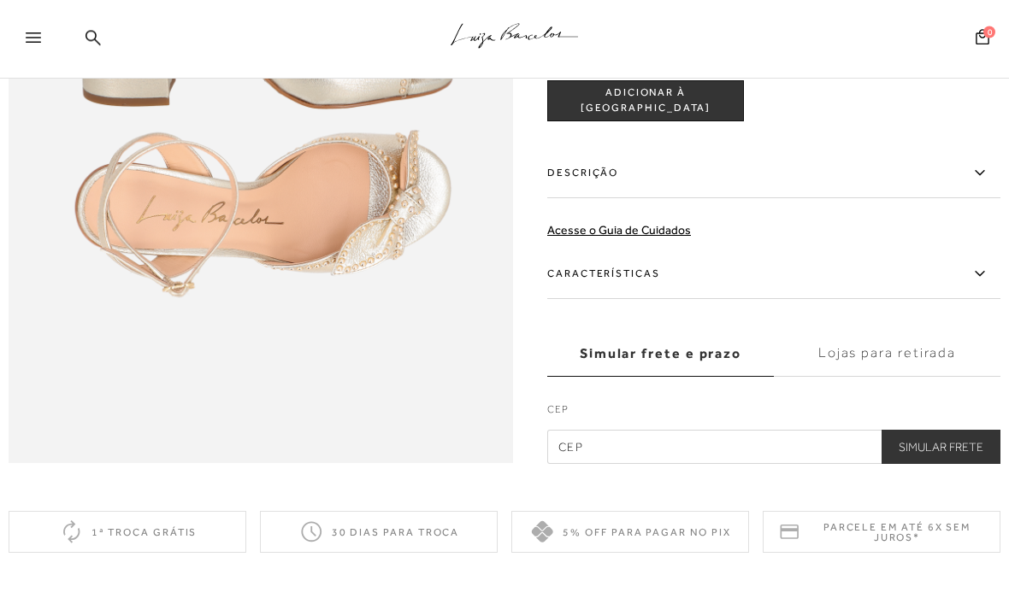
click at [926, 282] on label "Características" at bounding box center [773, 275] width 453 height 50
click at [0, 0] on input "Características" at bounding box center [0, 0] width 0 height 0
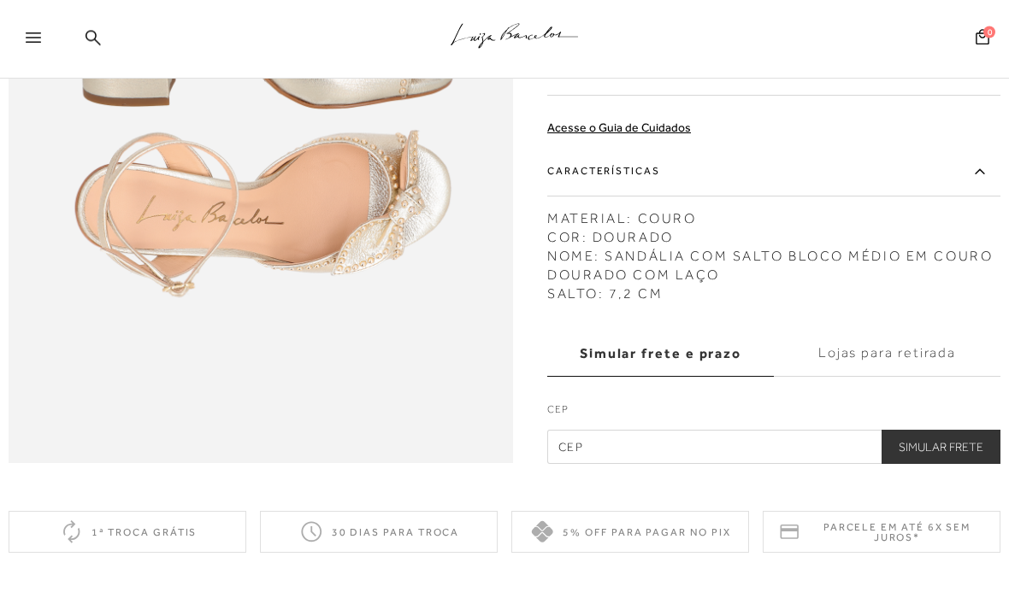
scroll to position [1072, 0]
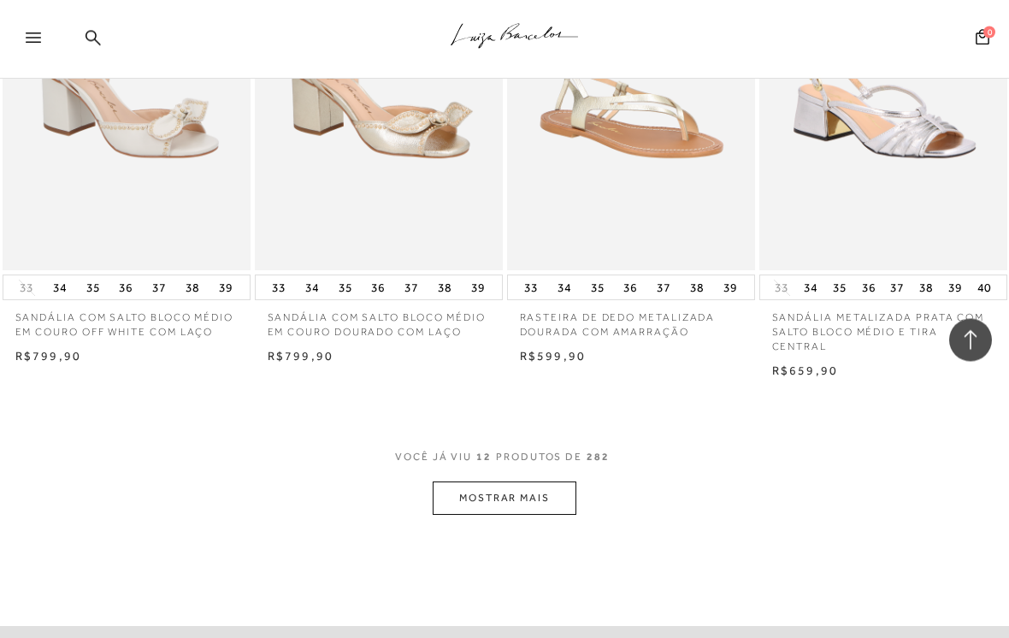
scroll to position [1247, 0]
click at [525, 484] on button "MOSTRAR MAIS" at bounding box center [505, 497] width 144 height 33
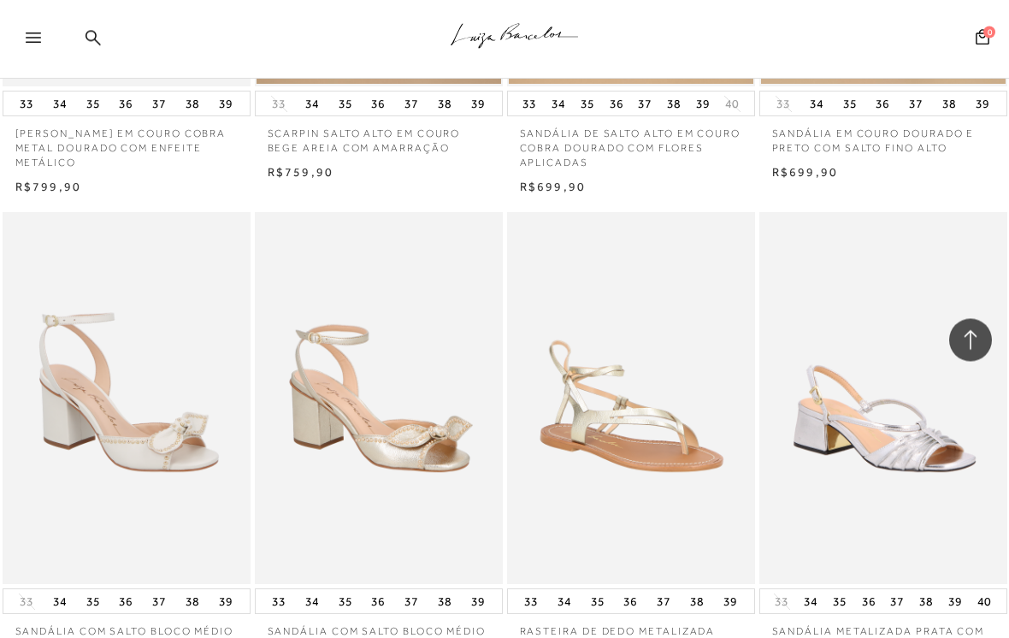
scroll to position [933, 0]
click at [32, 36] on icon at bounding box center [33, 38] width 15 height 10
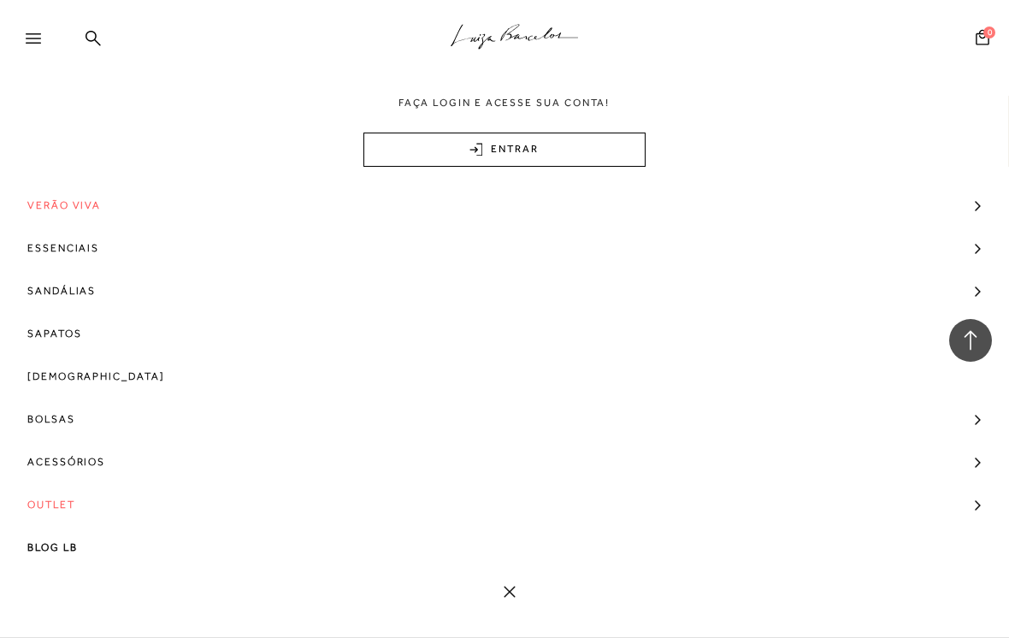
click at [56, 206] on span "Verão Viva" at bounding box center [64, 205] width 74 height 43
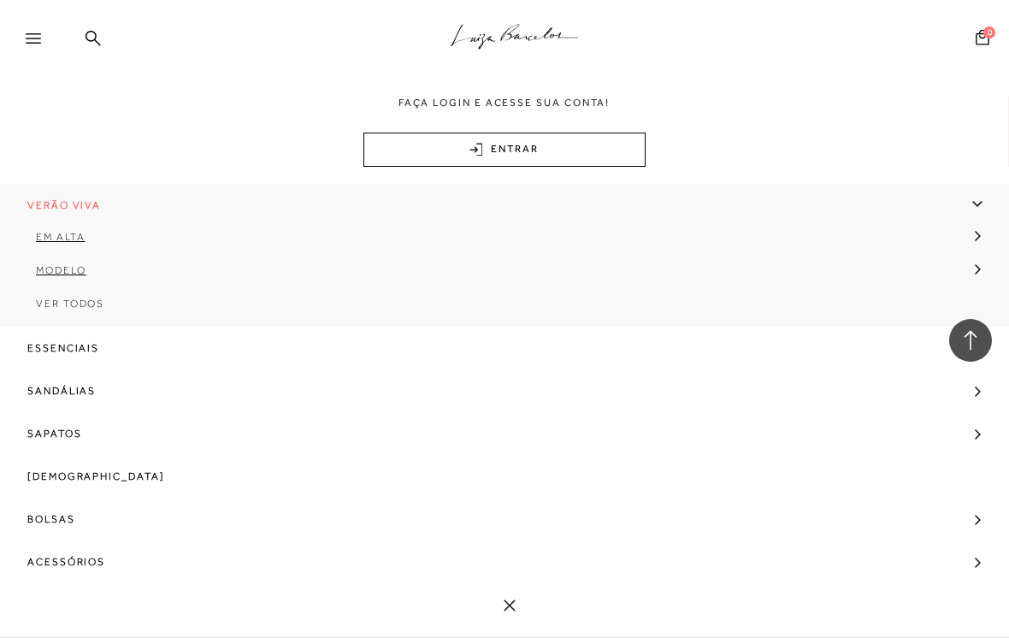
click at [51, 305] on span "Ver Todos" at bounding box center [70, 304] width 68 height 12
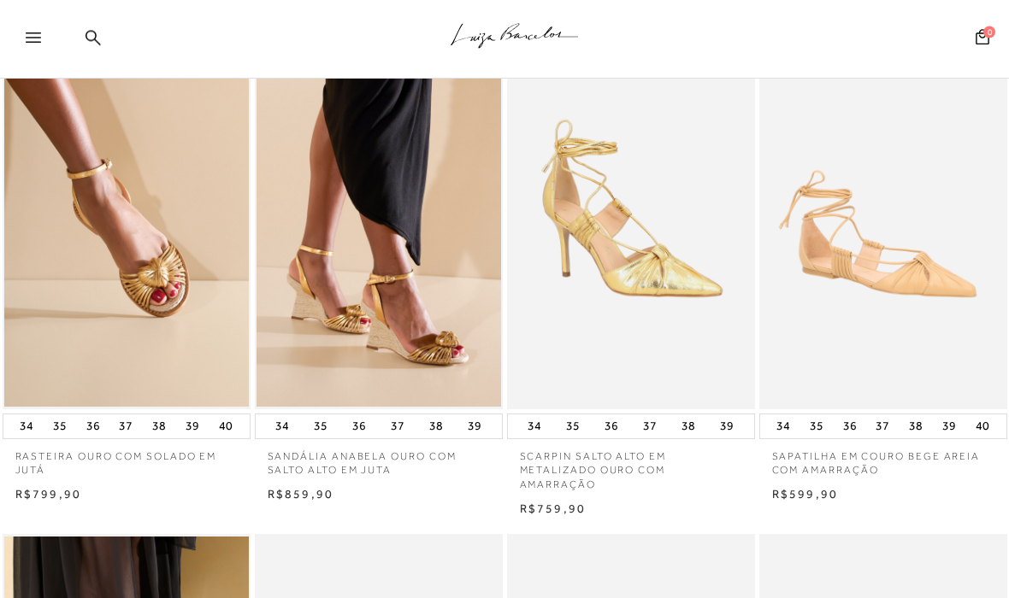
scroll to position [82, 0]
click at [302, 249] on img at bounding box center [379, 224] width 246 height 372
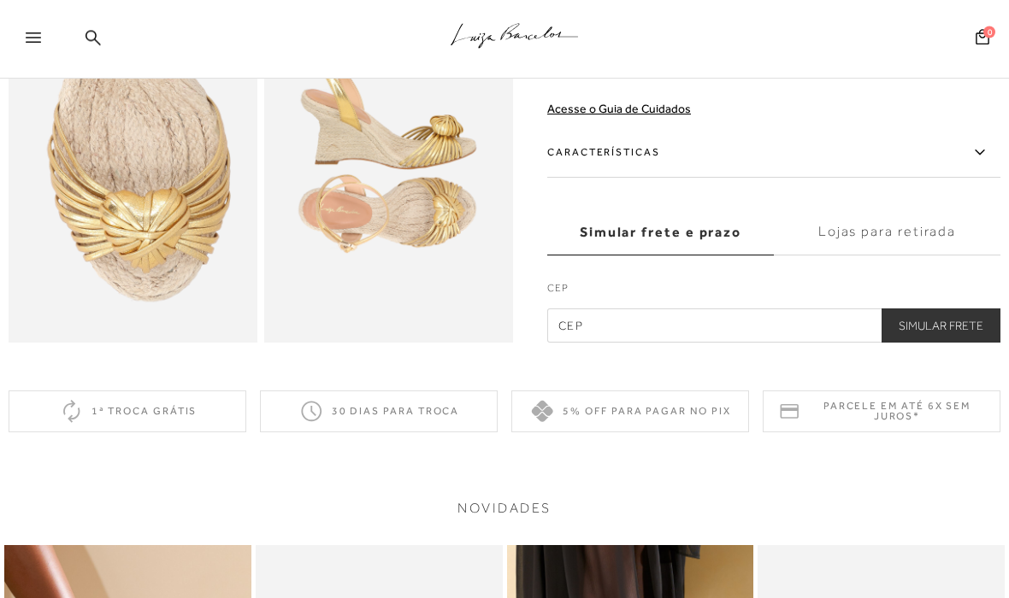
scroll to position [763, 0]
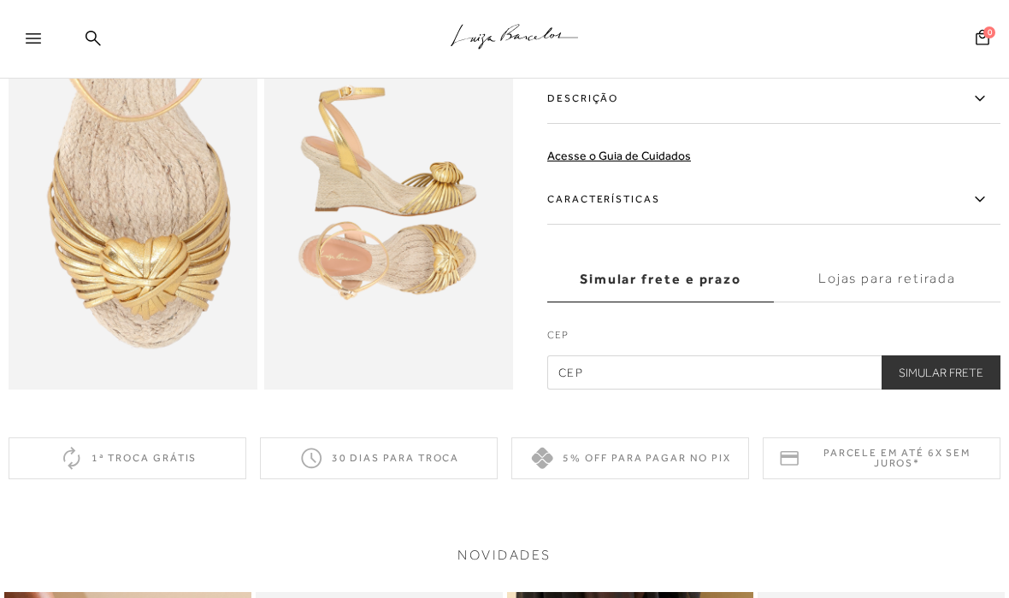
click at [948, 206] on label "Características" at bounding box center [773, 200] width 453 height 50
click at [0, 0] on input "Características" at bounding box center [0, 0] width 0 height 0
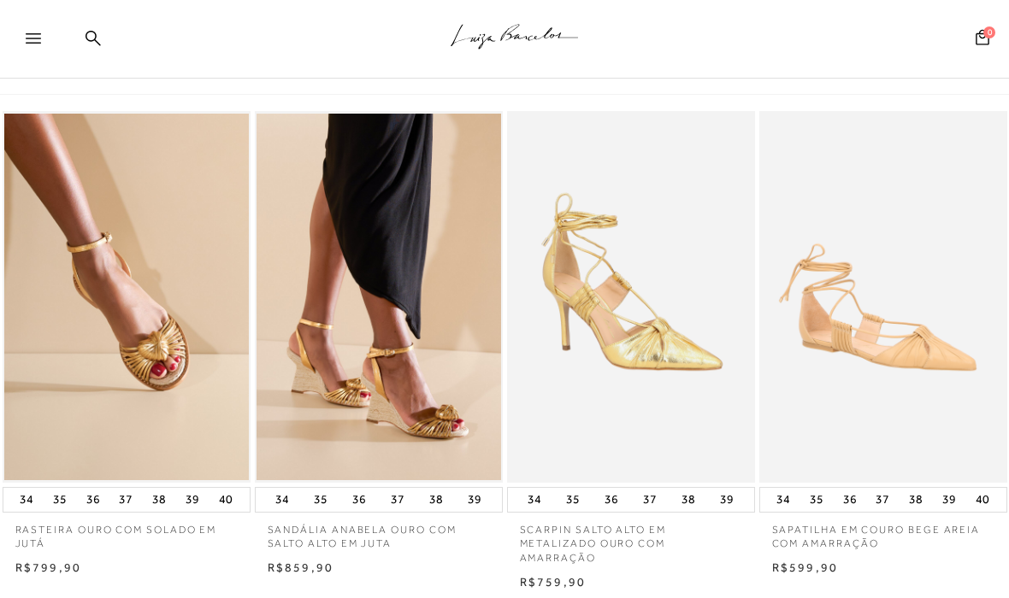
scroll to position [8, 0]
